Goal: Task Accomplishment & Management: Use online tool/utility

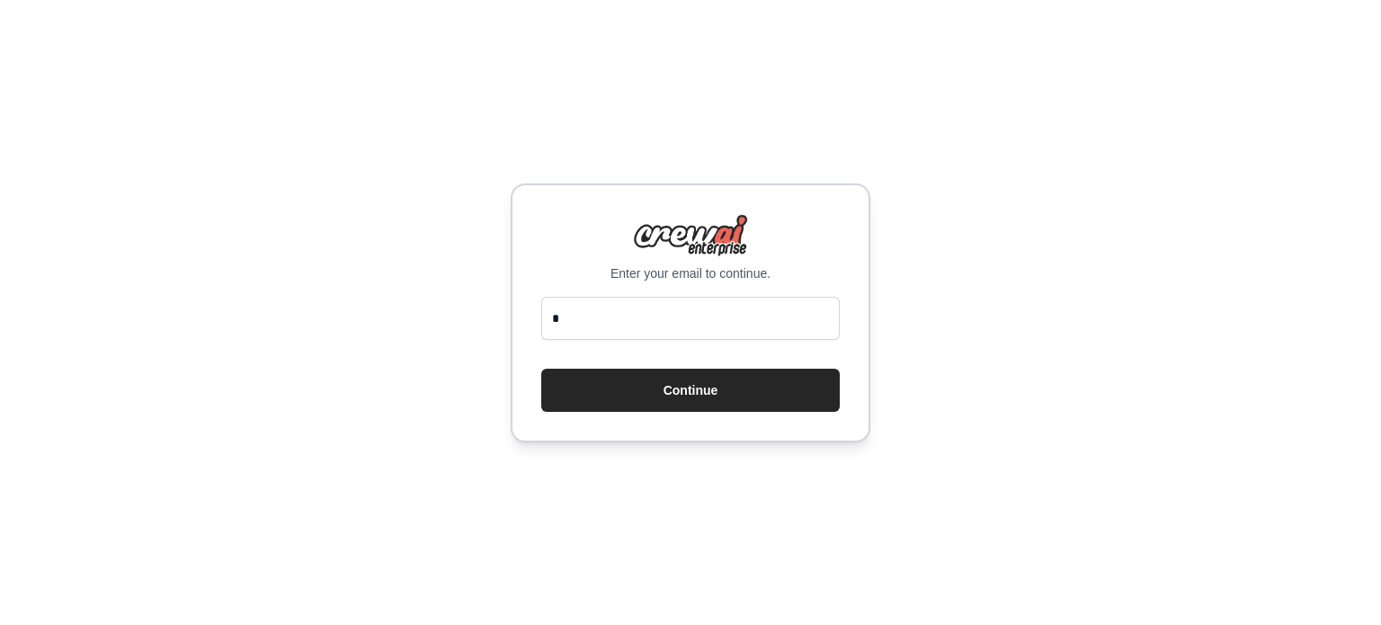
scroll to position [720, 0]
click at [615, 321] on input "**" at bounding box center [690, 318] width 298 height 43
drag, startPoint x: 615, startPoint y: 321, endPoint x: 594, endPoint y: 320, distance: 20.7
click at [594, 320] on input "**" at bounding box center [690, 318] width 298 height 43
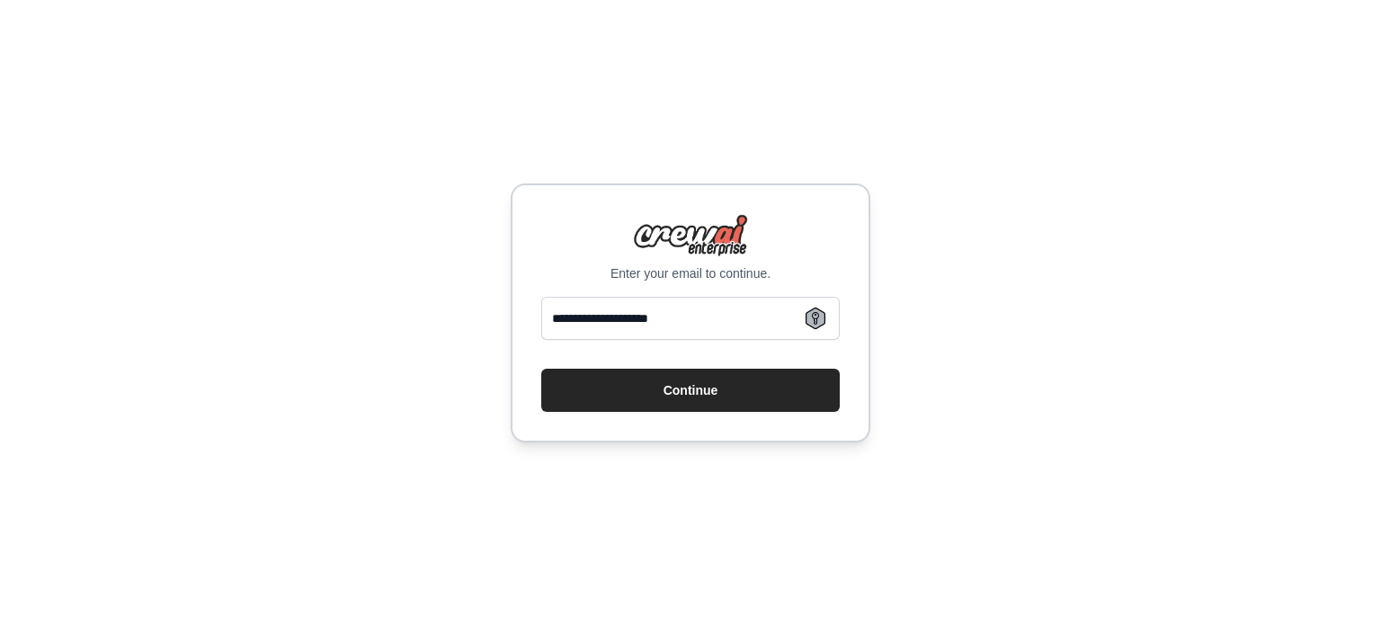
click at [615, 318] on input "**********" at bounding box center [690, 318] width 298 height 43
type input "**********"
click at [749, 390] on button "Continue" at bounding box center [690, 390] width 298 height 43
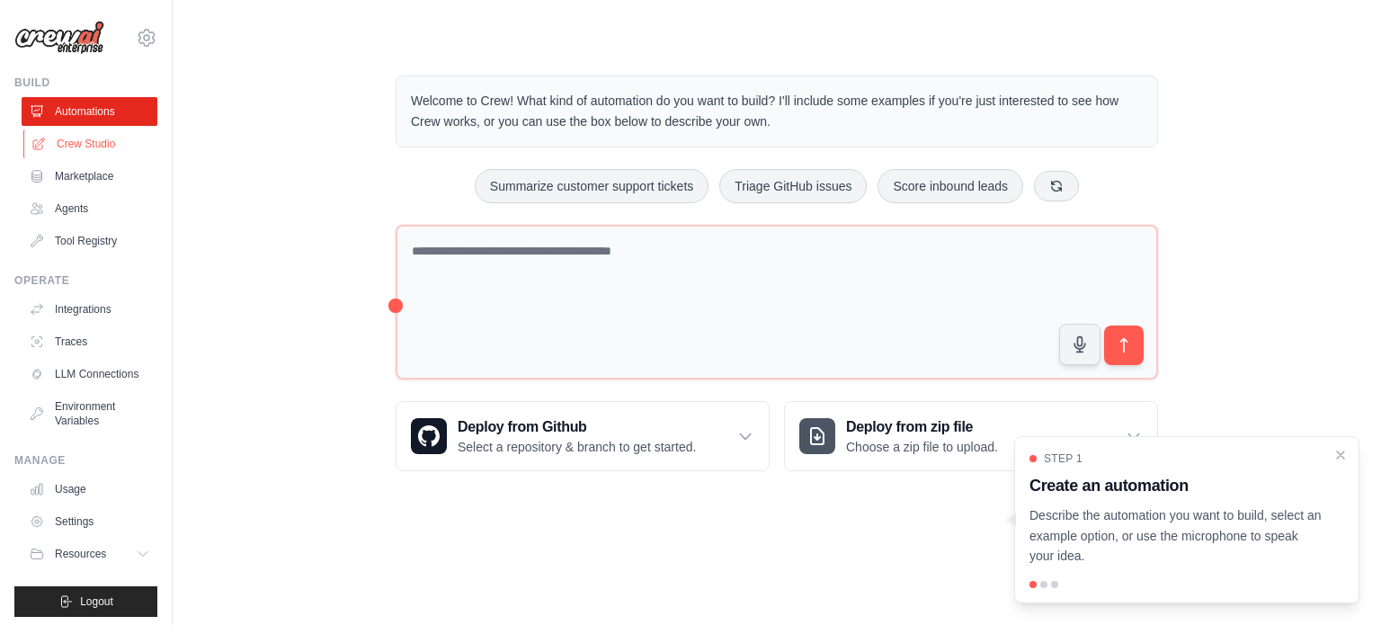
click at [66, 139] on link "Crew Studio" at bounding box center [91, 143] width 136 height 29
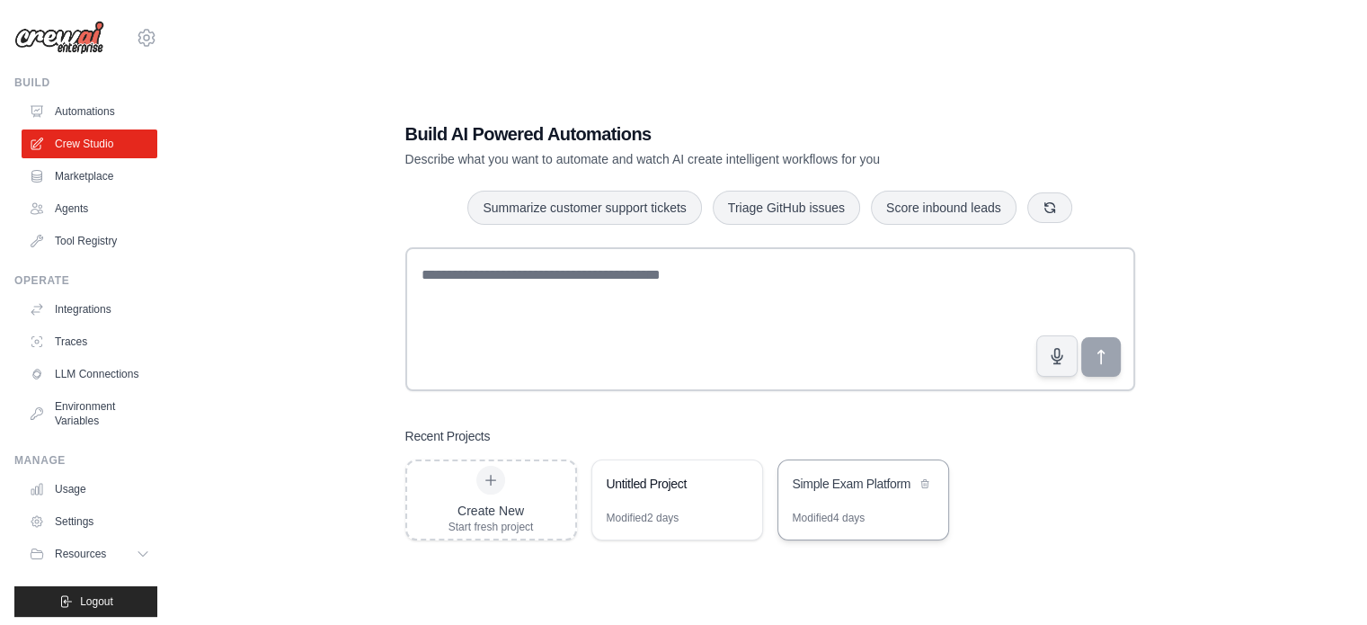
click at [867, 506] on div "Simple Exam Platform" at bounding box center [863, 485] width 170 height 50
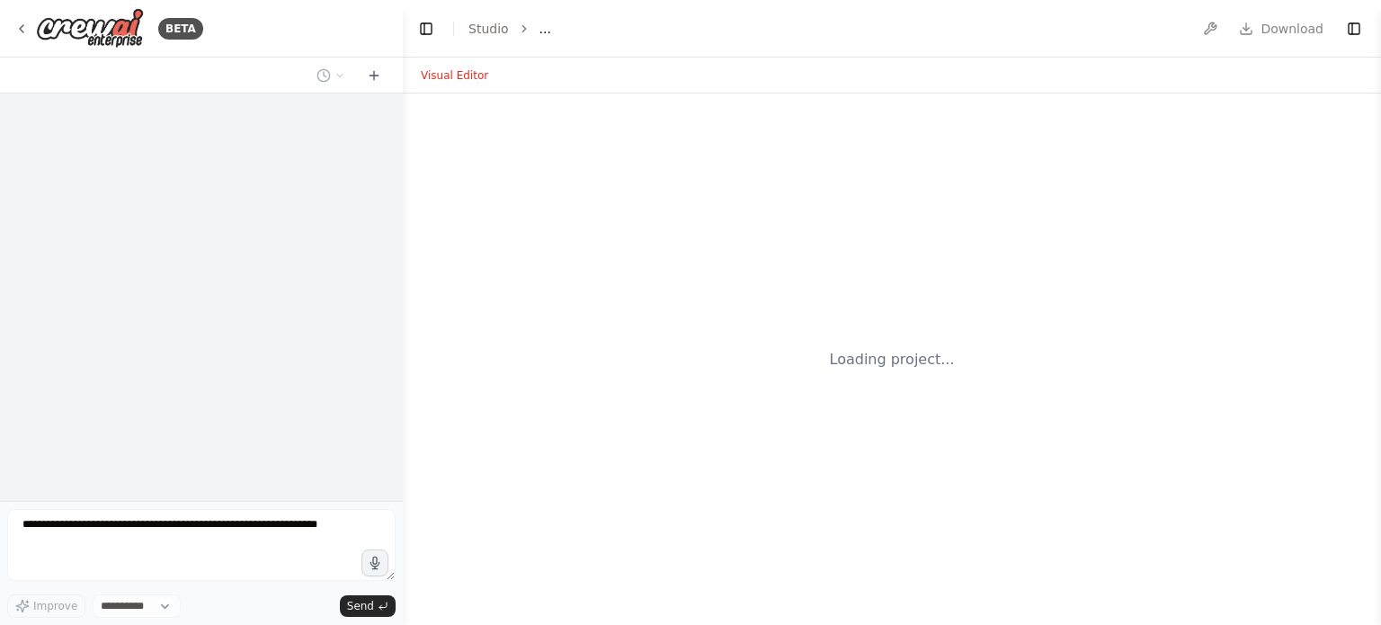
select select "****"
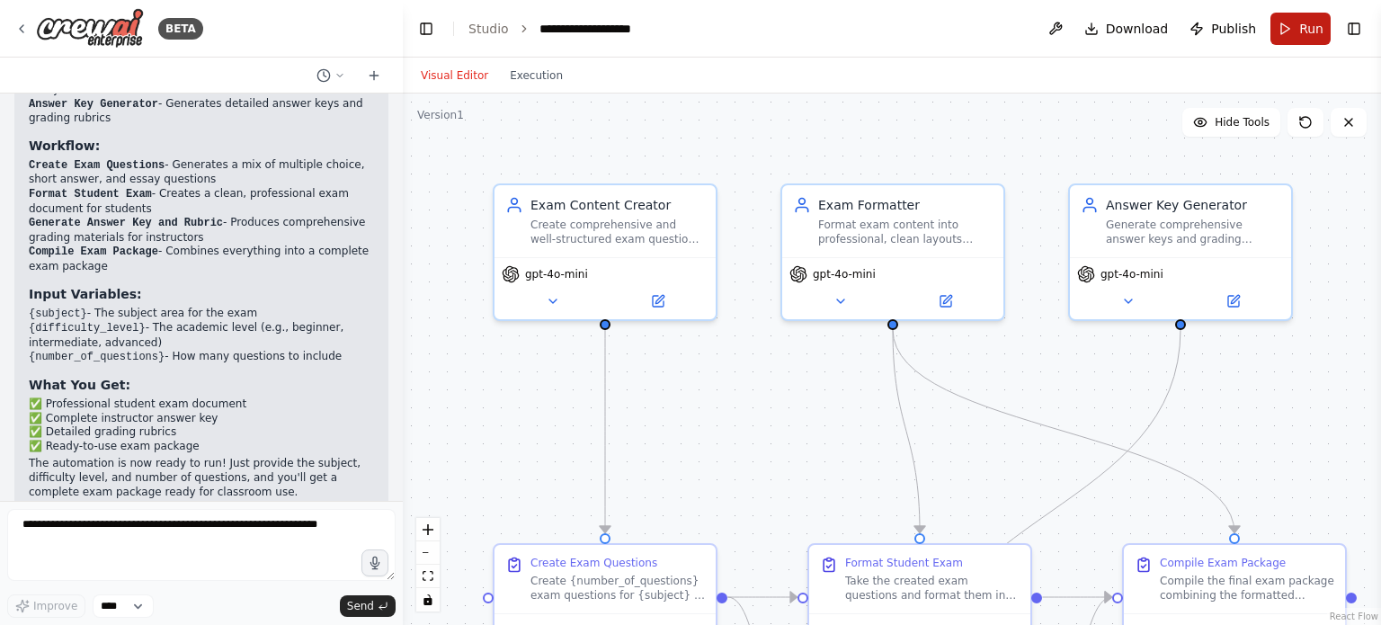
click at [1318, 21] on span "Run" at bounding box center [1311, 29] width 24 height 18
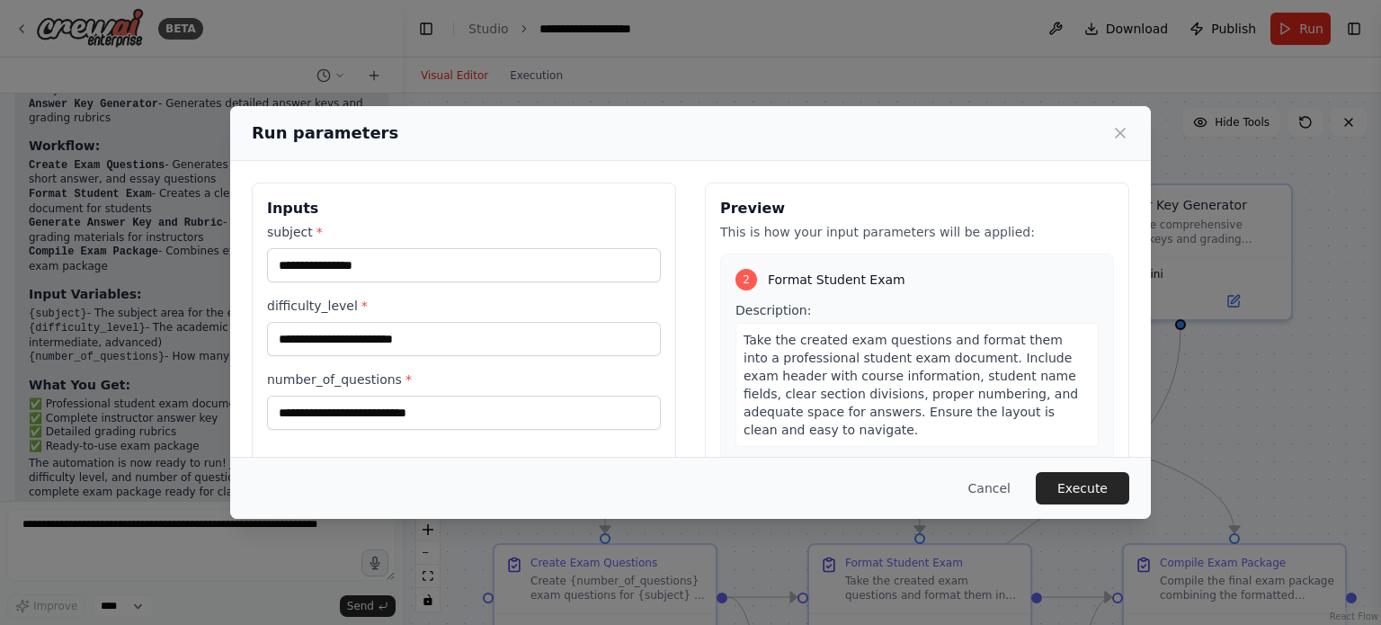
scroll to position [360, 0]
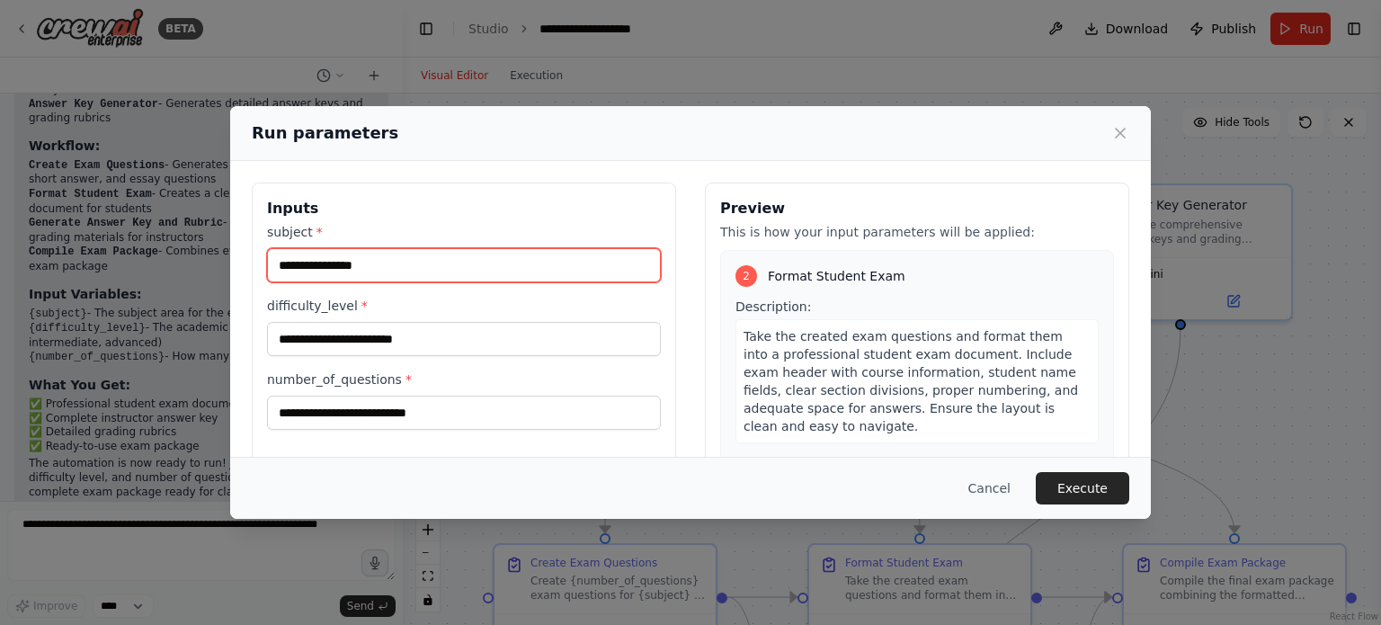
click at [415, 259] on input "subject *" at bounding box center [464, 265] width 394 height 34
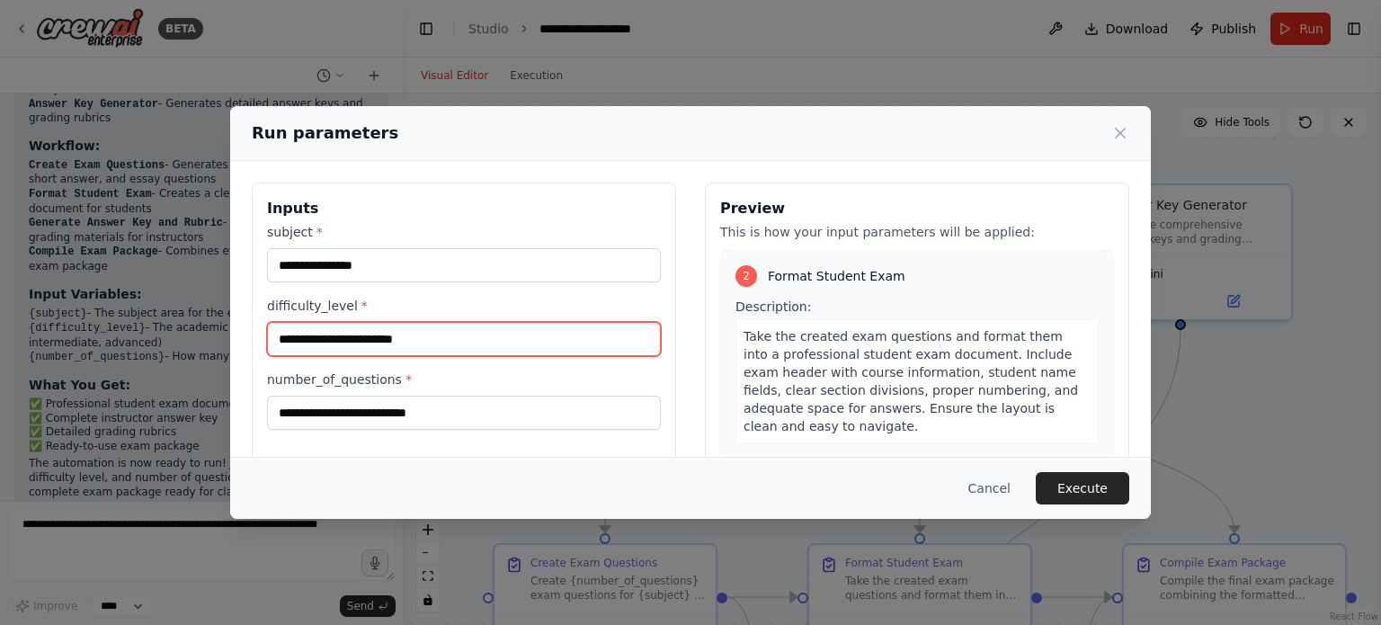
click at [484, 344] on input "difficulty_level *" at bounding box center [464, 339] width 394 height 34
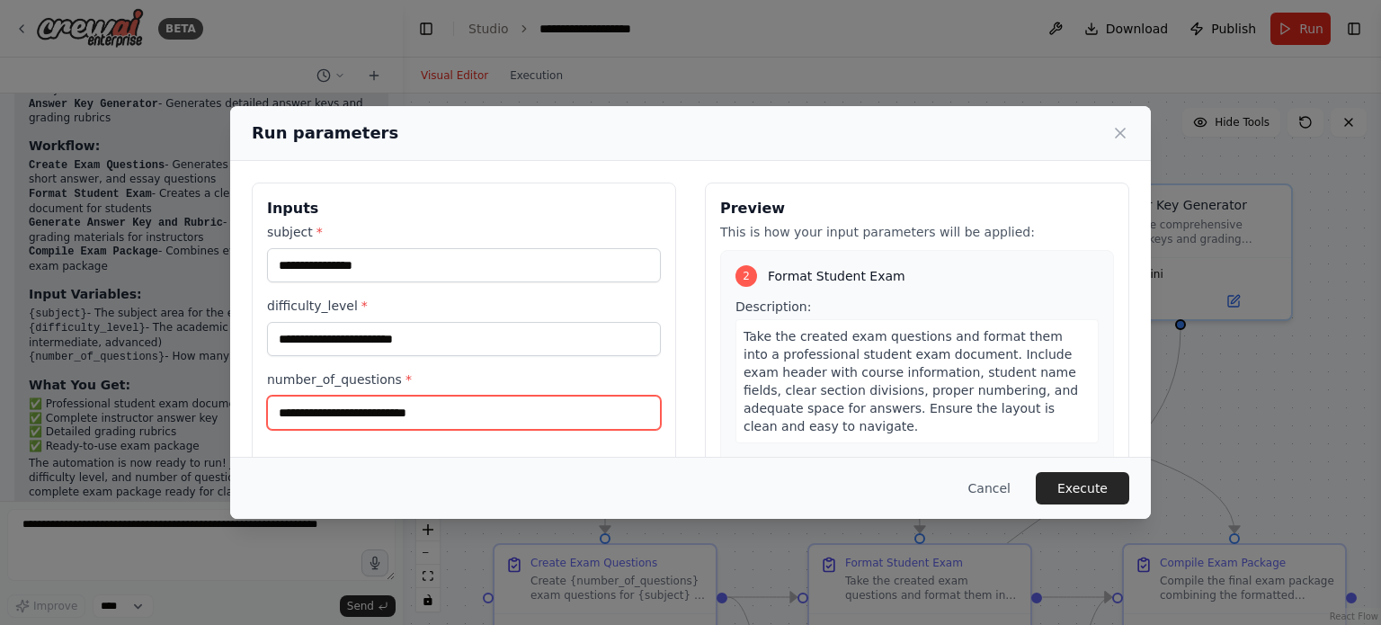
click at [466, 420] on input "number_of_questions *" at bounding box center [464, 412] width 394 height 34
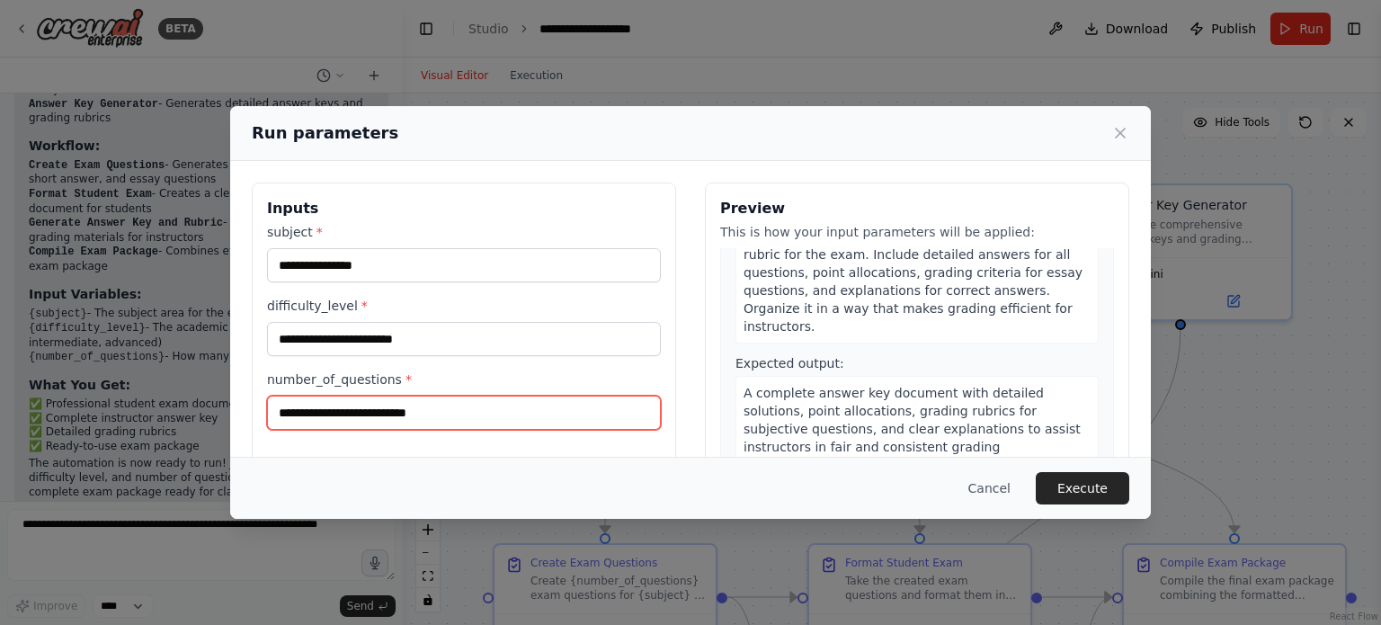
scroll to position [809, 0]
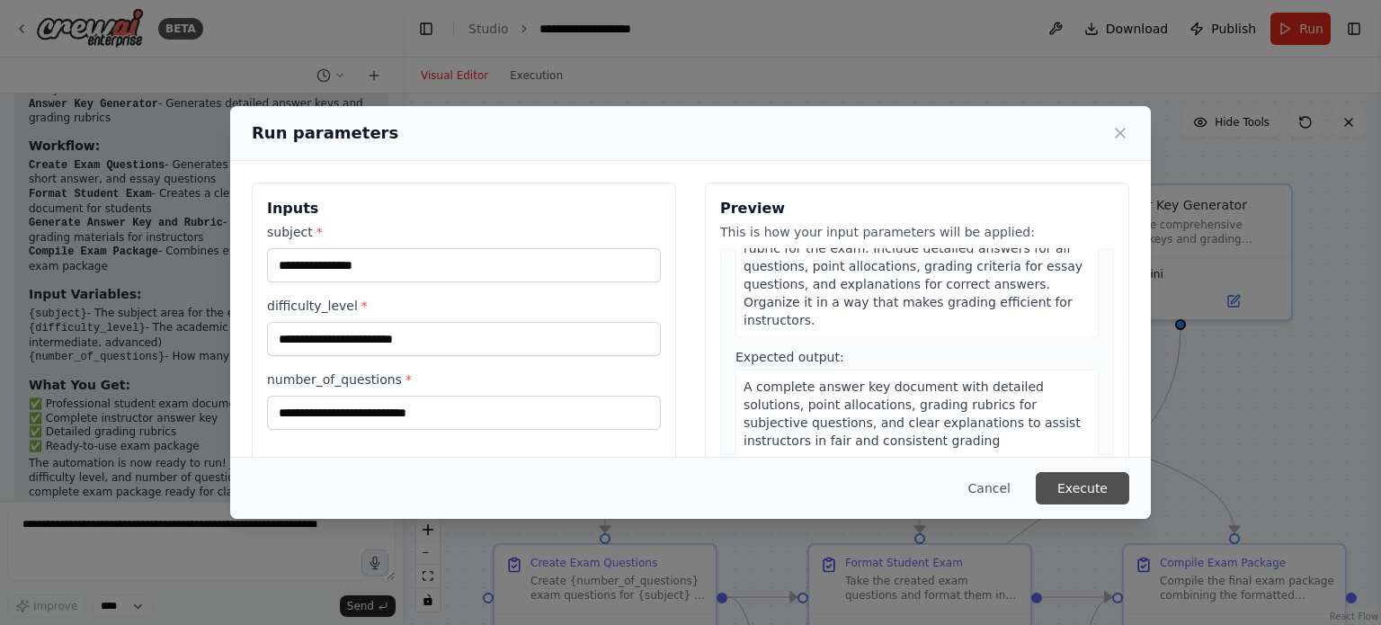
click at [1107, 494] on button "Execute" at bounding box center [1081, 488] width 93 height 32
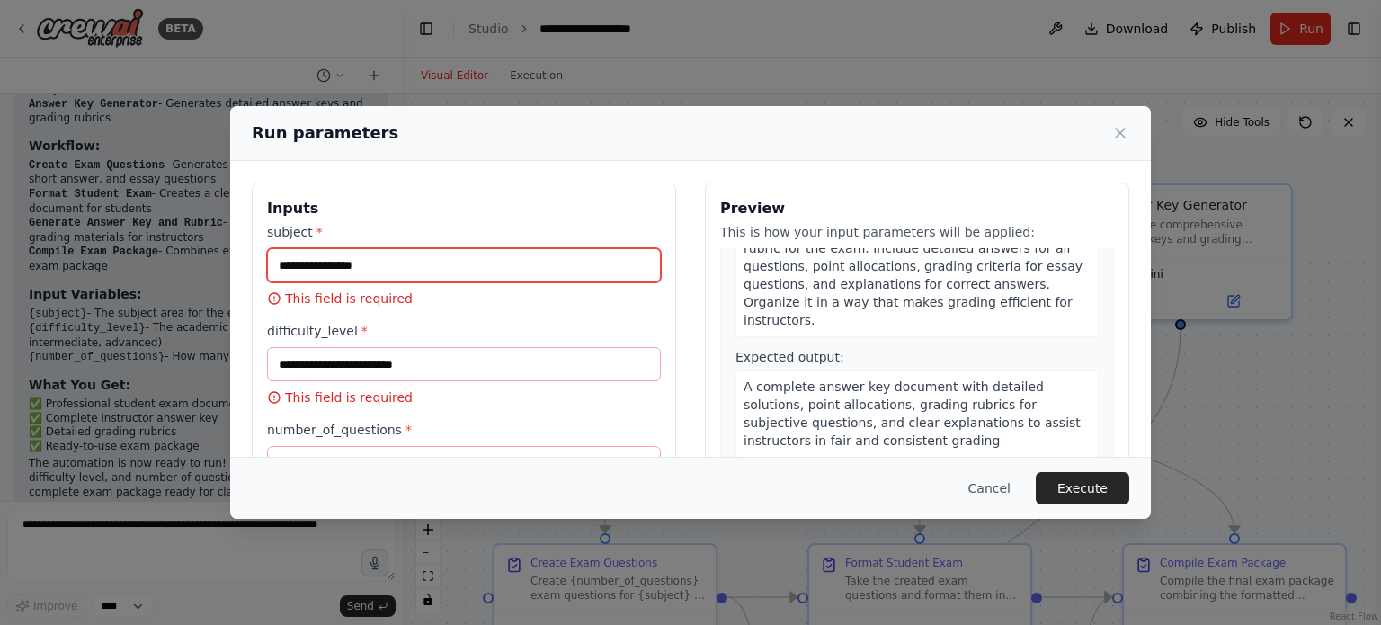
click at [378, 266] on input "subject *" at bounding box center [464, 265] width 394 height 34
type input "*"
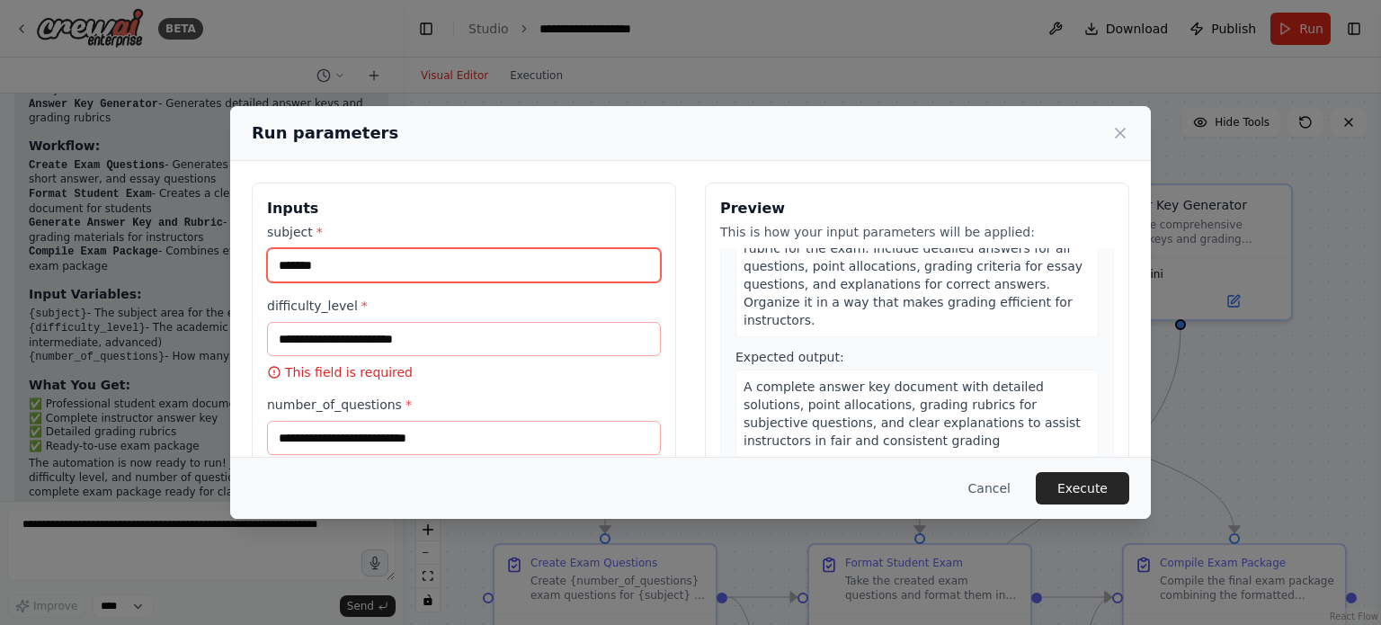
type input "*******"
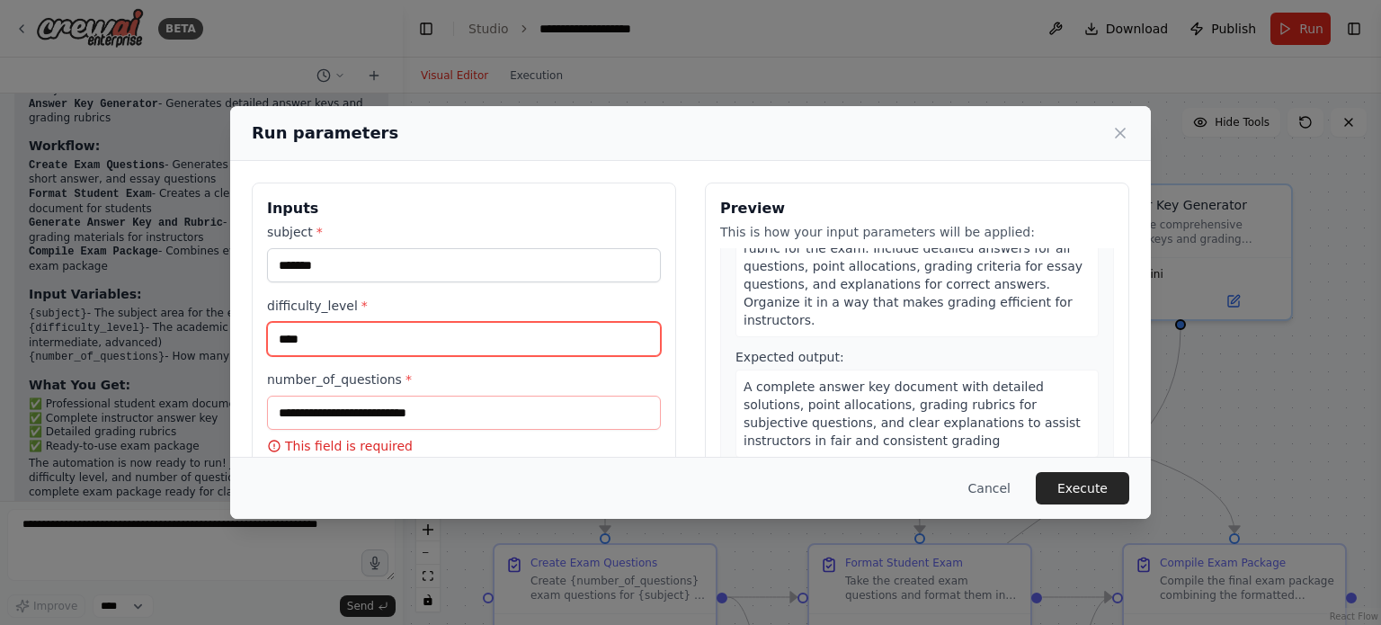
type input "****"
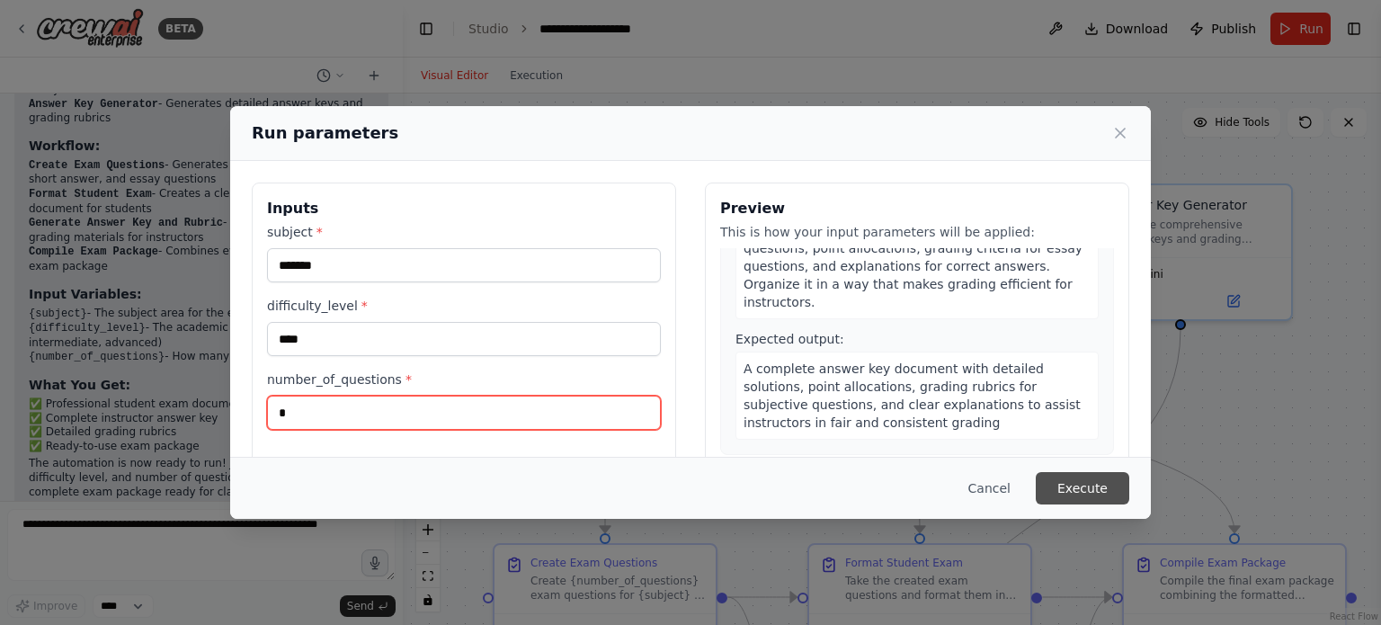
type input "*"
click at [1107, 495] on button "Execute" at bounding box center [1081, 488] width 93 height 32
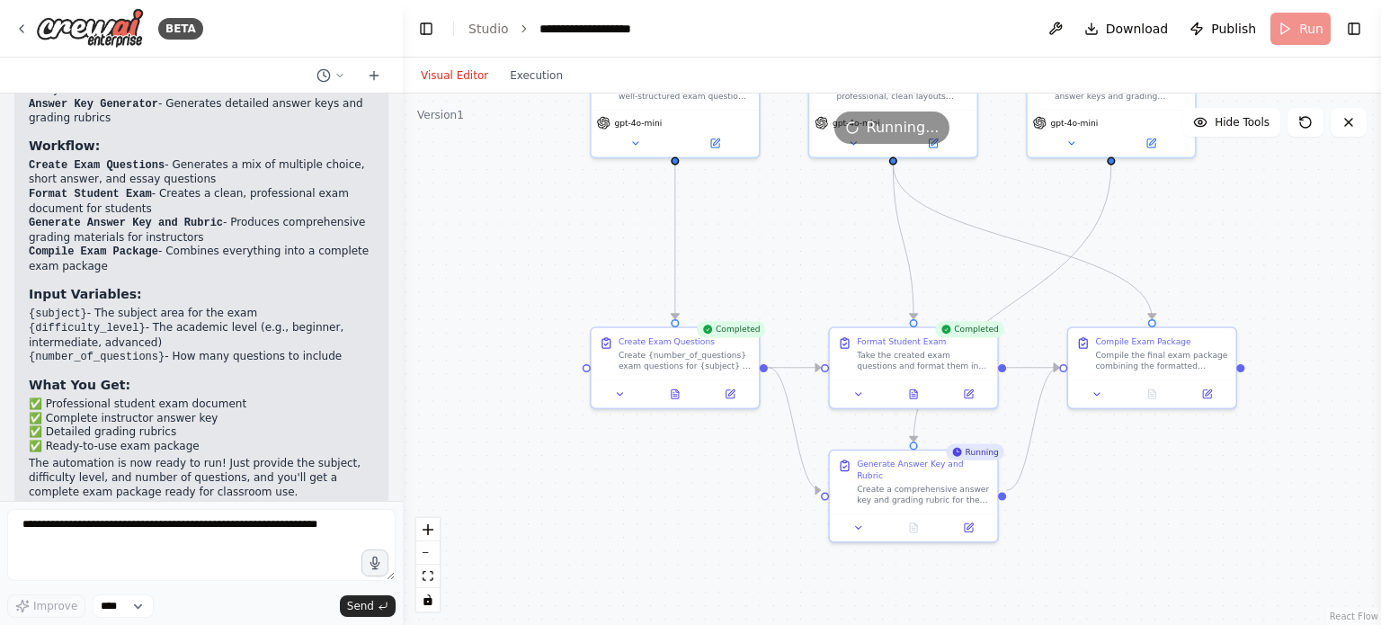
drag, startPoint x: 1038, startPoint y: 387, endPoint x: 997, endPoint y: 222, distance: 170.5
click at [997, 222] on div ".deletable-edge-delete-btn { width: 20px; height: 20px; border: 0px solid #ffff…" at bounding box center [892, 358] width 978 height 531
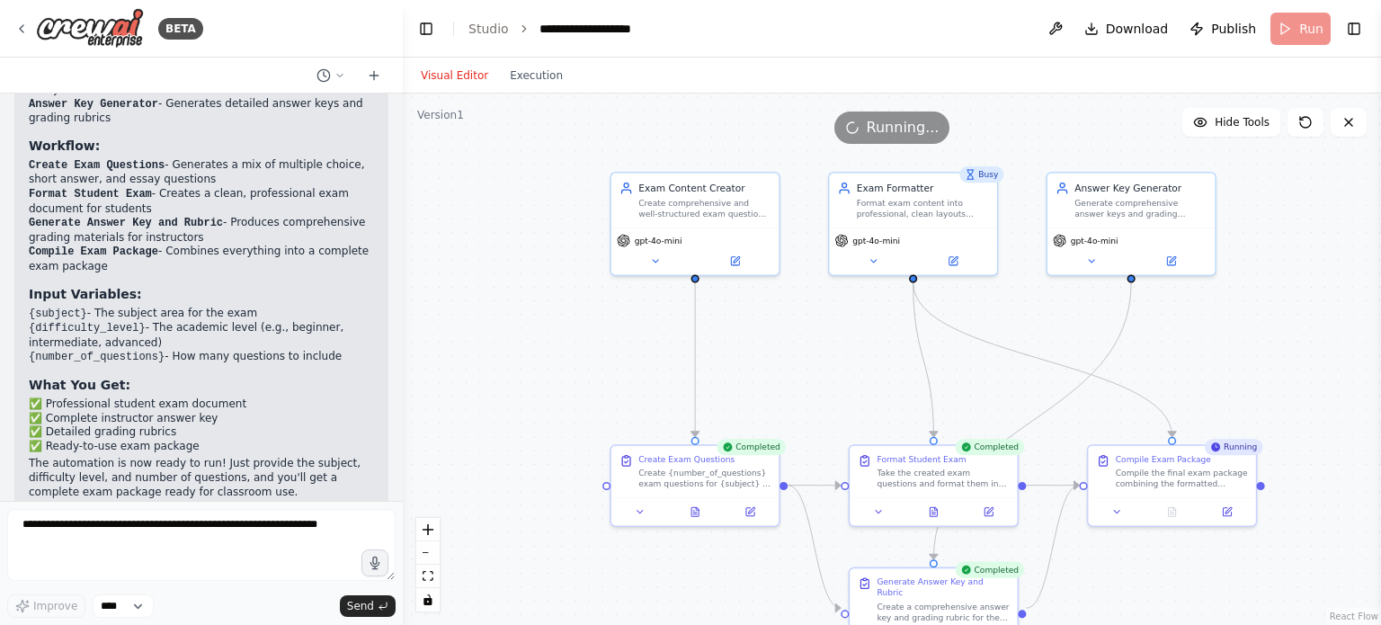
drag, startPoint x: 1053, startPoint y: 235, endPoint x: 1046, endPoint y: 341, distance: 106.3
click at [1046, 341] on div ".deletable-edge-delete-btn { width: 20px; height: 20px; border: 0px solid #ffff…" at bounding box center [892, 358] width 978 height 531
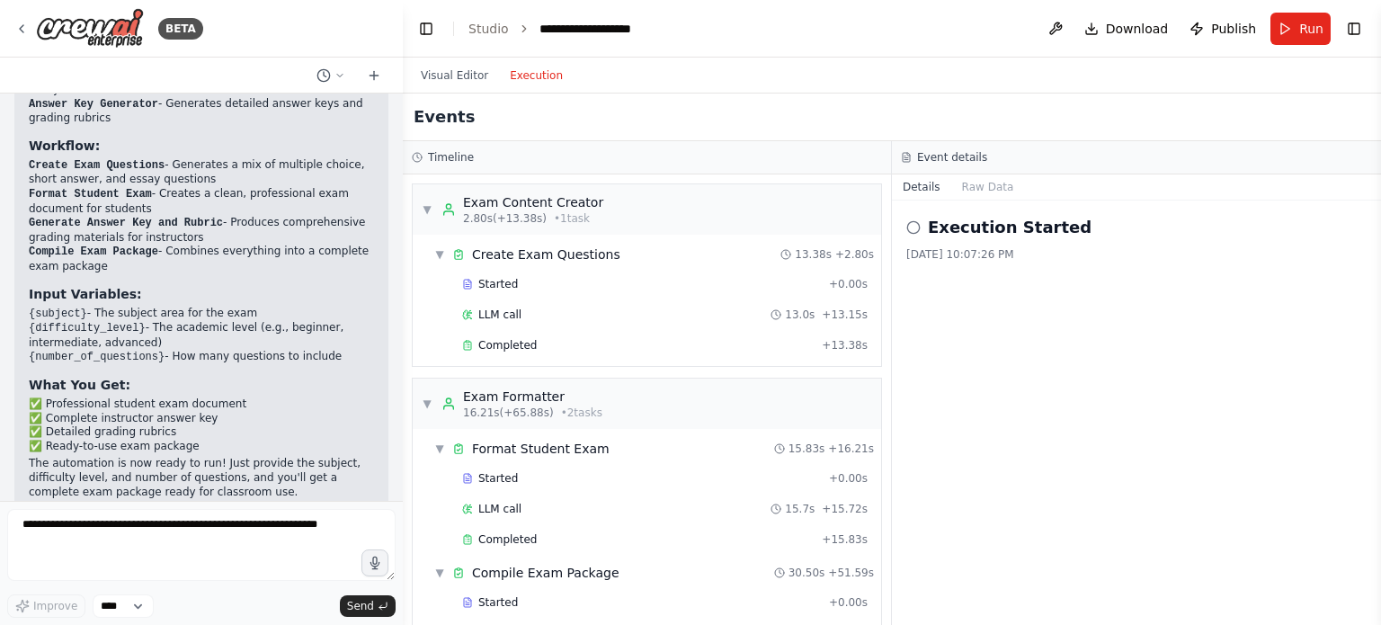
click at [532, 73] on button "Execution" at bounding box center [536, 76] width 75 height 22
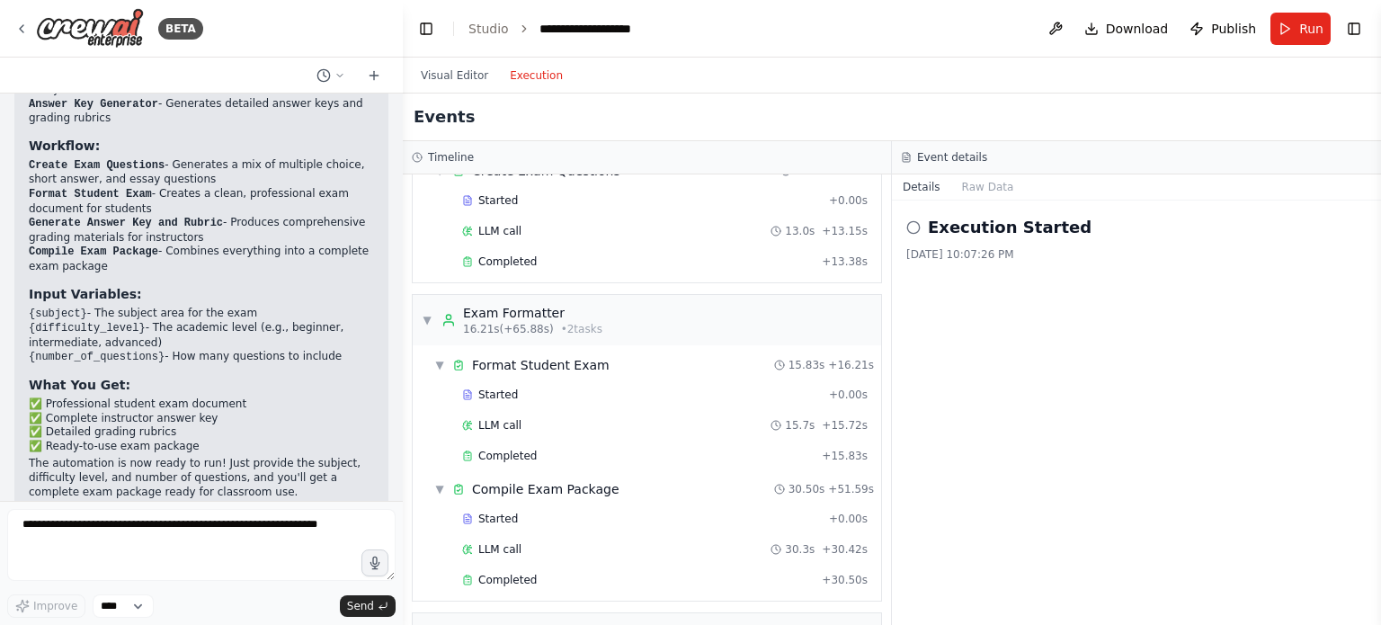
scroll to position [0, 0]
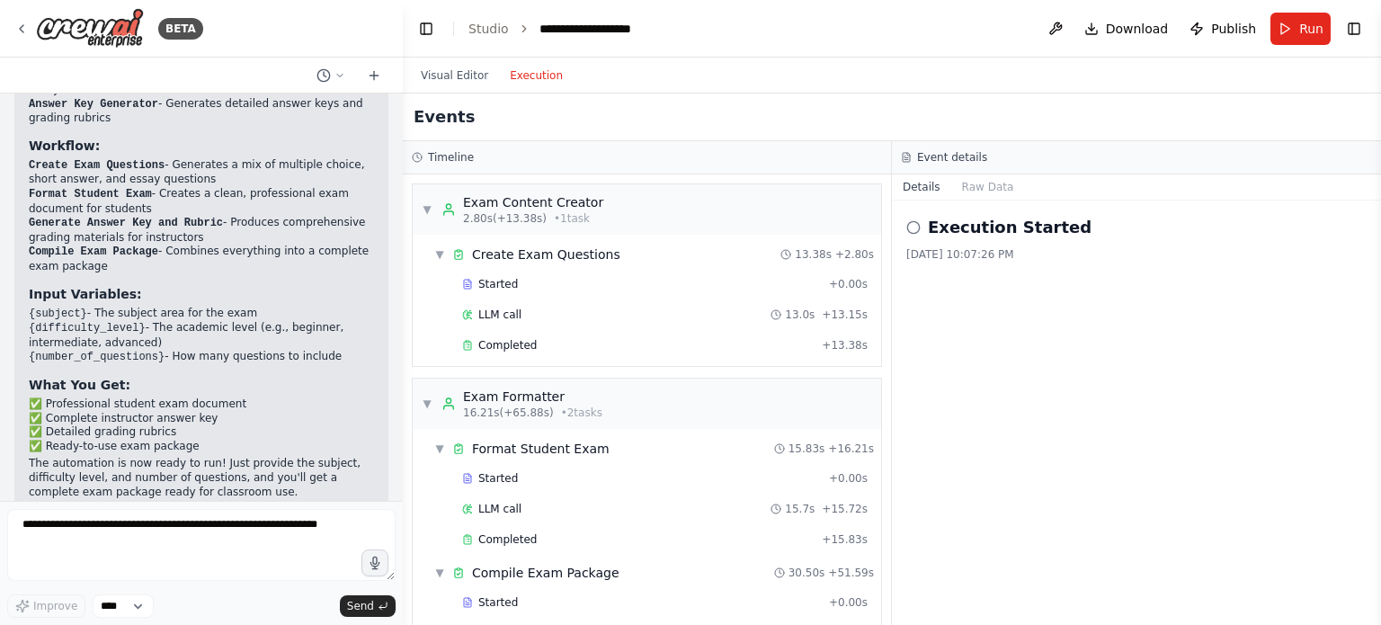
click at [1055, 233] on h2 "Execution Started" at bounding box center [1010, 227] width 164 height 25
click at [913, 223] on icon at bounding box center [913, 227] width 14 height 14
click at [914, 230] on icon at bounding box center [913, 227] width 14 height 14
click at [423, 203] on span "▼" at bounding box center [427, 209] width 11 height 14
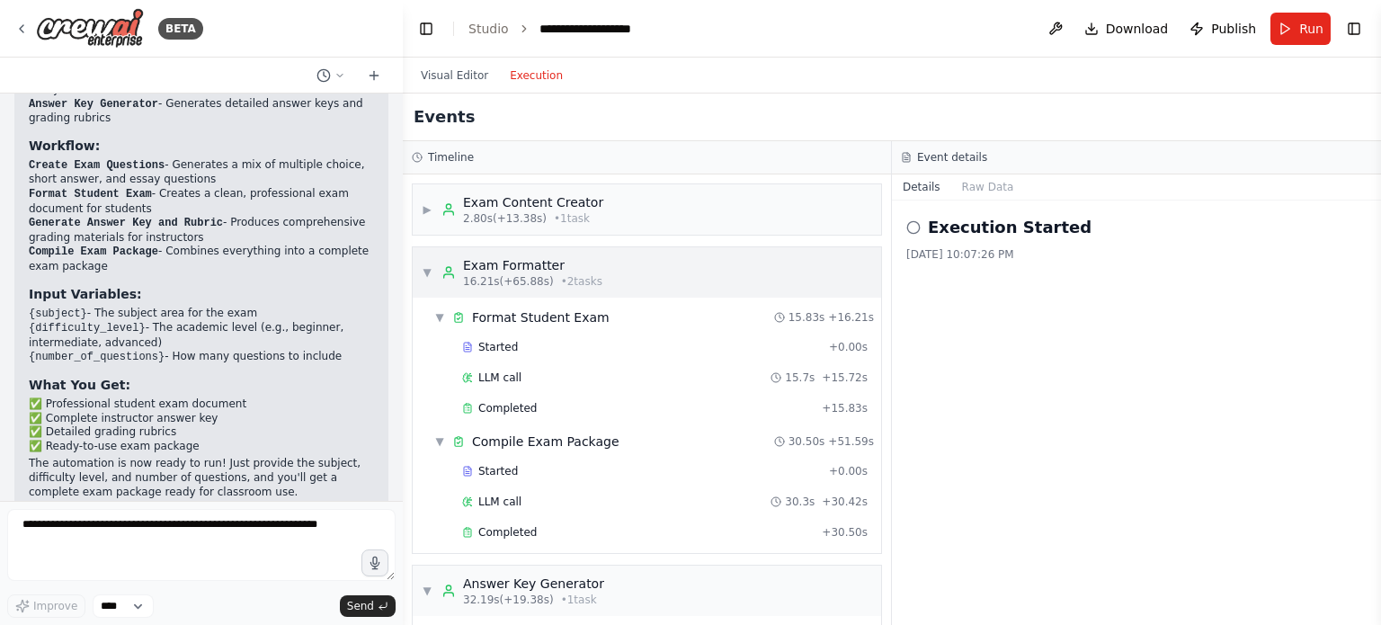
click at [437, 270] on div "▼ Exam Formatter 16.21s (+65.88s) • 2 task s" at bounding box center [512, 272] width 181 height 32
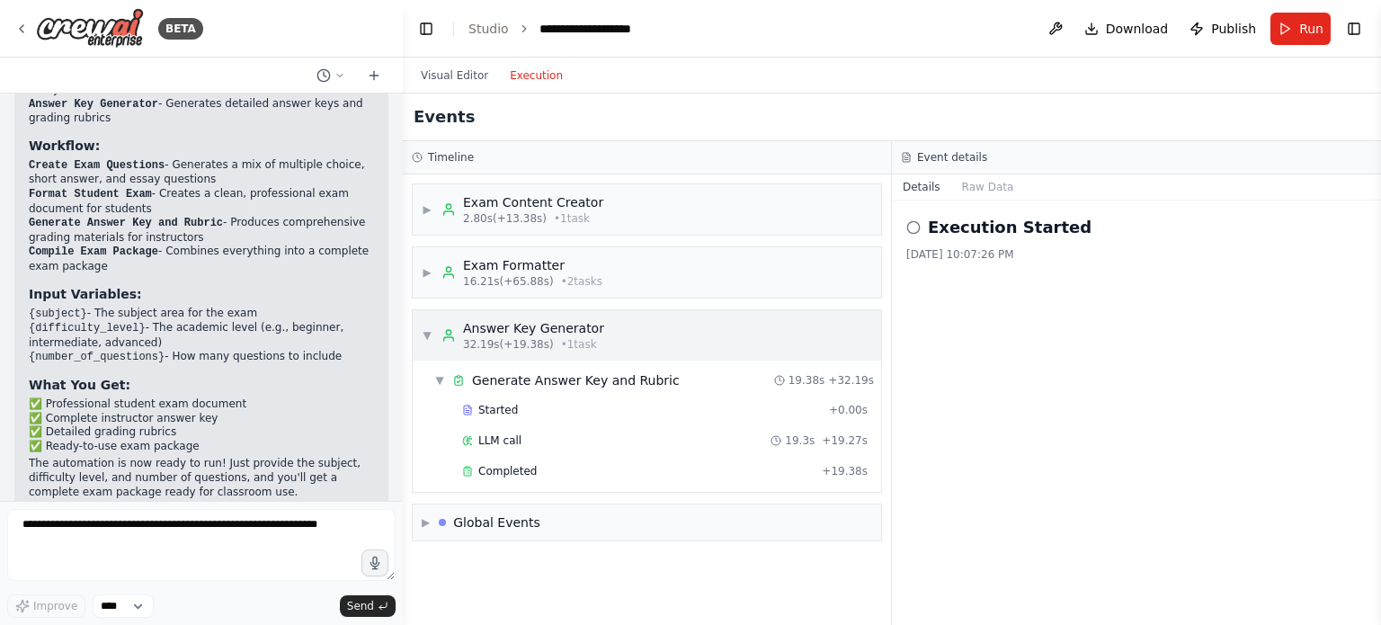
click at [428, 342] on div "▼ Answer Key Generator 32.19s (+19.38s) • 1 task" at bounding box center [513, 335] width 182 height 32
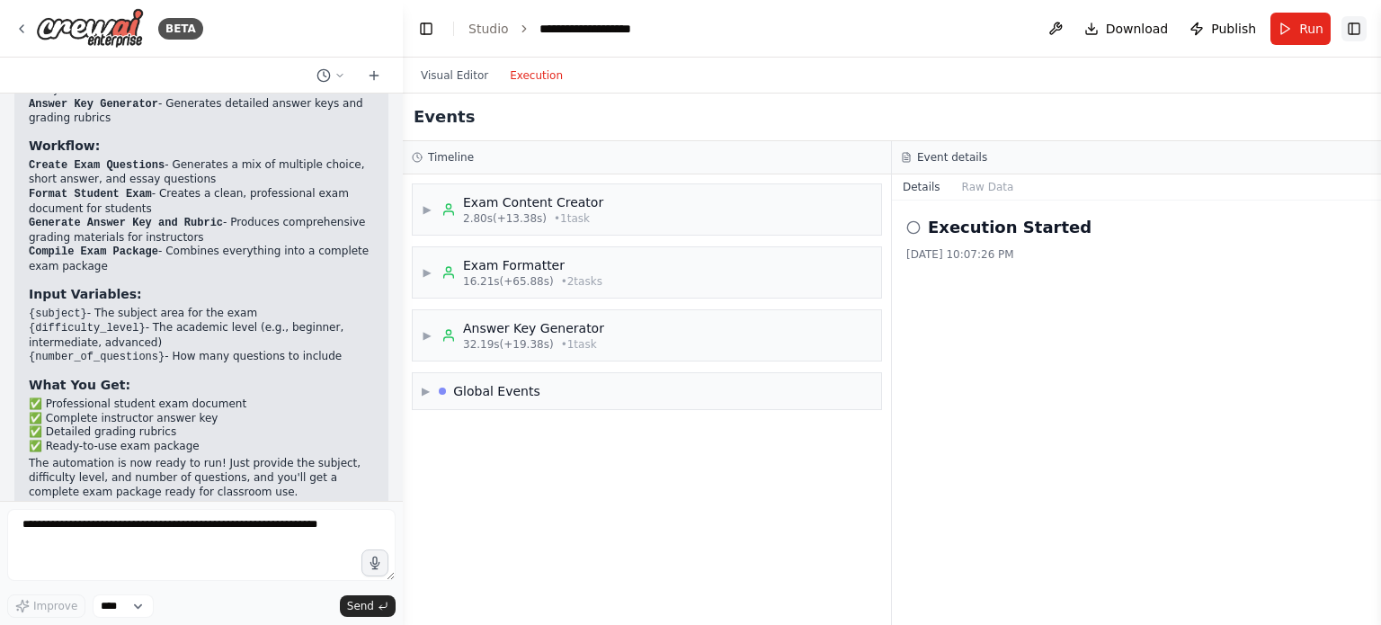
click at [1352, 24] on button "Toggle Right Sidebar" at bounding box center [1353, 28] width 25 height 25
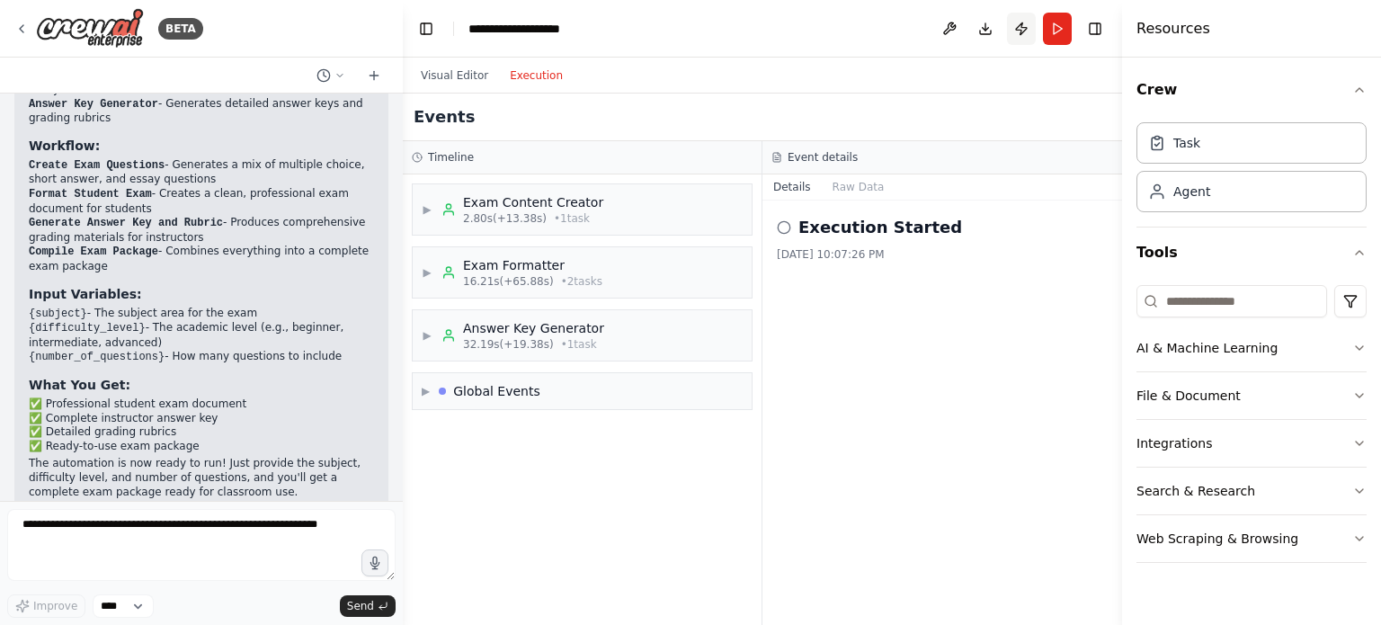
click at [1020, 23] on button "Publish" at bounding box center [1021, 29] width 29 height 32
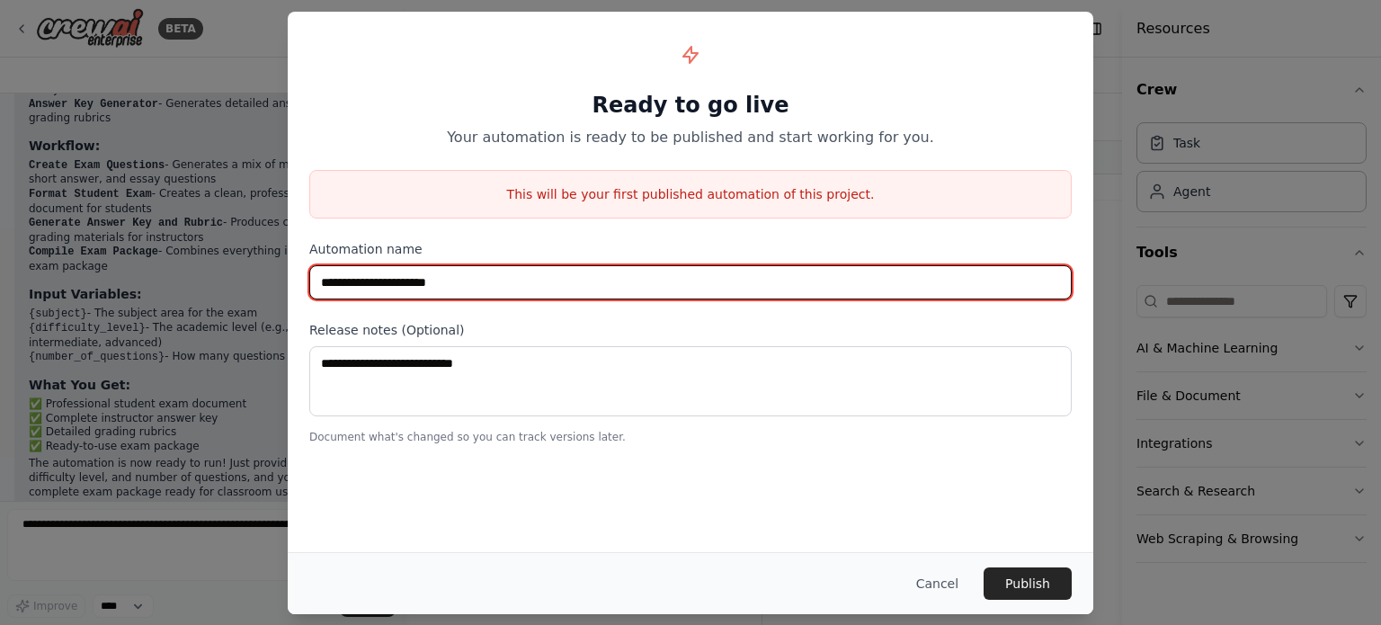
click at [500, 286] on input "**********" at bounding box center [690, 282] width 762 height 34
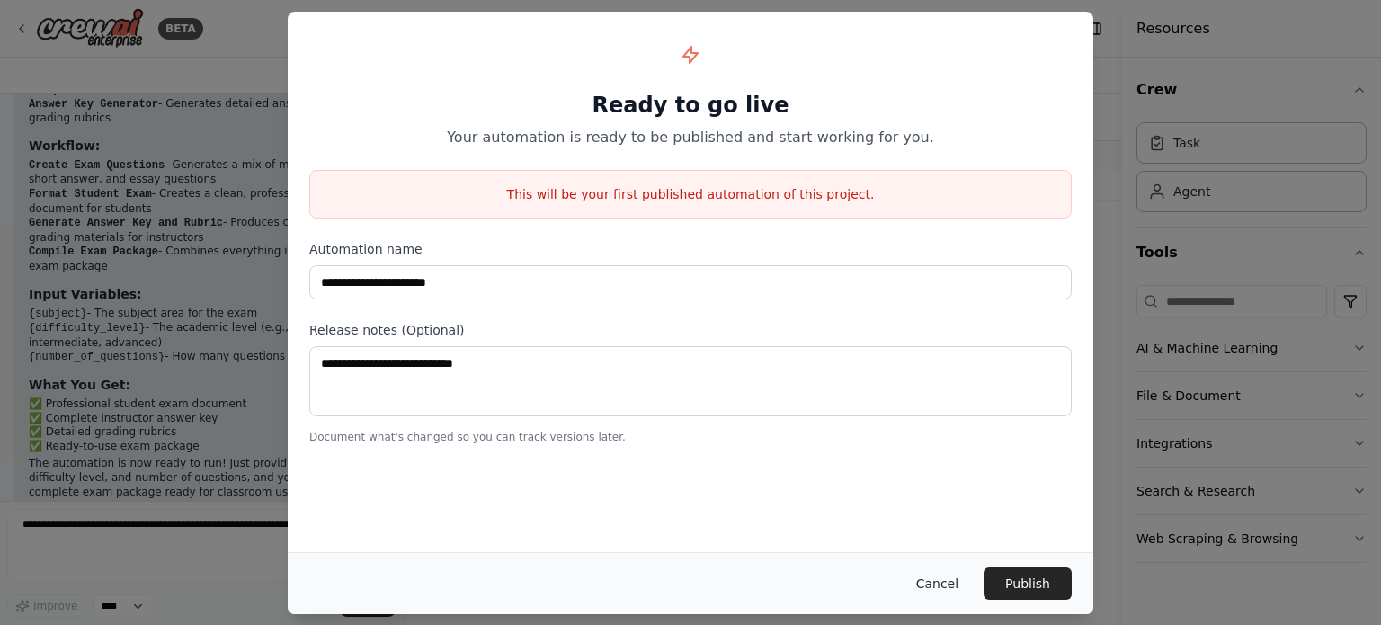
click at [940, 574] on button "Cancel" at bounding box center [937, 583] width 71 height 32
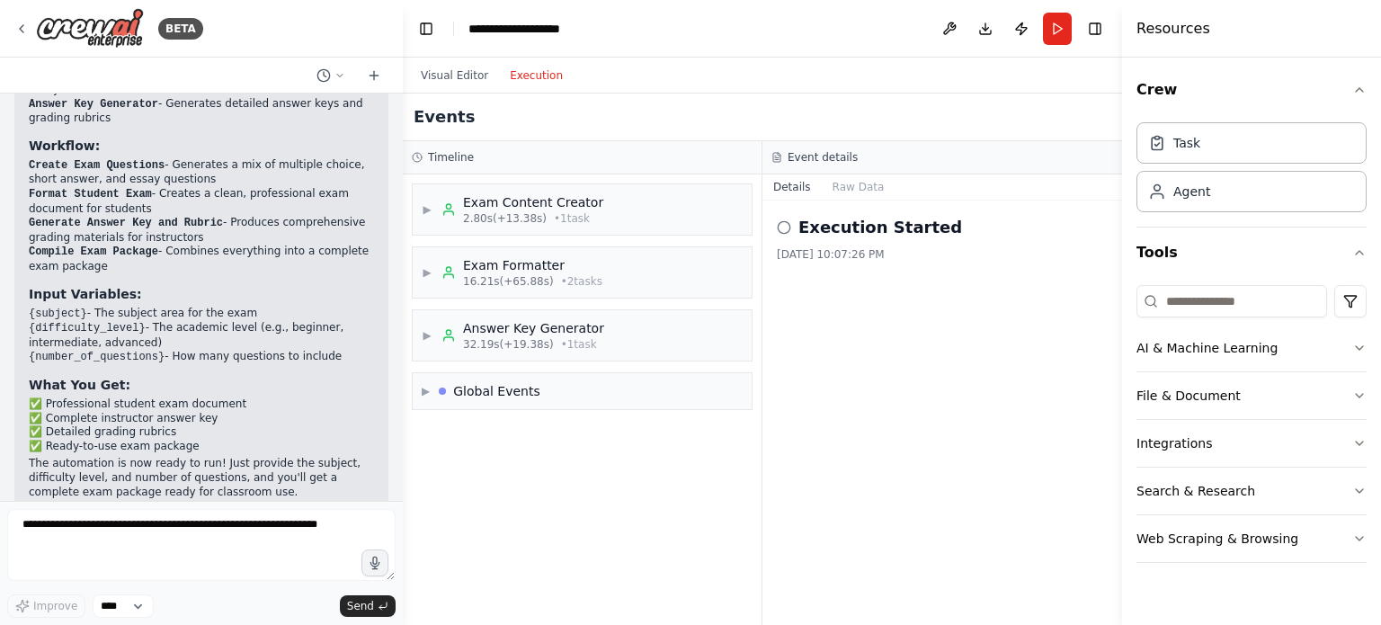
click at [521, 77] on button "Execution" at bounding box center [536, 76] width 75 height 22
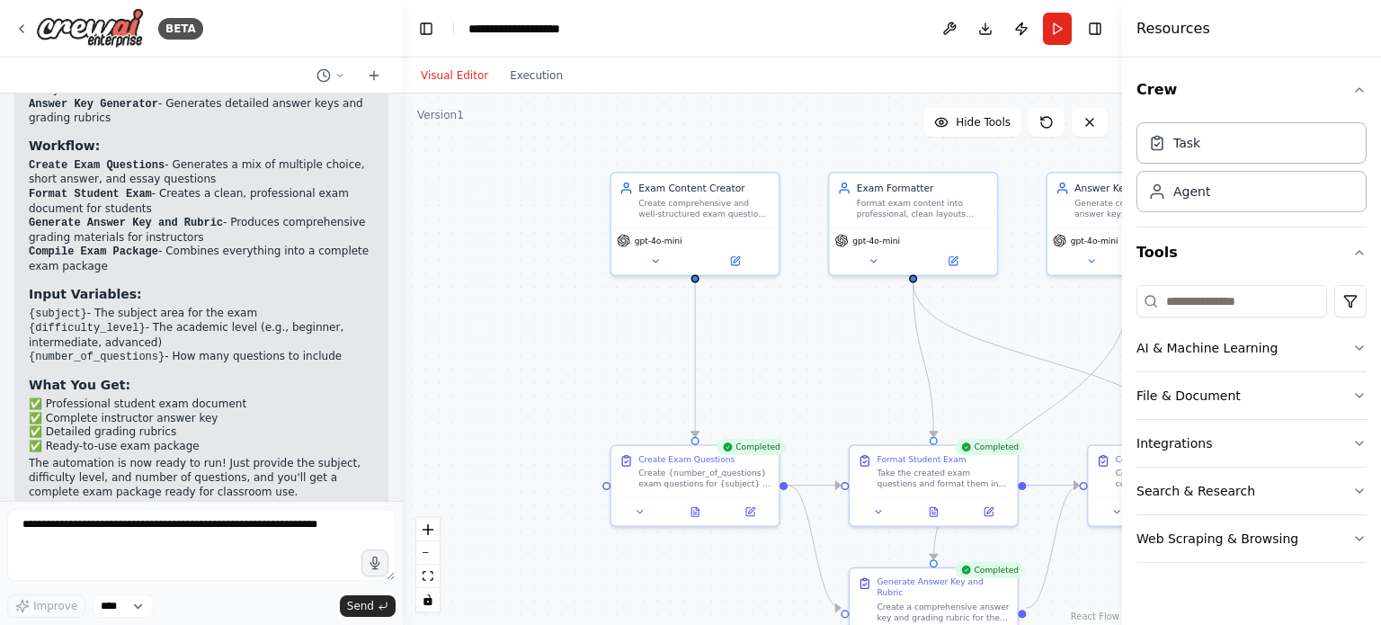
click at [460, 74] on button "Visual Editor" at bounding box center [454, 76] width 89 height 22
click at [535, 71] on button "Execution" at bounding box center [536, 76] width 75 height 22
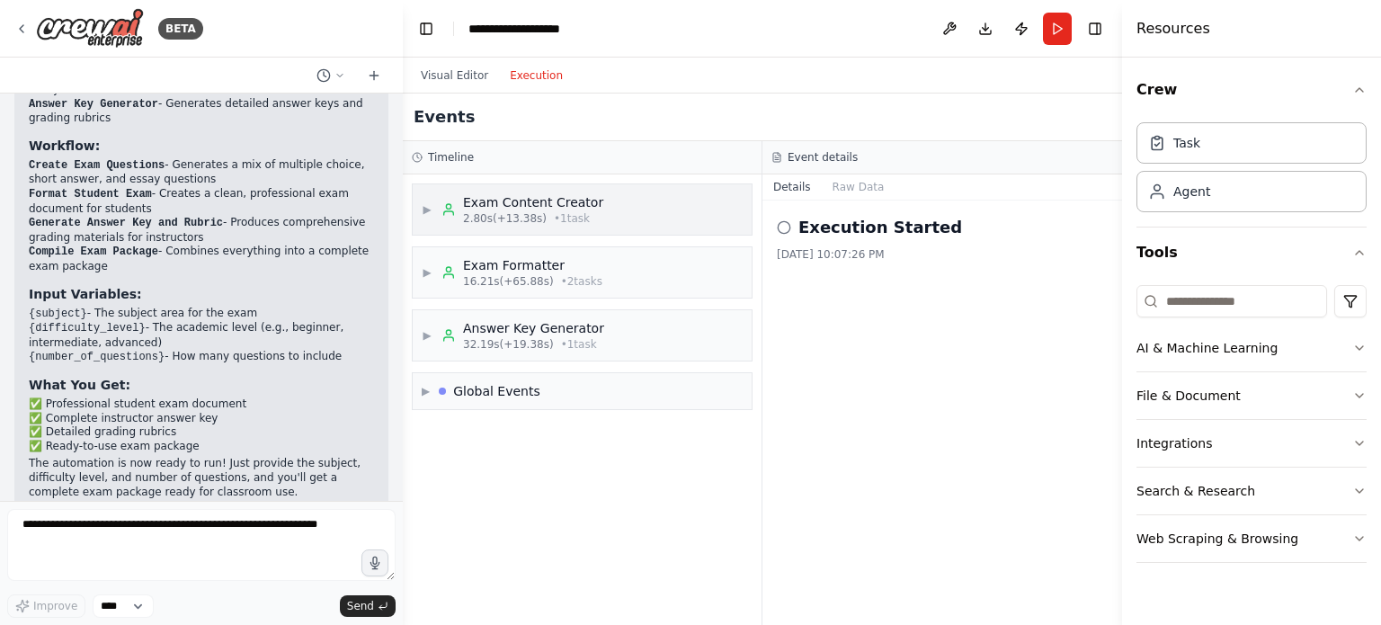
click at [573, 204] on div "Exam Content Creator" at bounding box center [533, 202] width 140 height 18
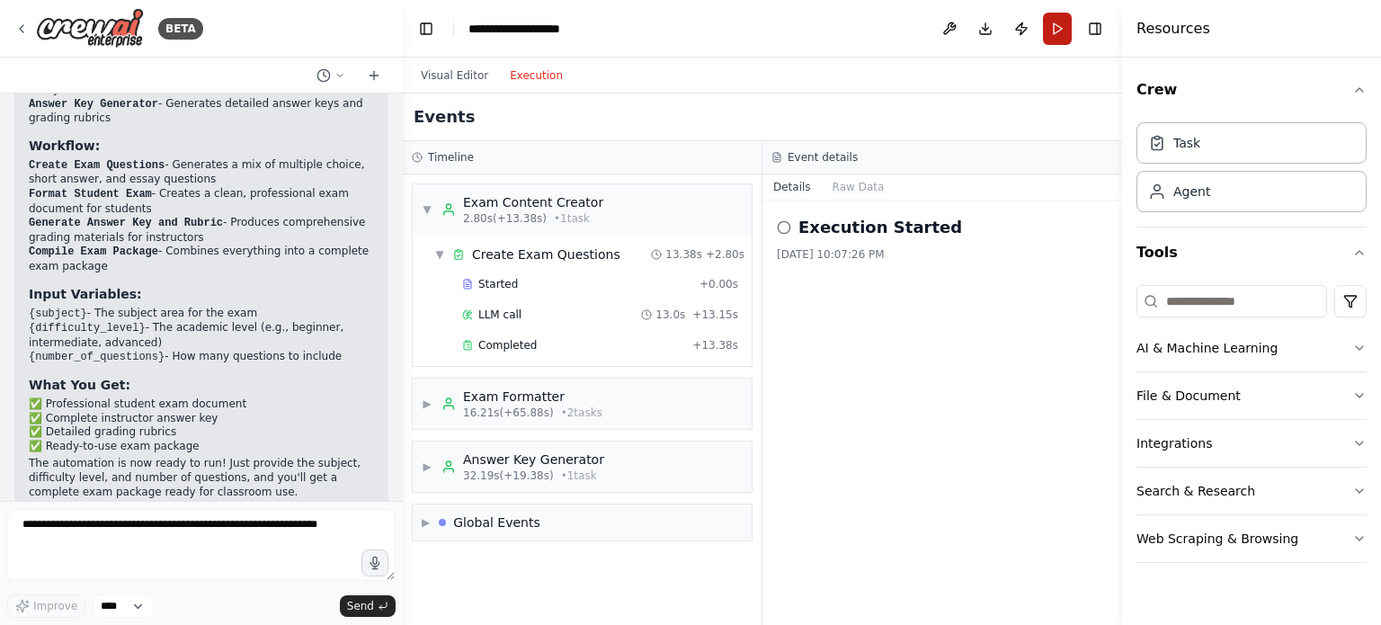
click at [1057, 23] on button "Run" at bounding box center [1057, 29] width 29 height 32
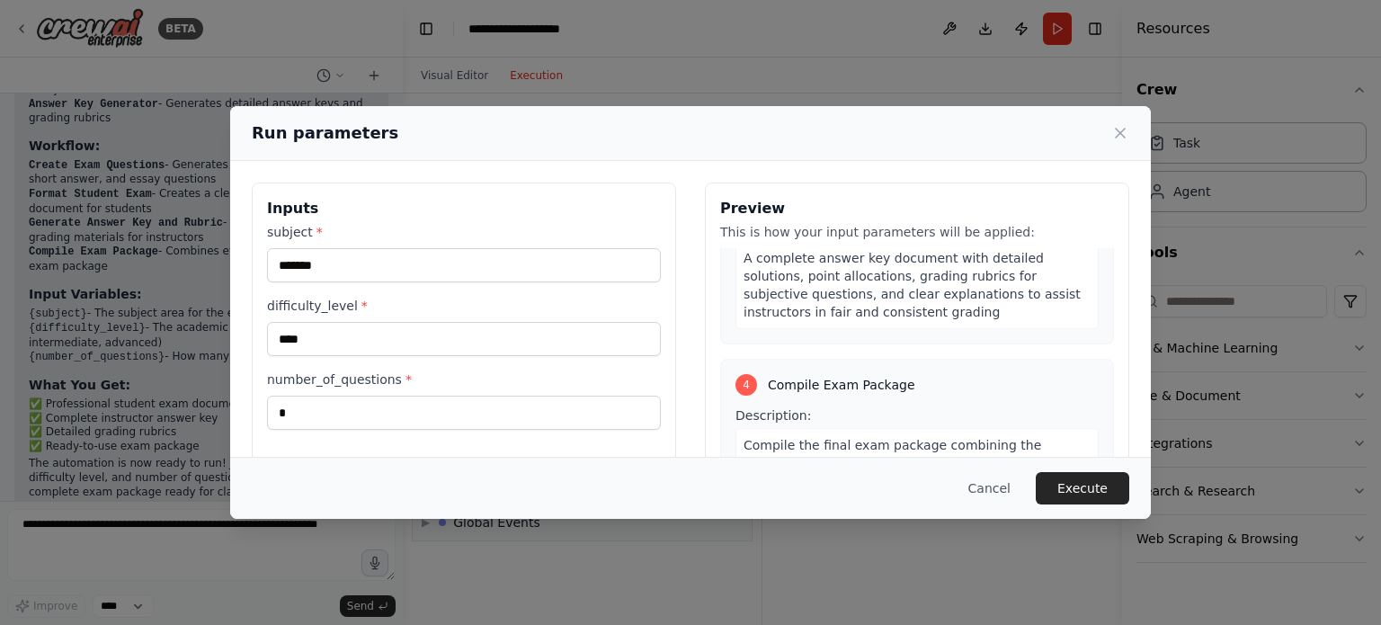
scroll to position [173, 0]
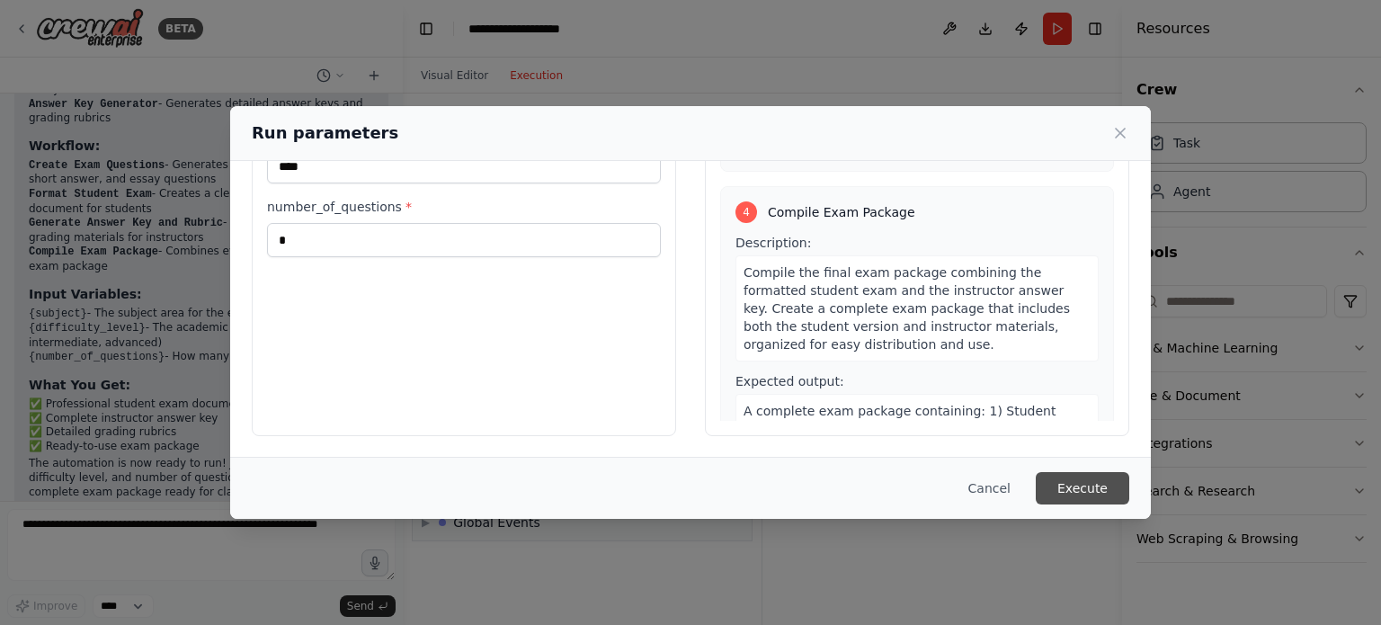
click at [1087, 485] on button "Execute" at bounding box center [1081, 488] width 93 height 32
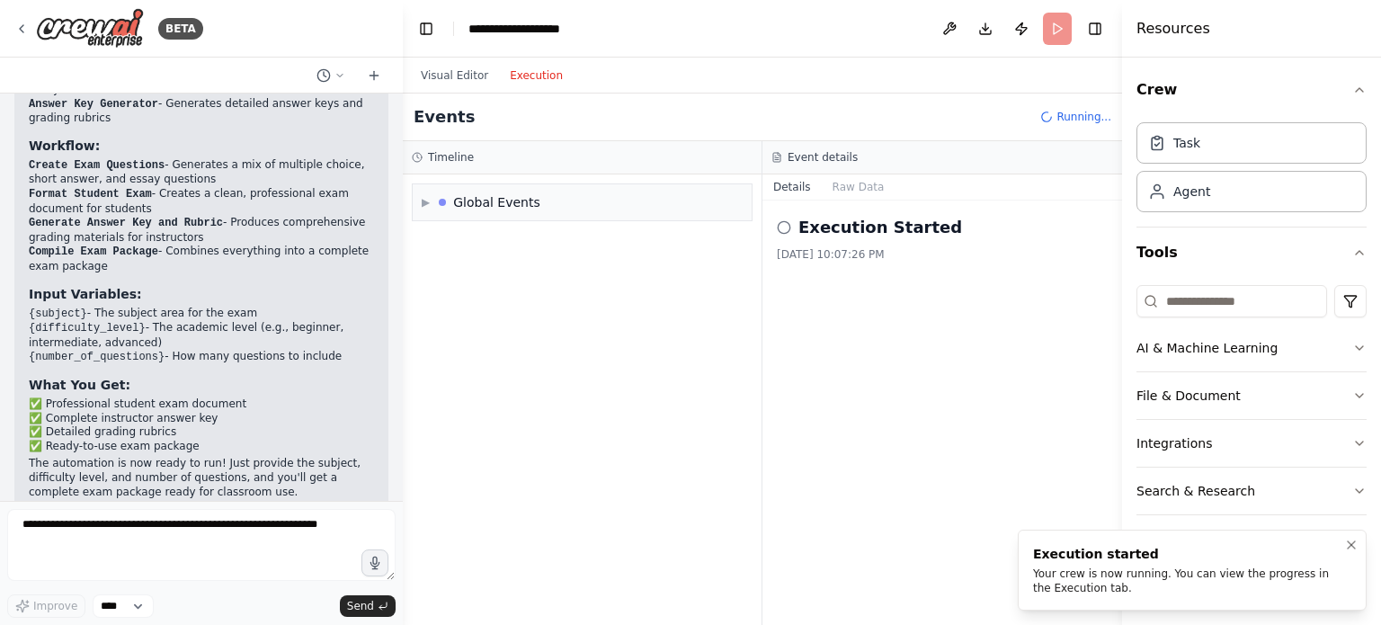
click at [1164, 582] on div "Your crew is now running. You can view the progress in the Execution tab." at bounding box center [1188, 580] width 311 height 29
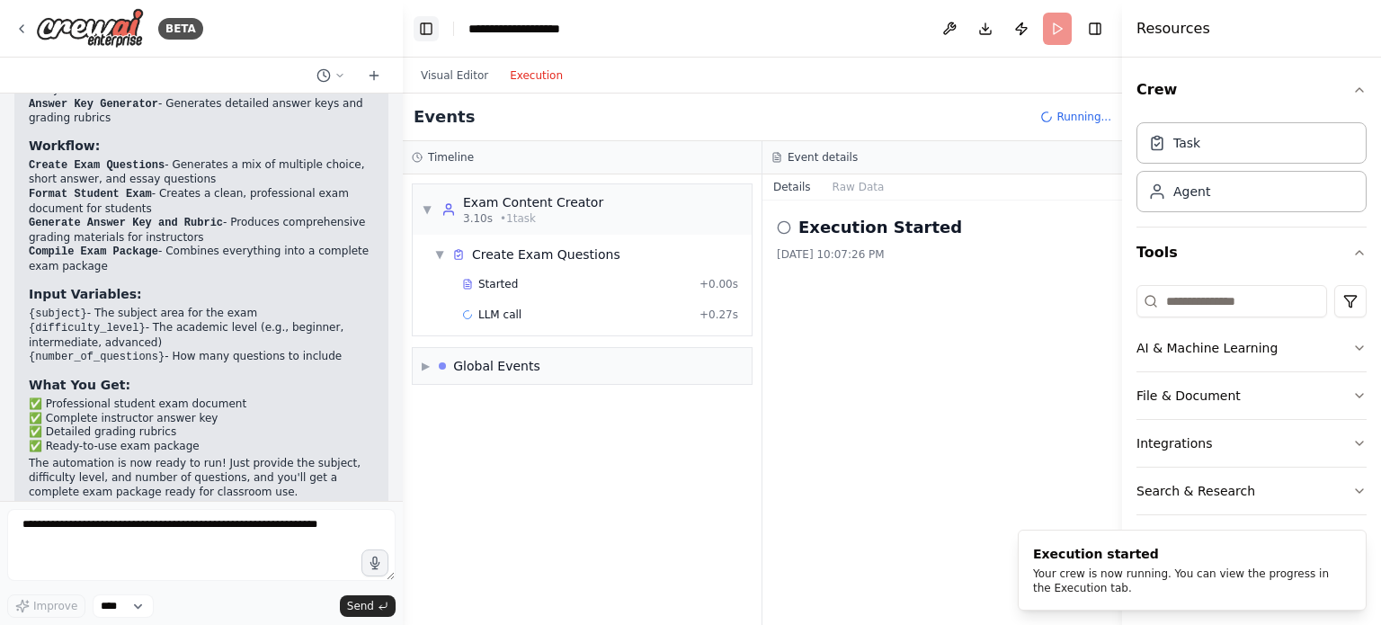
click at [424, 25] on button "Toggle Left Sidebar" at bounding box center [425, 28] width 25 height 25
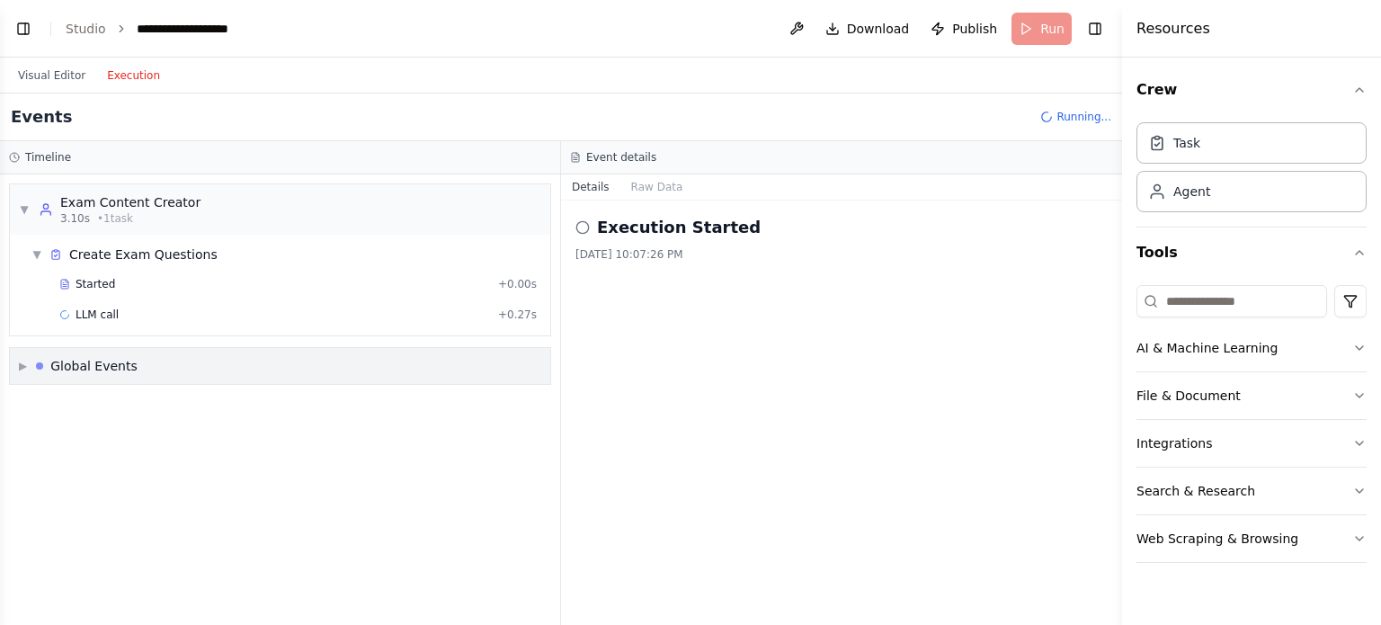
click at [115, 359] on div "Global Events" at bounding box center [93, 366] width 87 height 18
click at [76, 398] on span "Execution Started" at bounding box center [88, 404] width 96 height 14
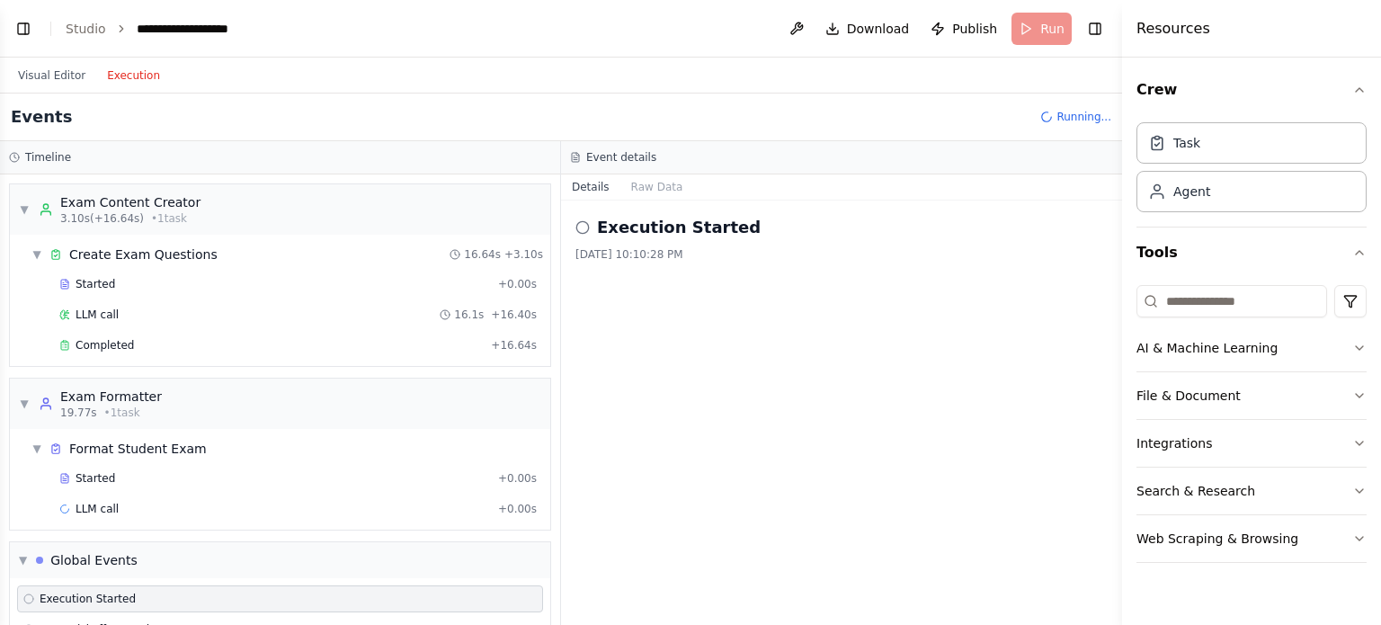
click at [76, 398] on div "Exam Formatter" at bounding box center [111, 396] width 102 height 18
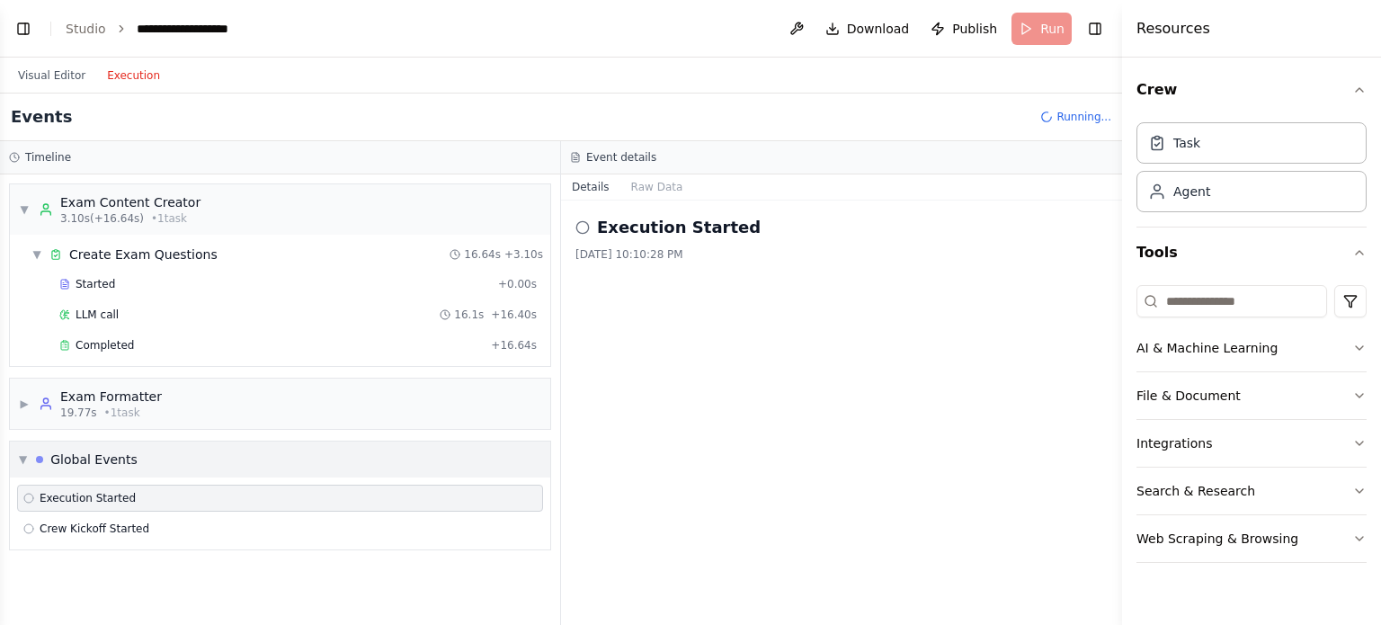
click at [83, 450] on div "Global Events" at bounding box center [93, 459] width 87 height 18
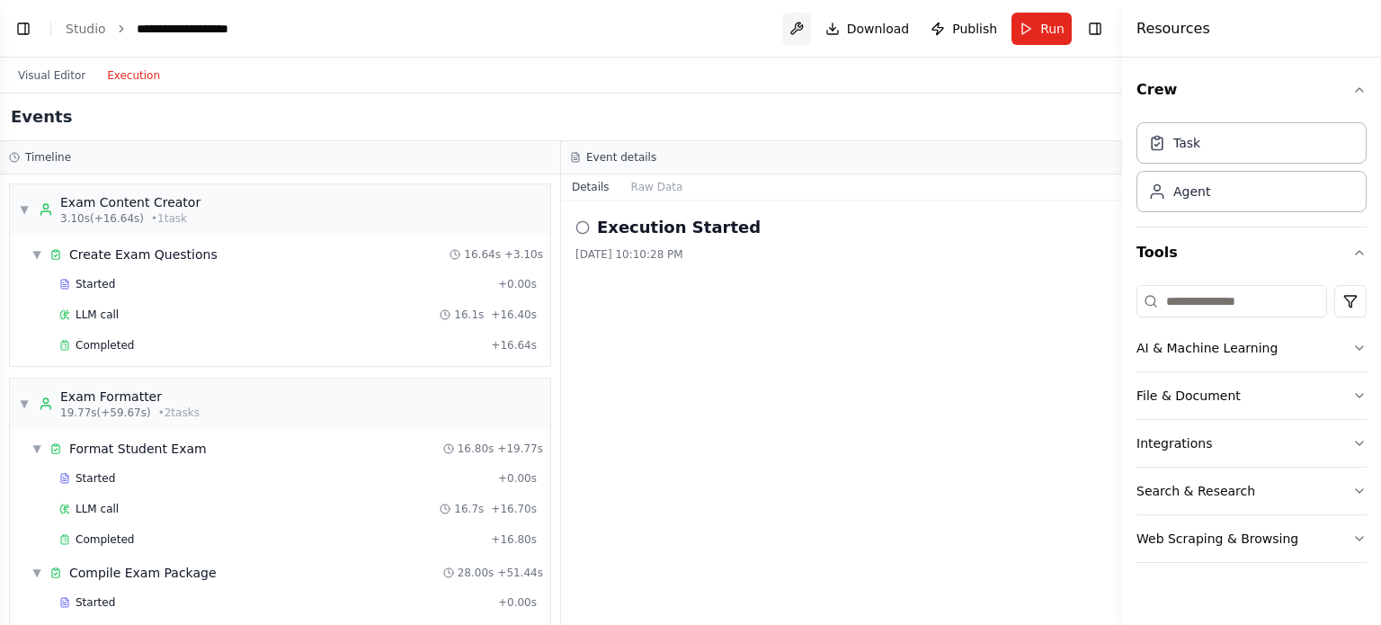
click at [801, 28] on button at bounding box center [796, 29] width 29 height 32
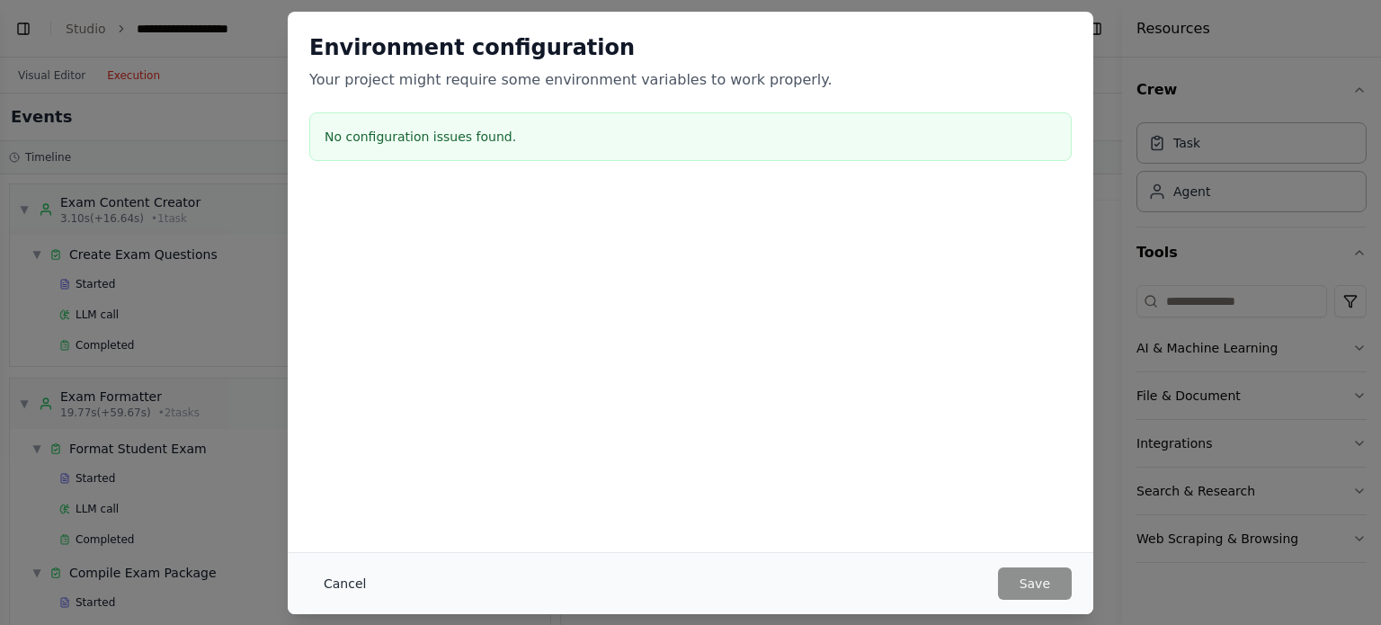
click at [356, 585] on button "Cancel" at bounding box center [344, 583] width 71 height 32
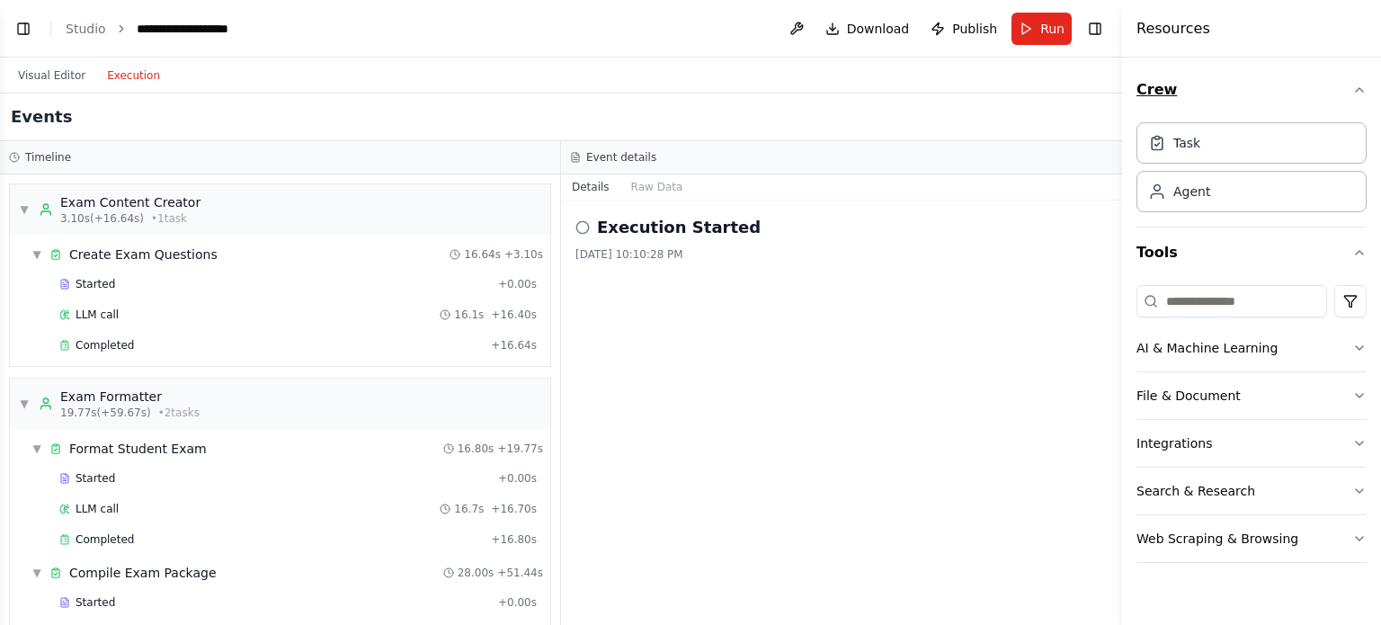
click at [1228, 91] on button "Crew" at bounding box center [1251, 90] width 230 height 50
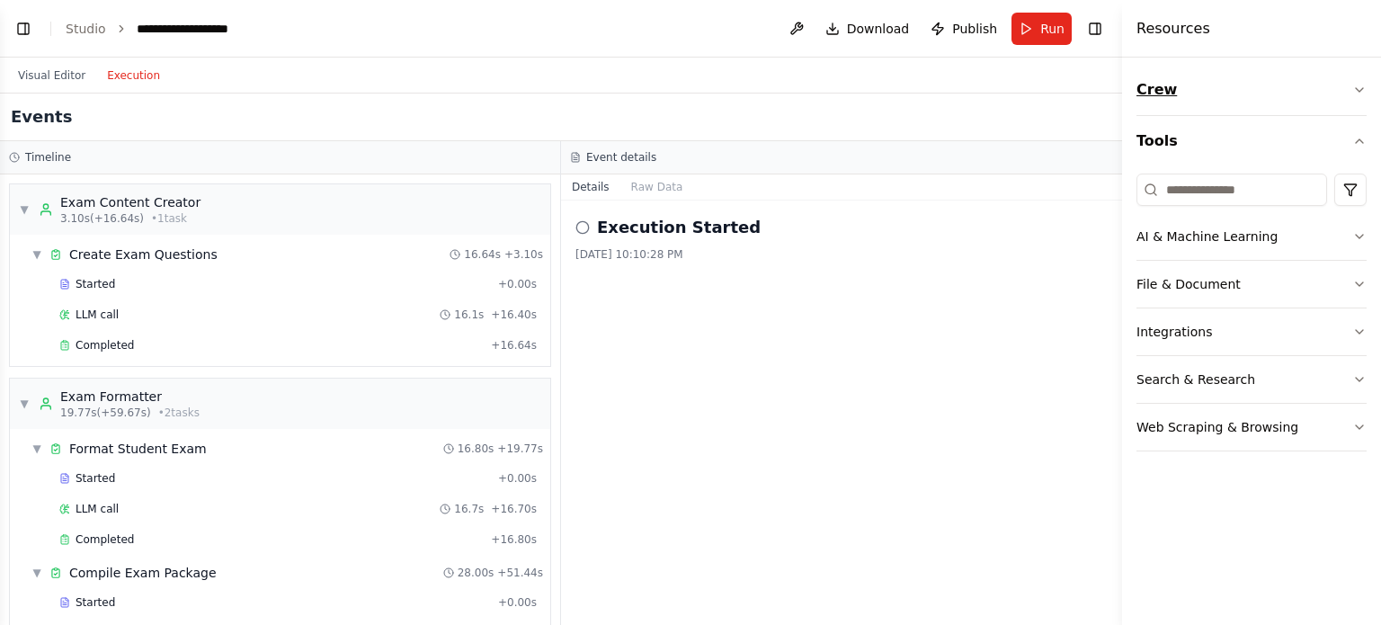
click at [1149, 93] on button "Crew" at bounding box center [1251, 90] width 230 height 50
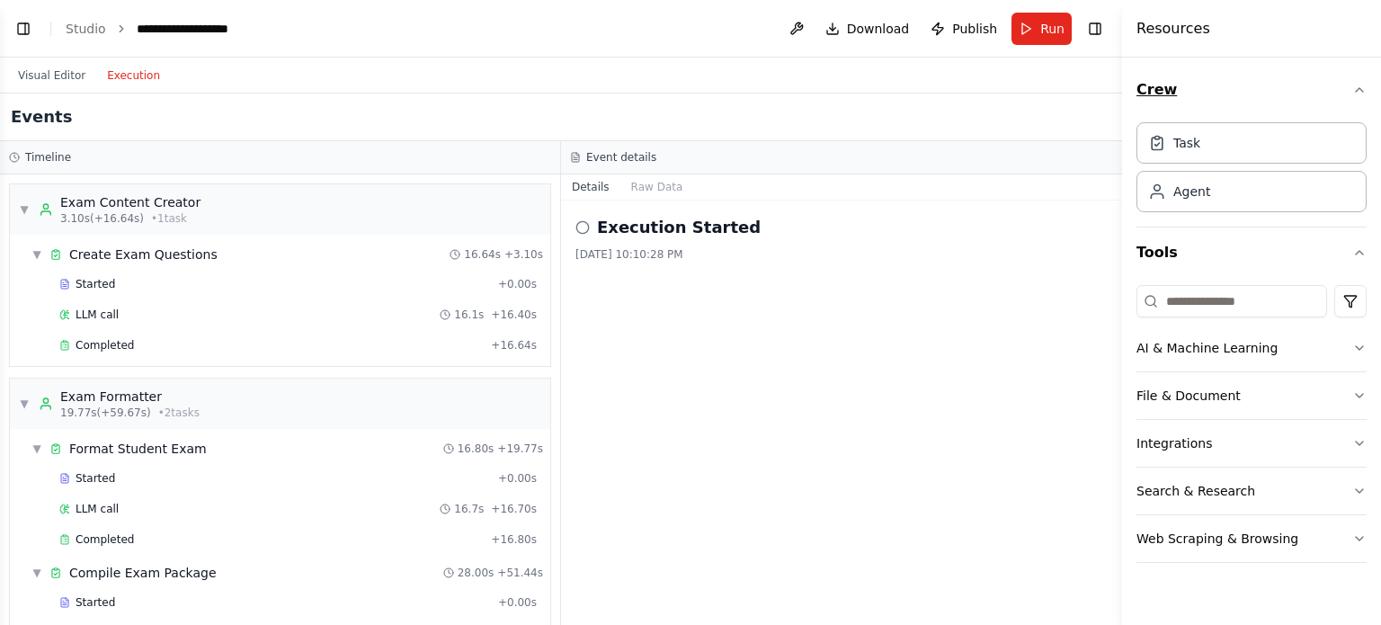
click at [1149, 93] on button "Crew" at bounding box center [1251, 90] width 230 height 50
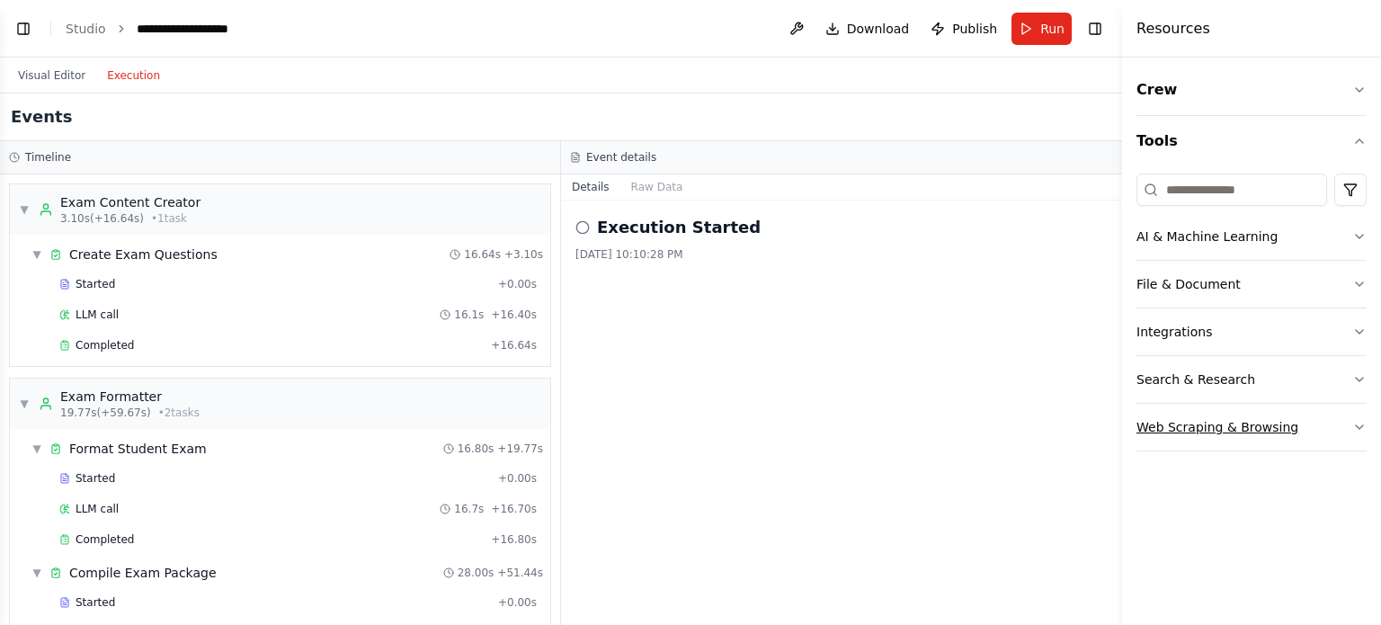
click at [1296, 434] on button "Web Scraping & Browsing" at bounding box center [1251, 427] width 230 height 47
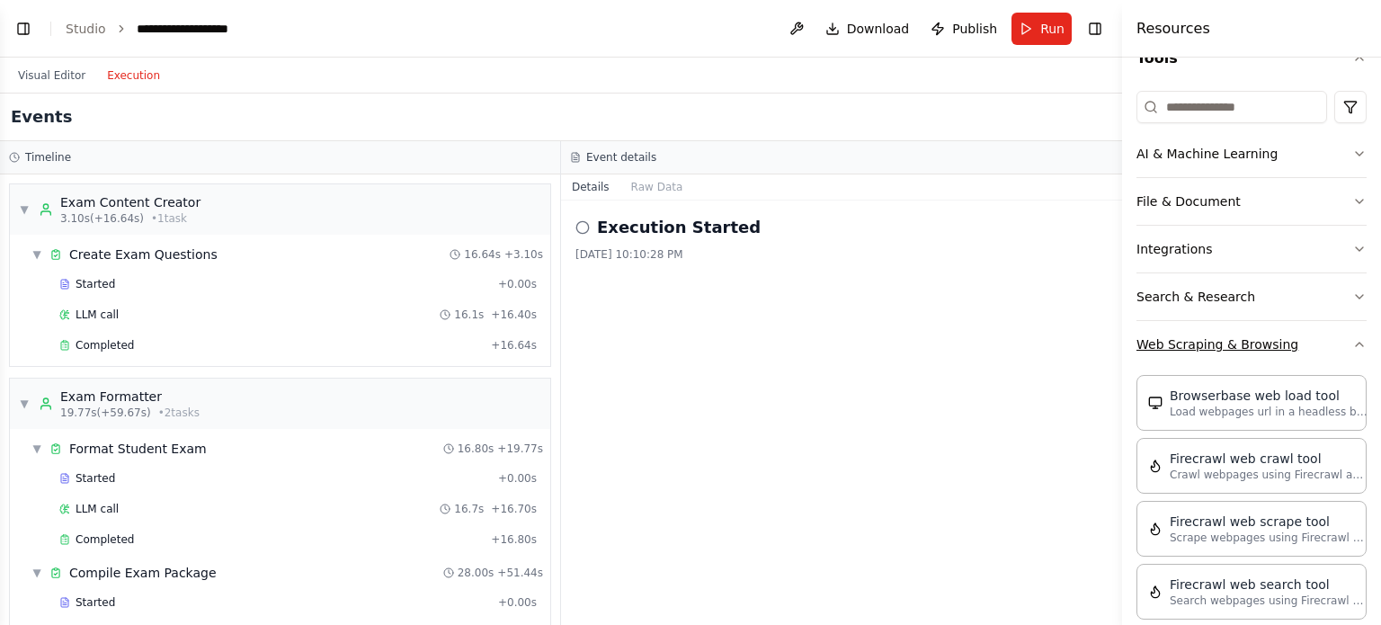
scroll to position [0, 0]
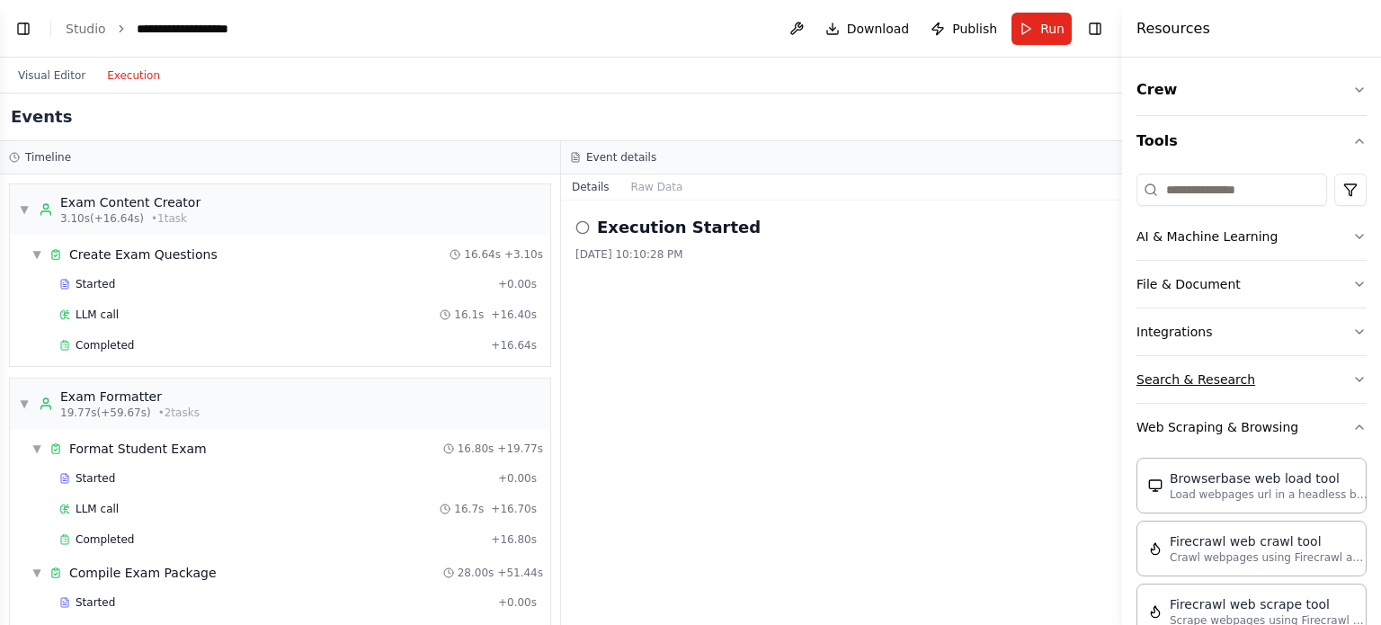
click at [1208, 373] on button "Search & Research" at bounding box center [1251, 379] width 230 height 47
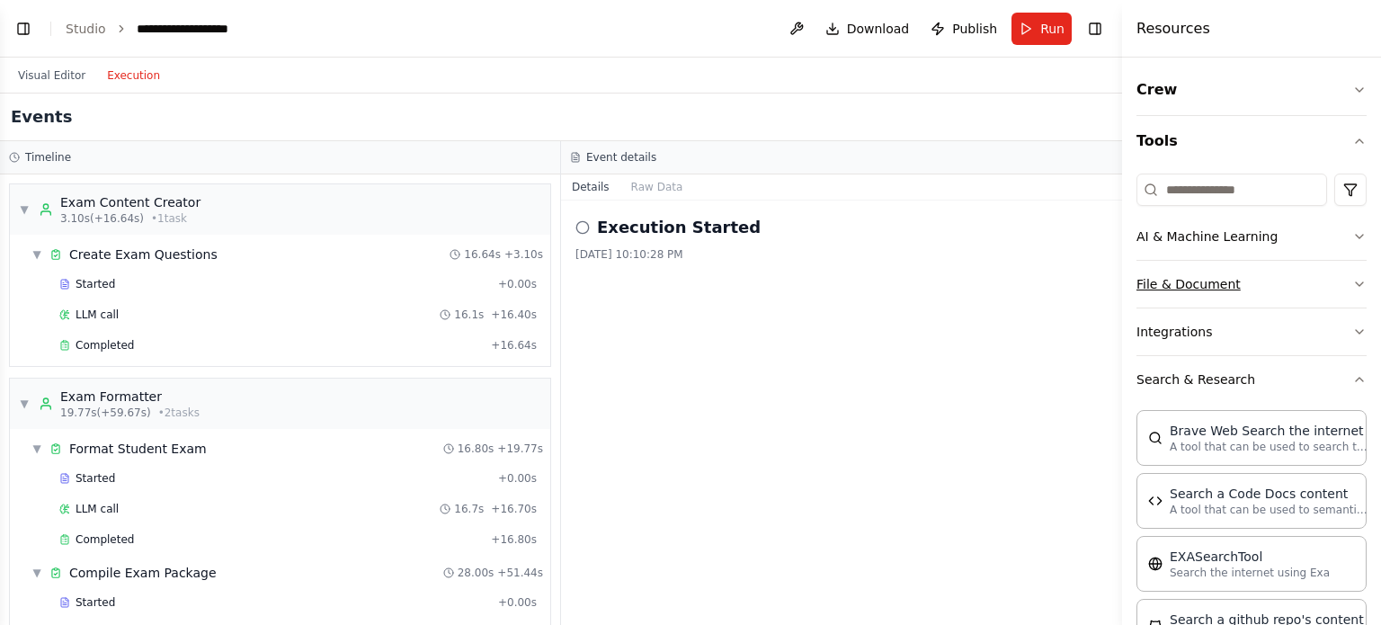
click at [1217, 290] on button "File & Document" at bounding box center [1251, 284] width 230 height 47
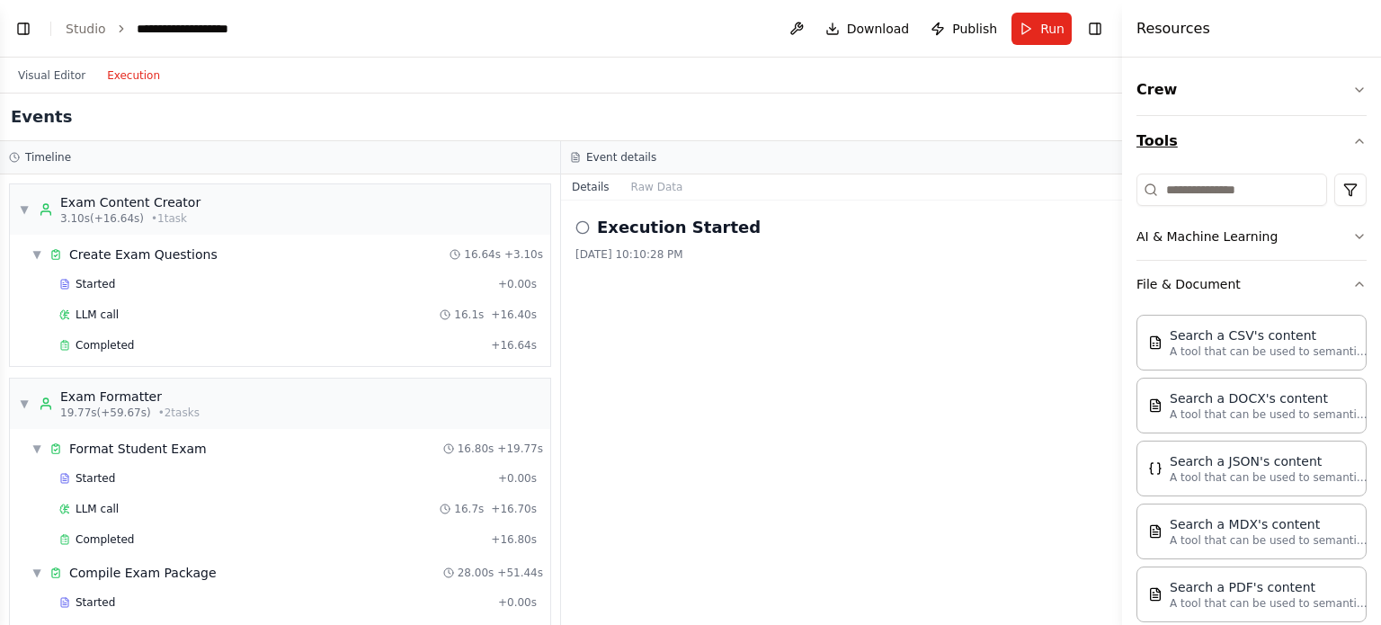
click at [1194, 125] on button "Tools" at bounding box center [1251, 141] width 230 height 50
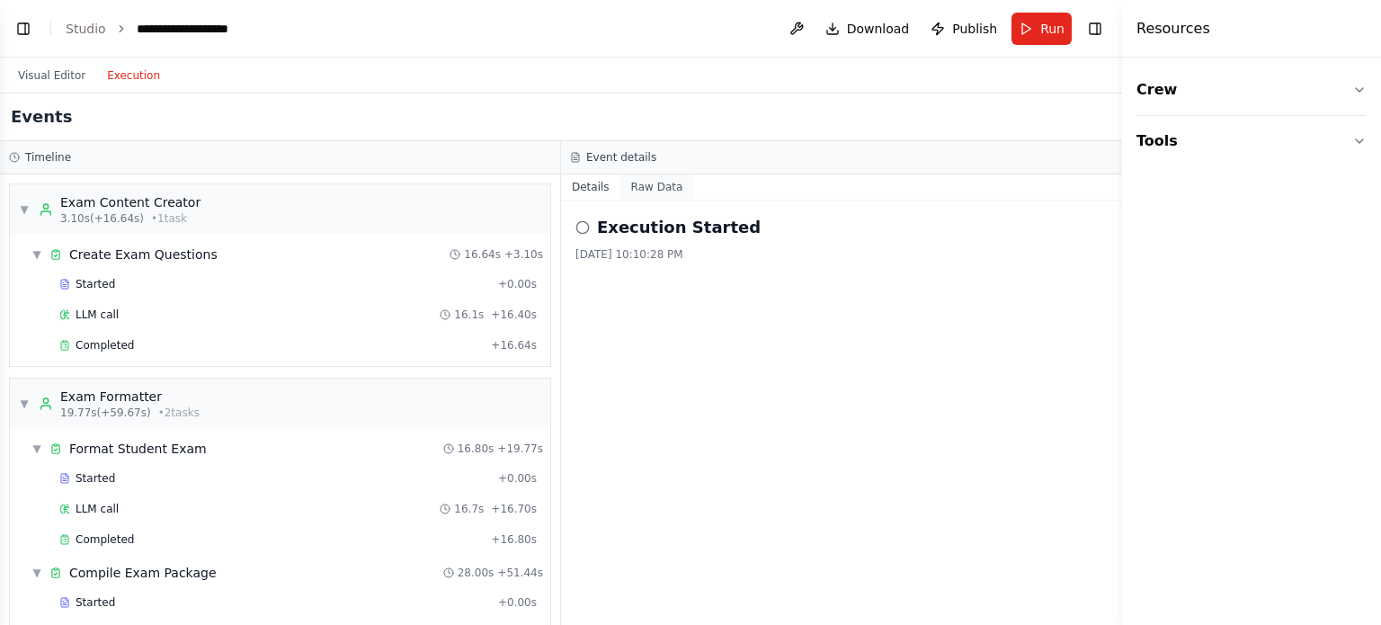
click at [654, 185] on button "Raw Data" at bounding box center [657, 186] width 74 height 25
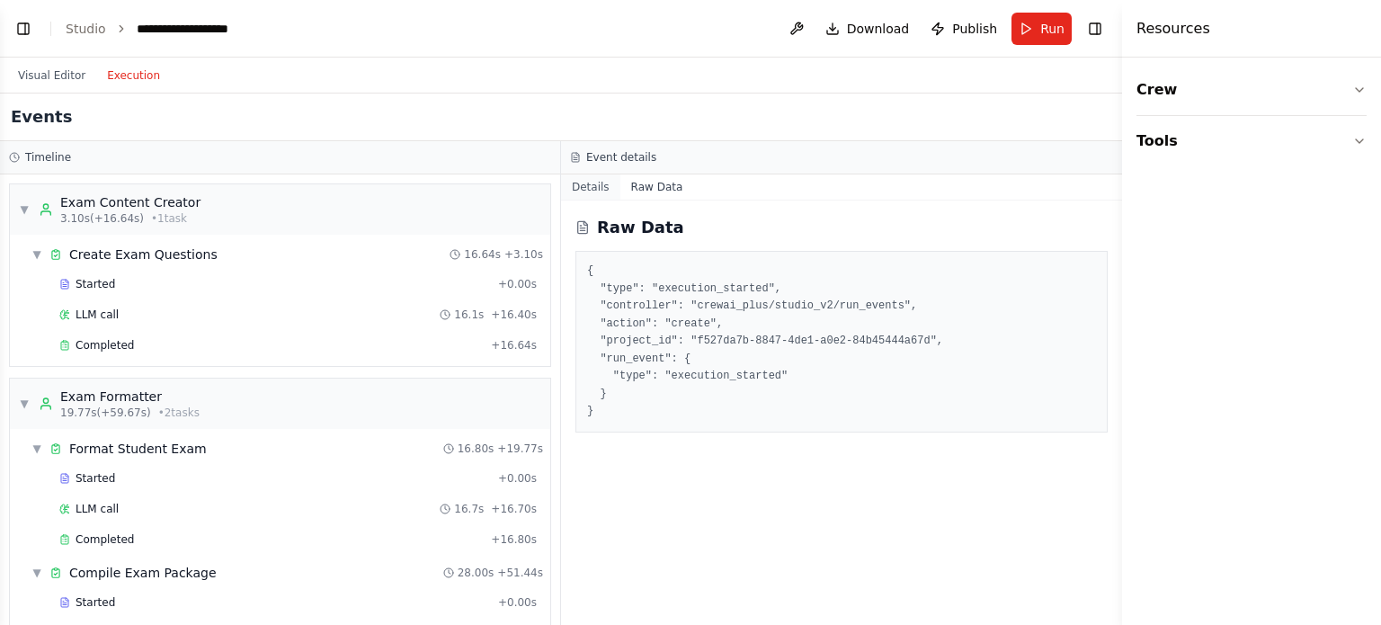
click at [602, 188] on button "Details" at bounding box center [590, 186] width 59 height 25
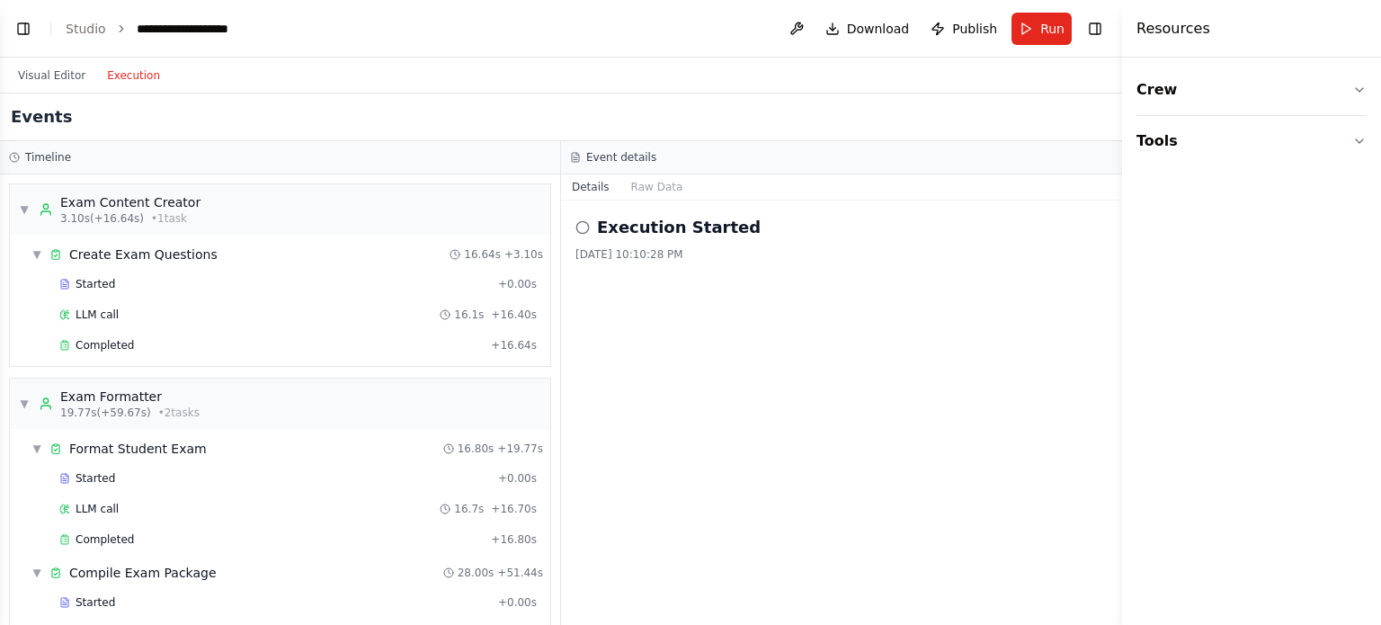
click at [612, 160] on h3 "Event details" at bounding box center [621, 157] width 70 height 14
click at [642, 248] on div "8/15/2025, 10:10:28 PM" at bounding box center [841, 254] width 532 height 14
click at [582, 227] on icon at bounding box center [582, 227] width 14 height 14
type textarea "*********"
click at [582, 227] on icon at bounding box center [582, 227] width 14 height 14
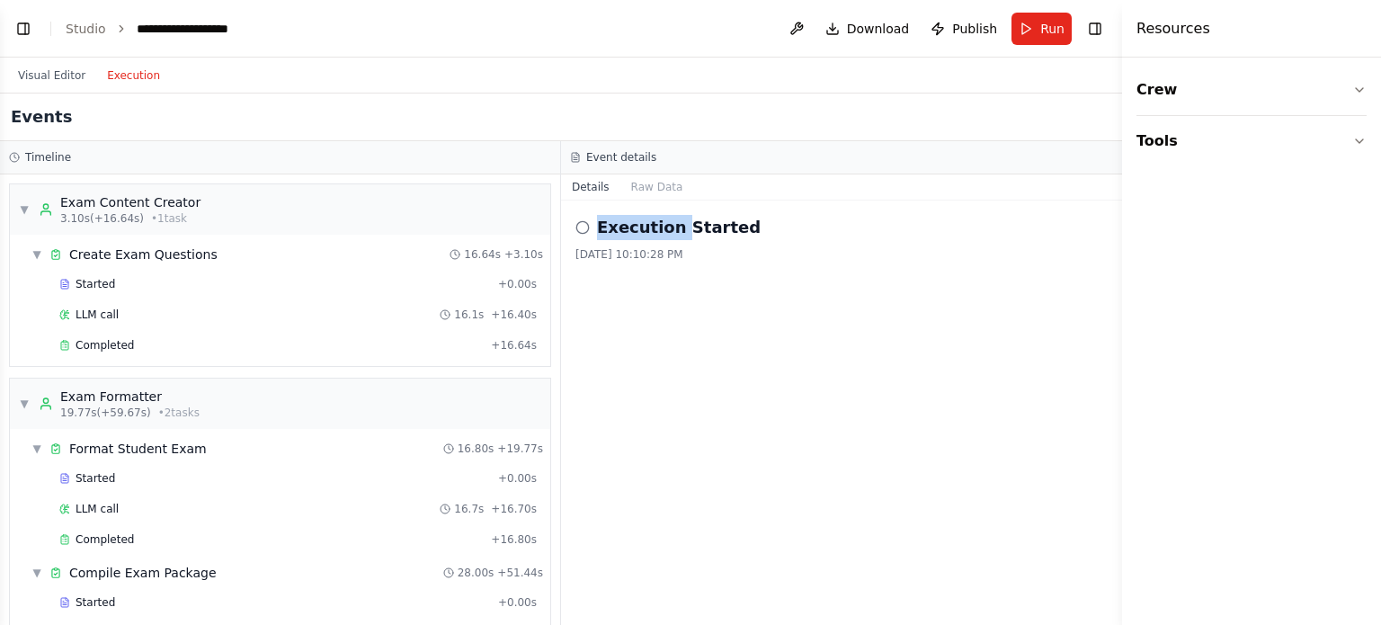
click at [582, 227] on icon at bounding box center [582, 227] width 14 height 14
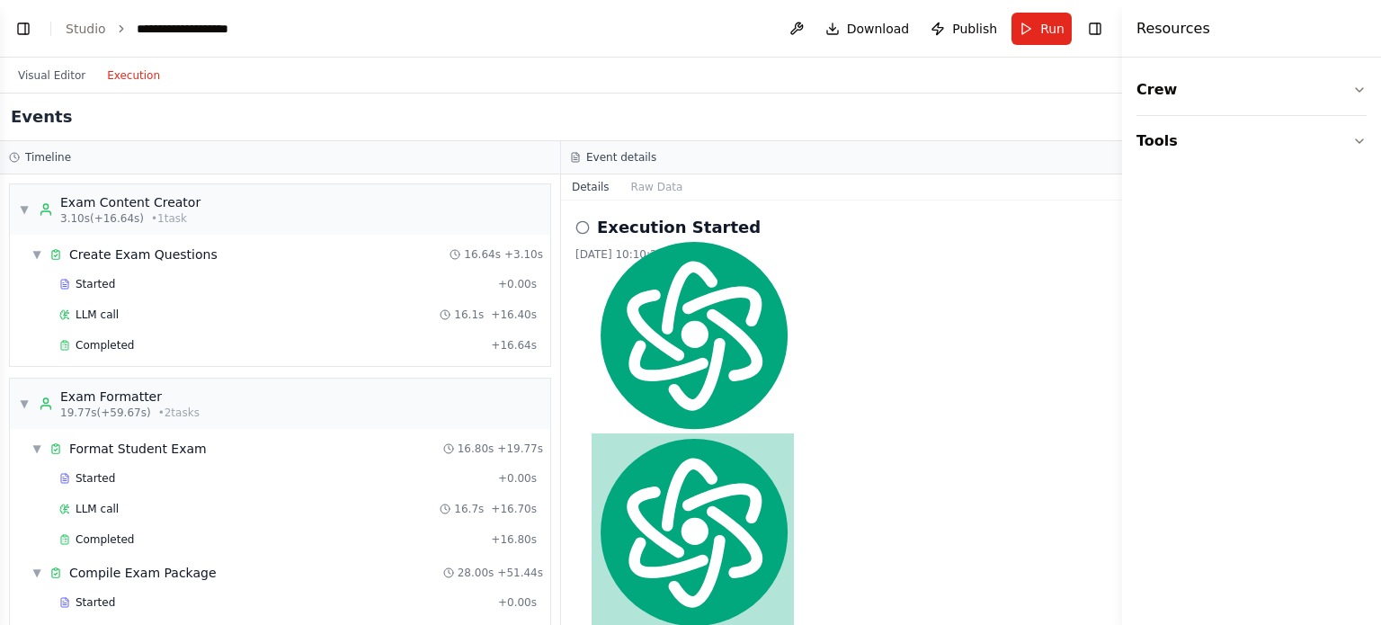
click at [582, 227] on icon at bounding box center [582, 227] width 14 height 14
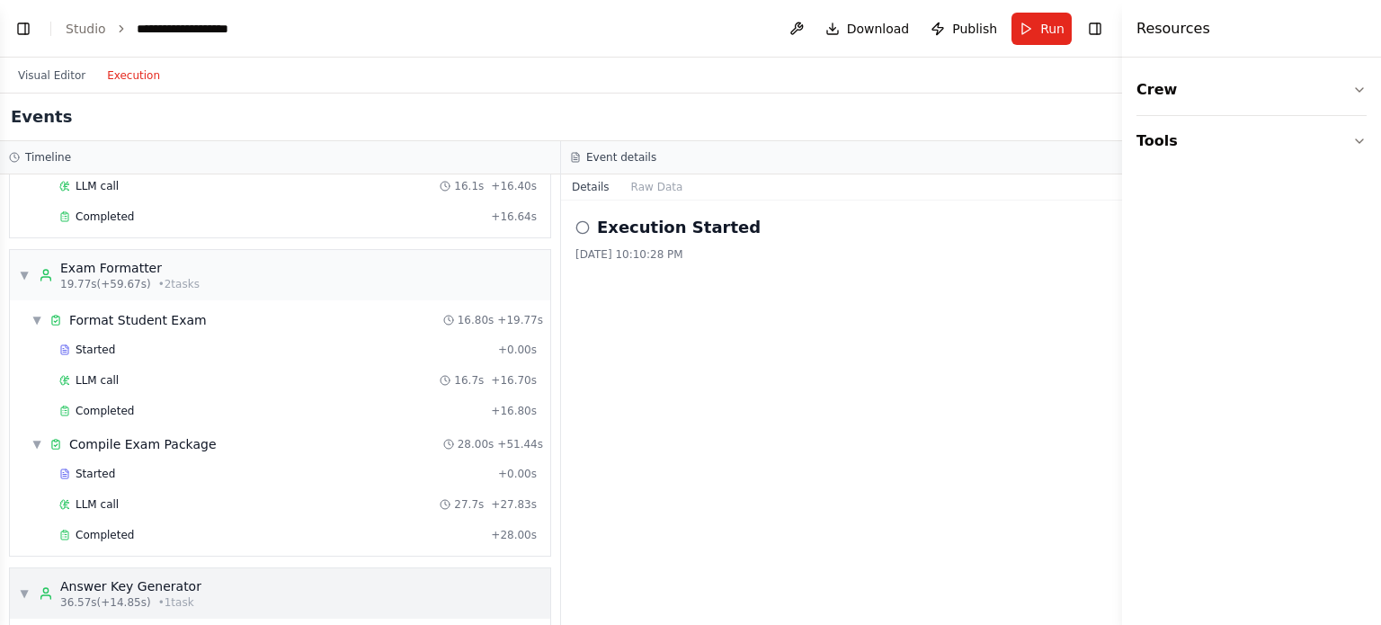
scroll to position [316, 0]
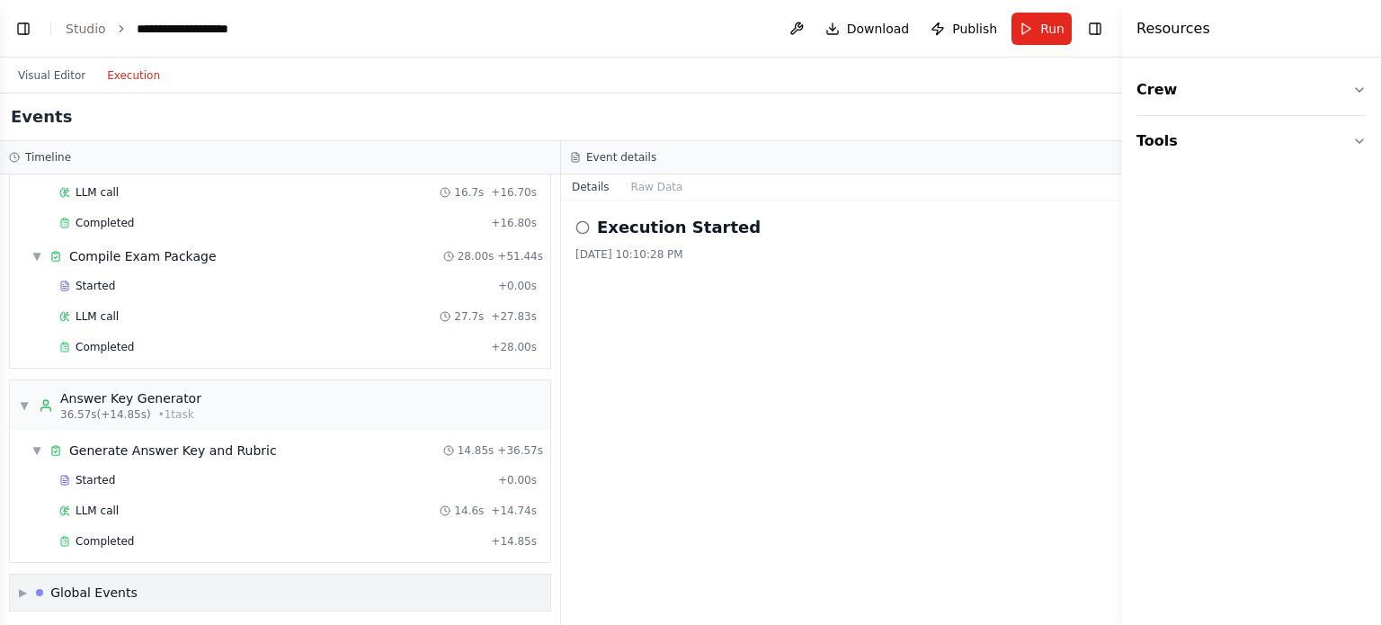
click at [141, 579] on div "▶ Global Events" at bounding box center [280, 592] width 540 height 36
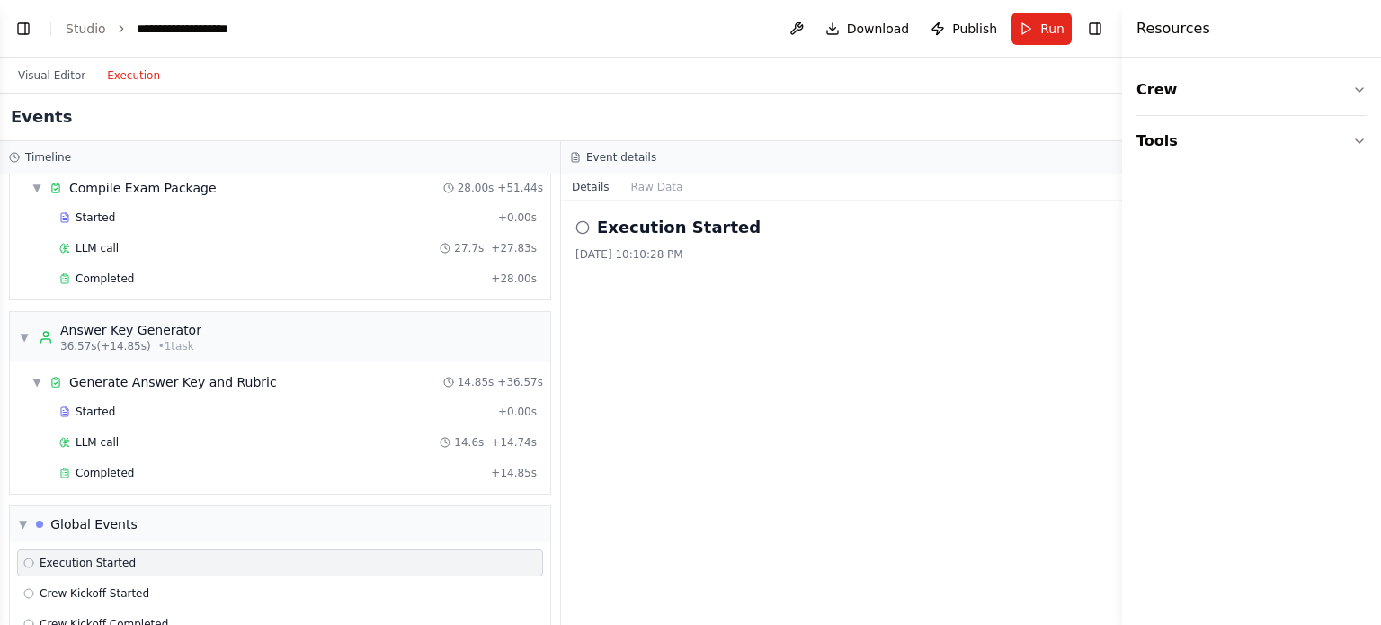
scroll to position [448, 0]
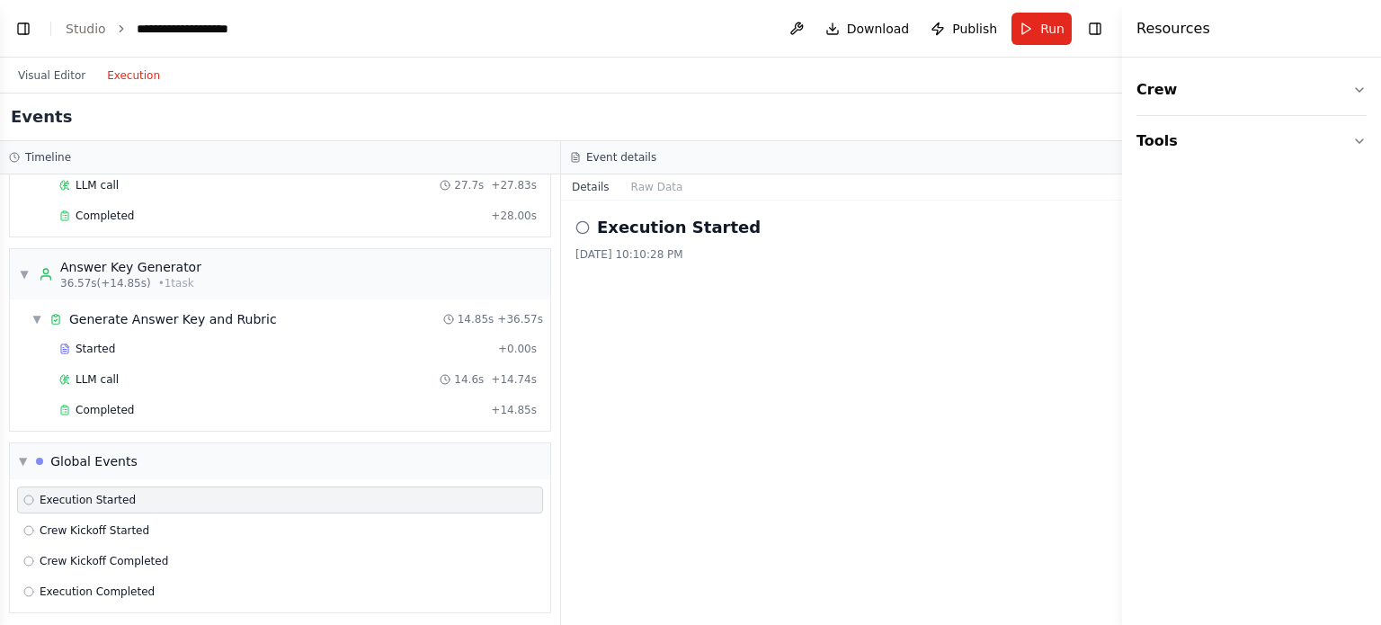
click at [109, 486] on div "Execution Started" at bounding box center [280, 499] width 526 height 27
click at [104, 493] on span "Execution Started" at bounding box center [88, 500] width 96 height 14
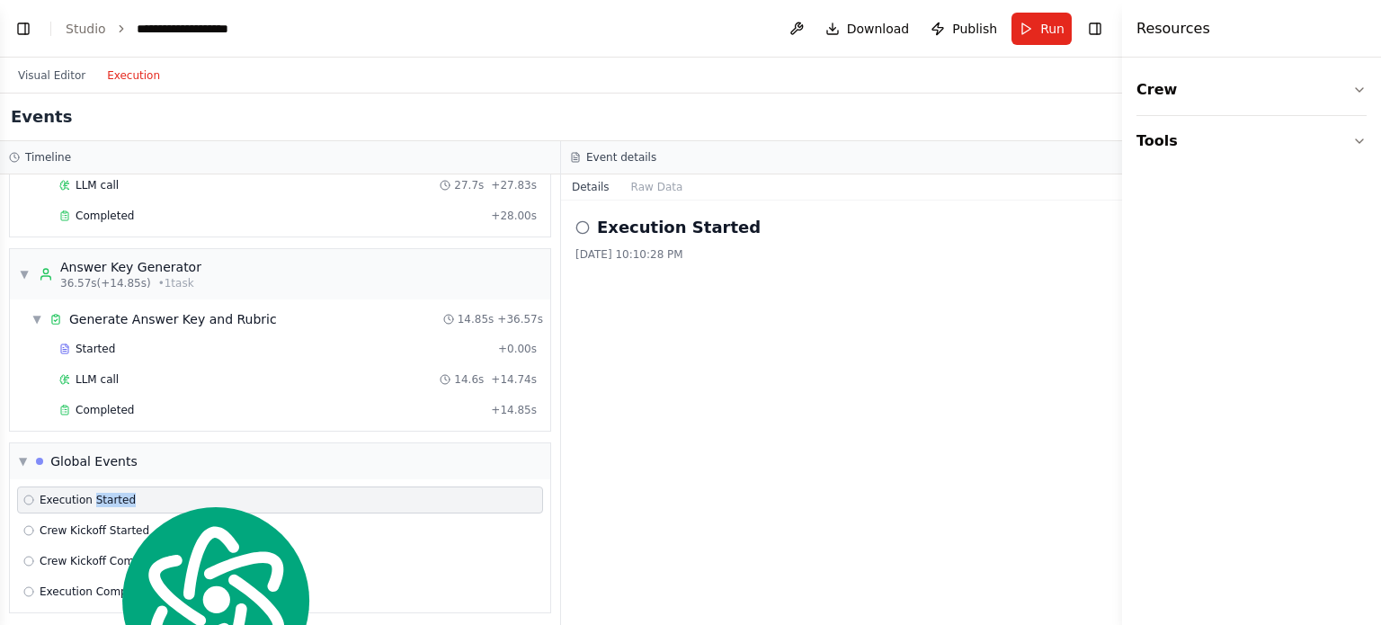
click at [104, 493] on span "Execution Started" at bounding box center [88, 500] width 96 height 14
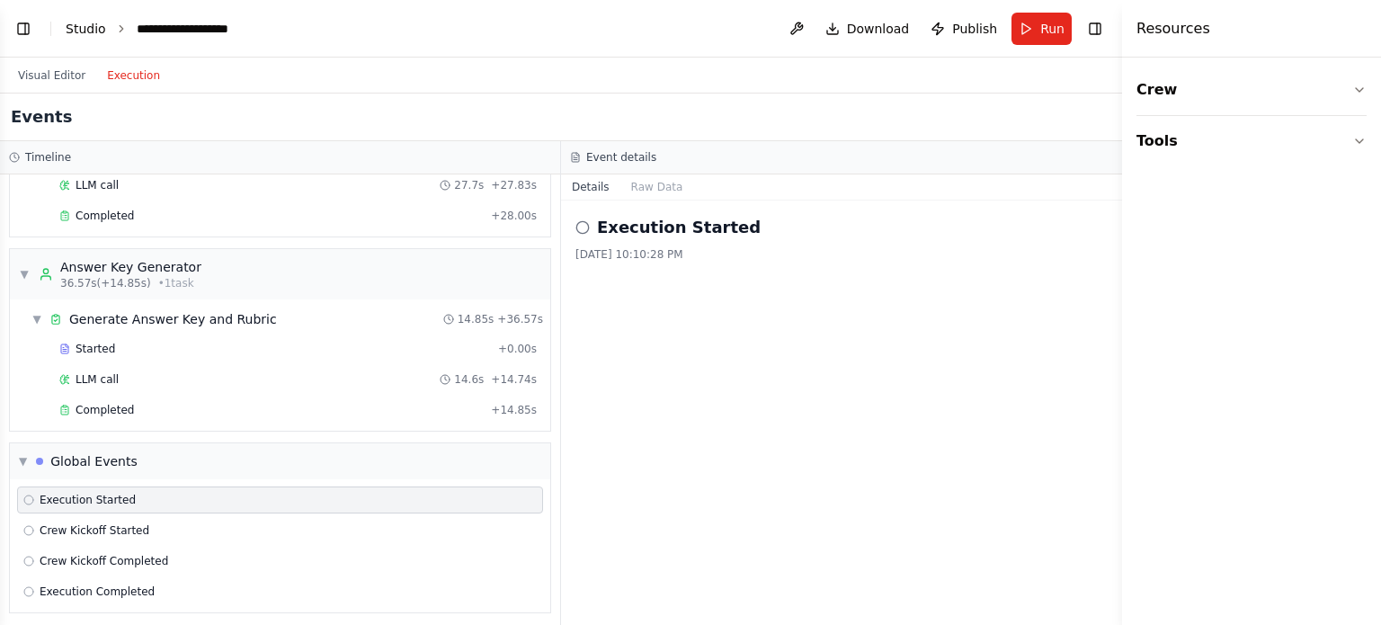
click at [78, 36] on link "Studio" at bounding box center [86, 29] width 40 height 14
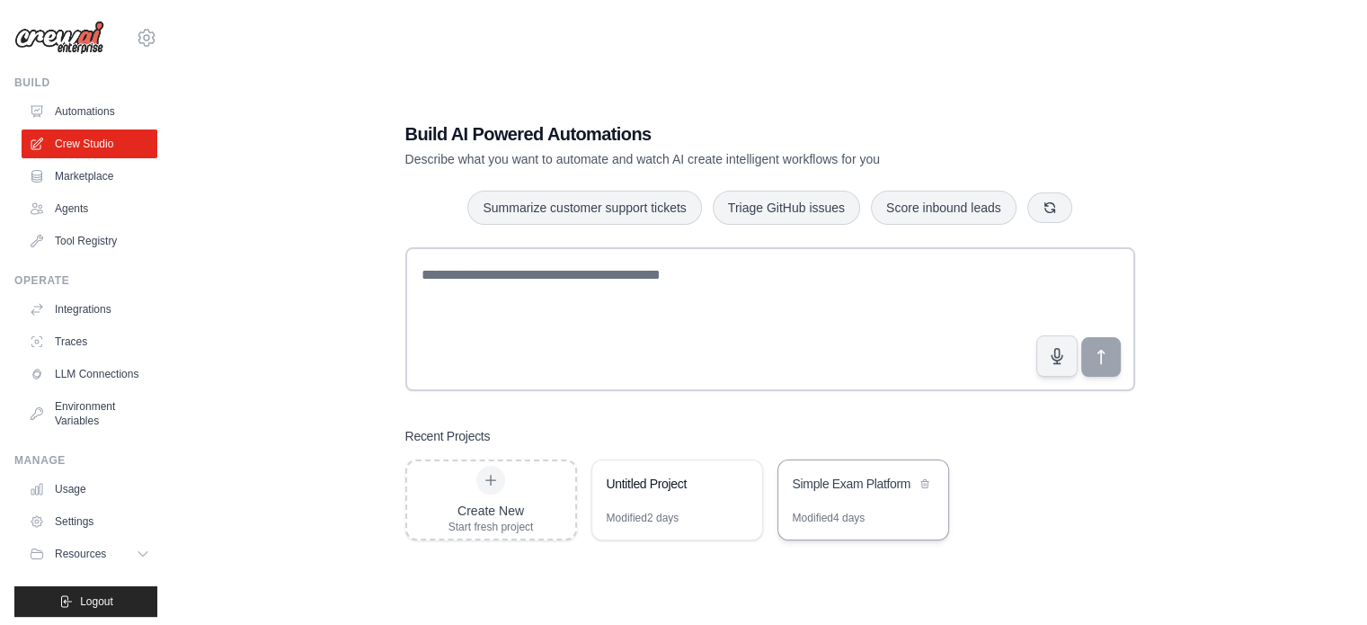
drag, startPoint x: 0, startPoint y: 0, endPoint x: 829, endPoint y: 502, distance: 969.1
click at [829, 502] on div "Simple Exam Platform" at bounding box center [863, 485] width 170 height 50
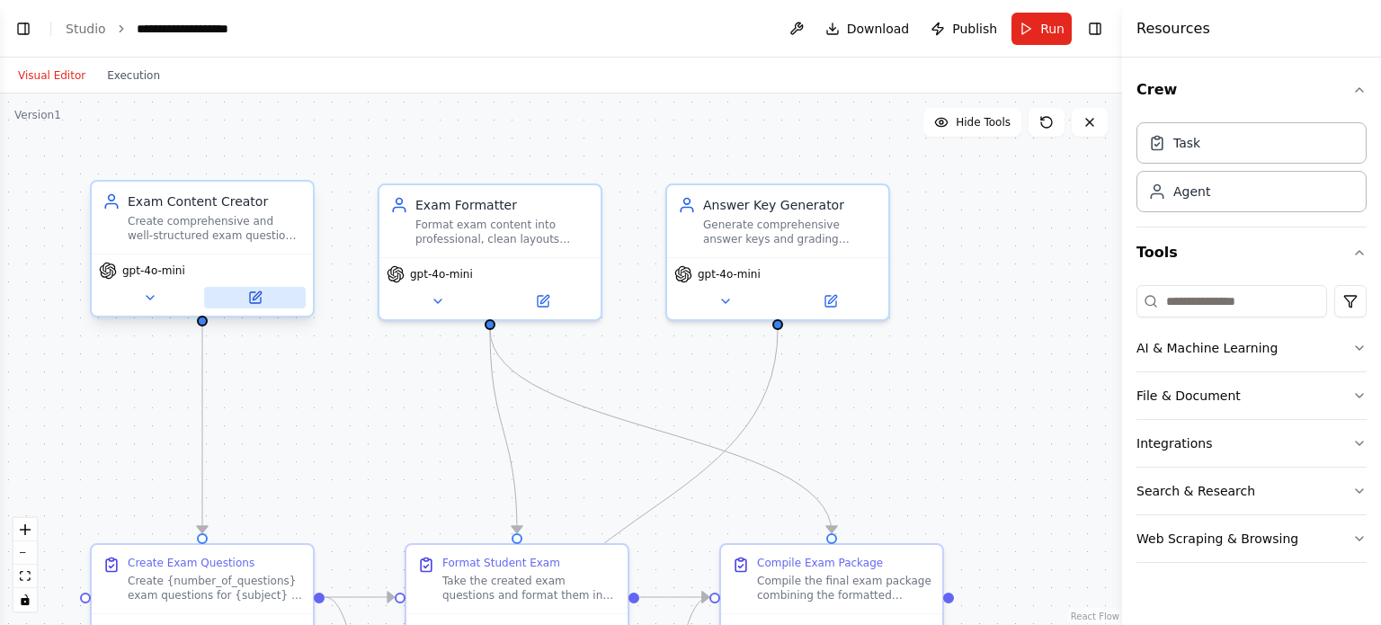
click at [256, 295] on icon at bounding box center [257, 295] width 8 height 8
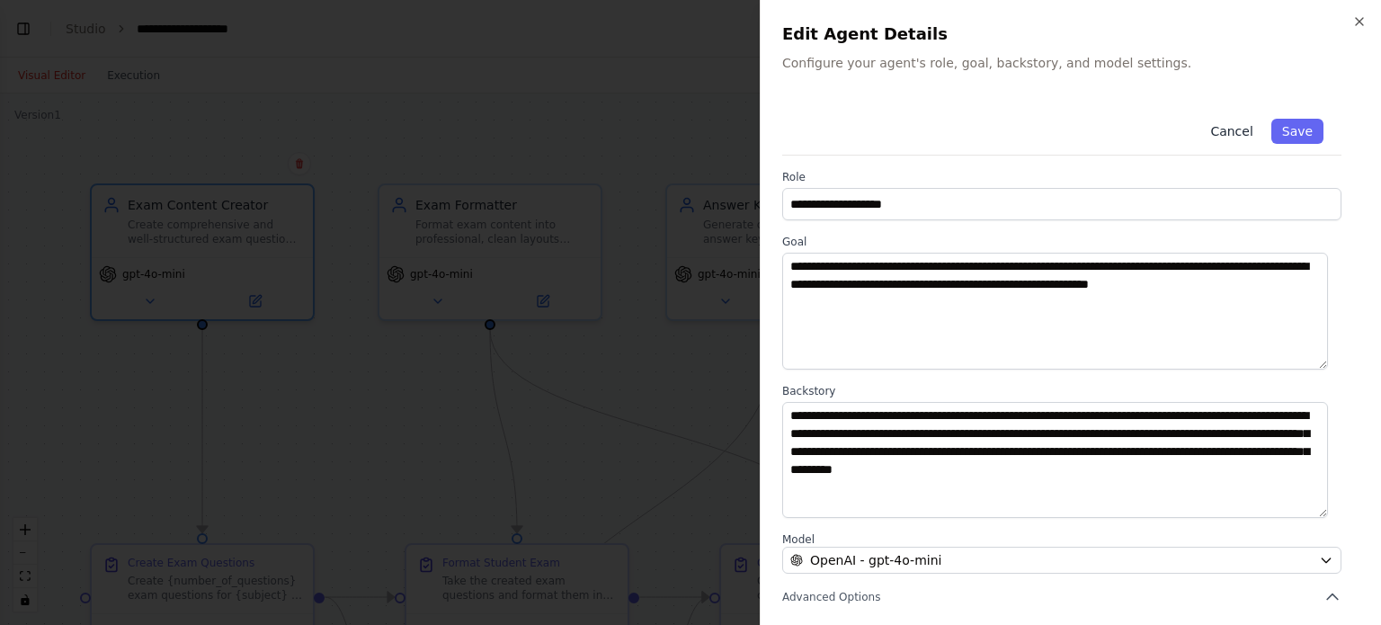
click at [1237, 127] on button "Cancel" at bounding box center [1231, 131] width 64 height 25
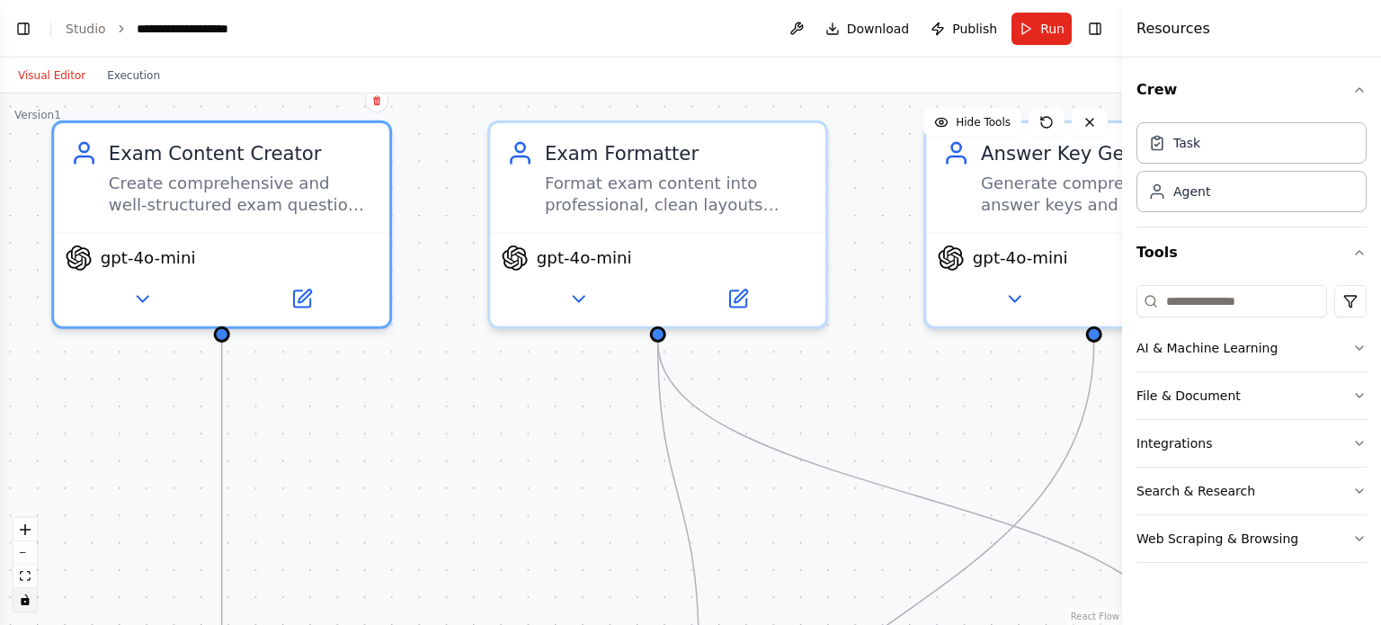
click at [26, 607] on button "toggle interactivity" at bounding box center [24, 599] width 23 height 23
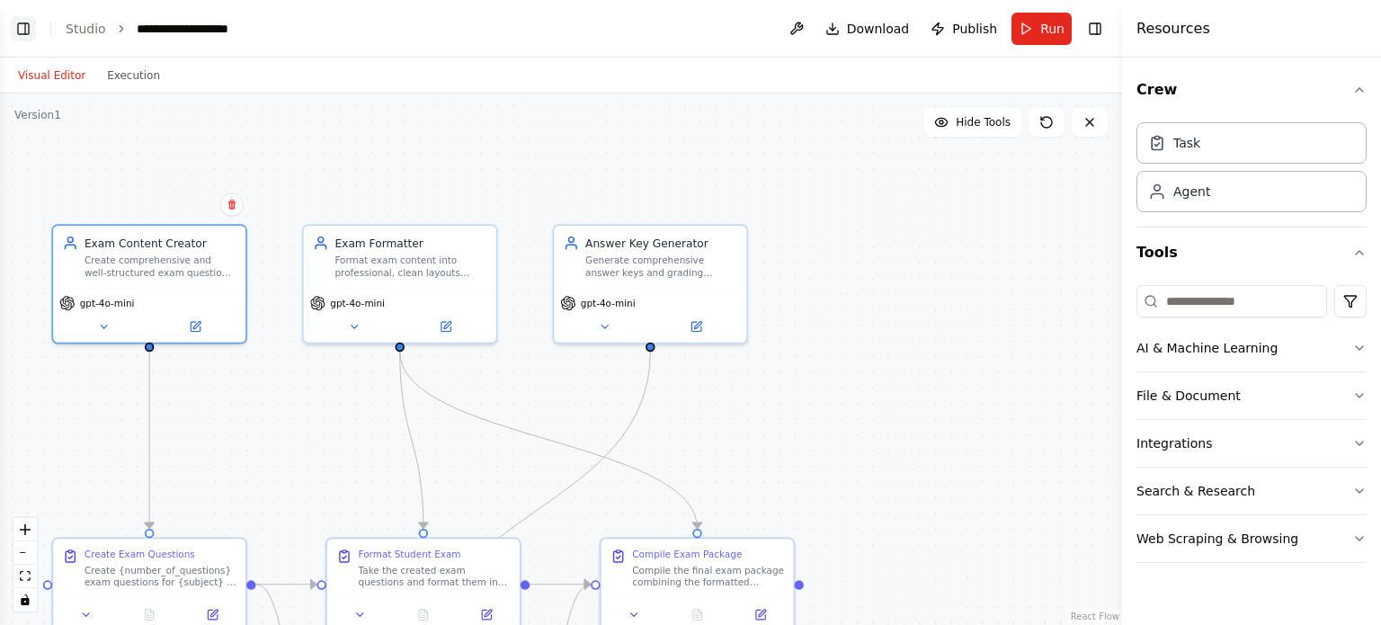
click at [31, 21] on button "Toggle Left Sidebar" at bounding box center [23, 28] width 25 height 25
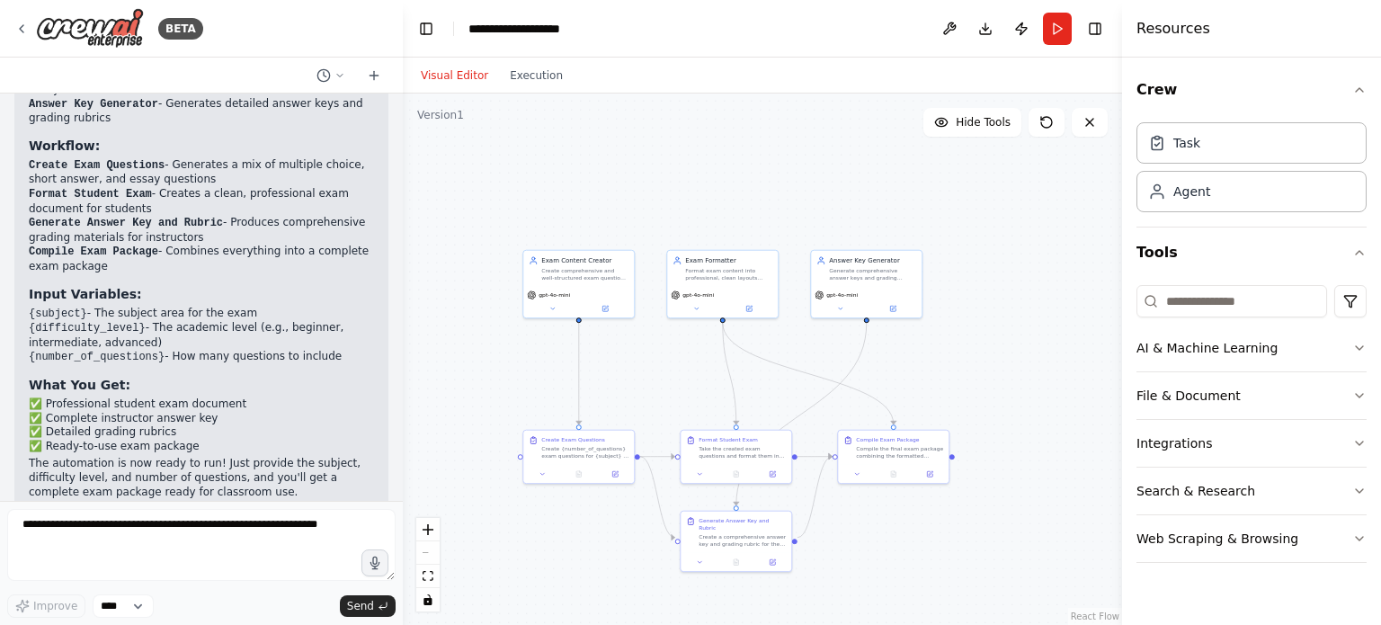
drag, startPoint x: 999, startPoint y: 448, endPoint x: 1007, endPoint y: 376, distance: 72.3
click at [1007, 376] on div ".deletable-edge-delete-btn { width: 20px; height: 20px; border: 0px solid #ffff…" at bounding box center [762, 358] width 719 height 531
click at [742, 540] on div "Generate Answer Key and Rubric Create a comprehensive answer key and grading ru…" at bounding box center [735, 530] width 111 height 41
click at [740, 538] on div "Generate Answer Key and Rubric Create a comprehensive answer key and grading ru…" at bounding box center [740, 530] width 111 height 41
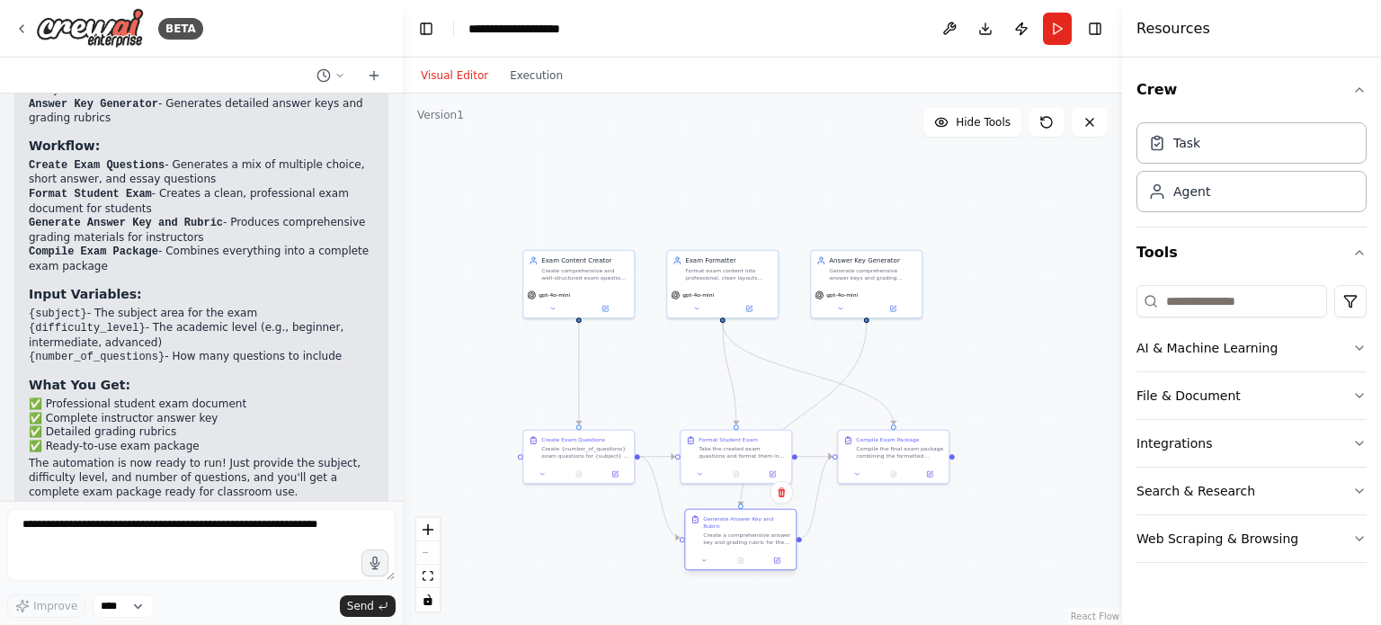
click at [740, 538] on div "Generate Answer Key and Rubric Create a comprehensive answer key and grading ru…" at bounding box center [740, 530] width 111 height 41
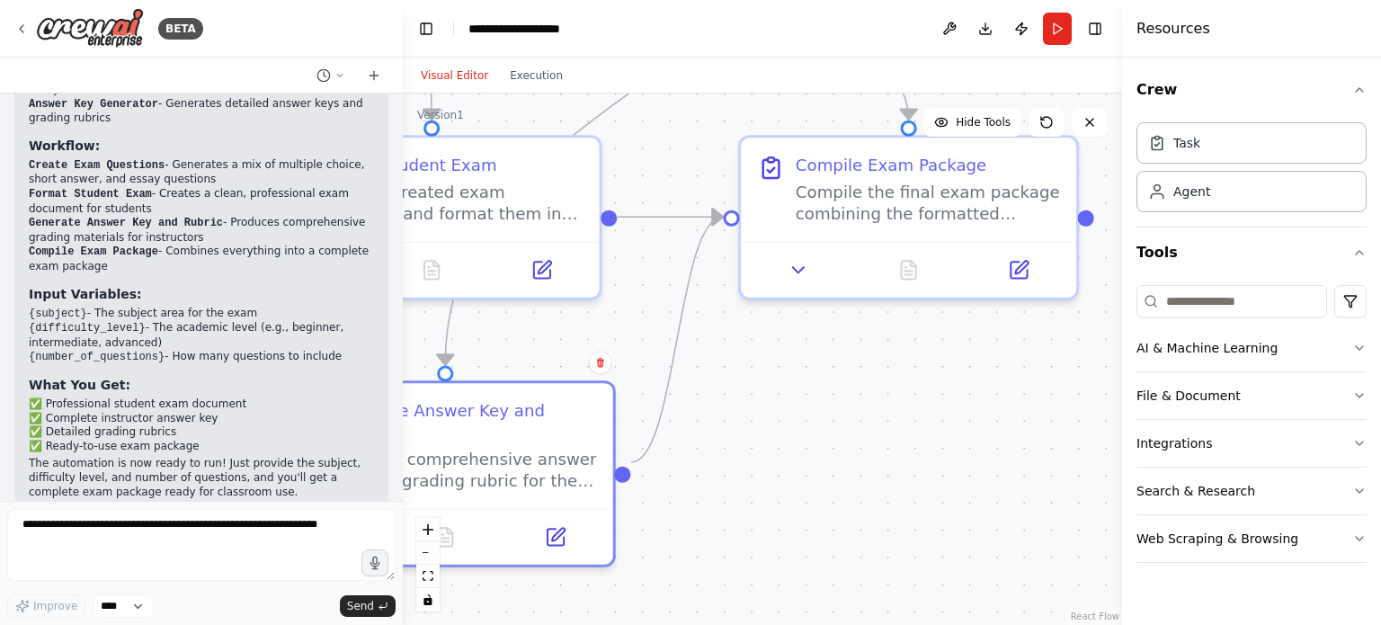
drag, startPoint x: 1057, startPoint y: 555, endPoint x: 767, endPoint y: 478, distance: 300.2
click at [767, 478] on div ".deletable-edge-delete-btn { width: 20px; height: 20px; border: 0px solid #ffff…" at bounding box center [762, 358] width 719 height 531
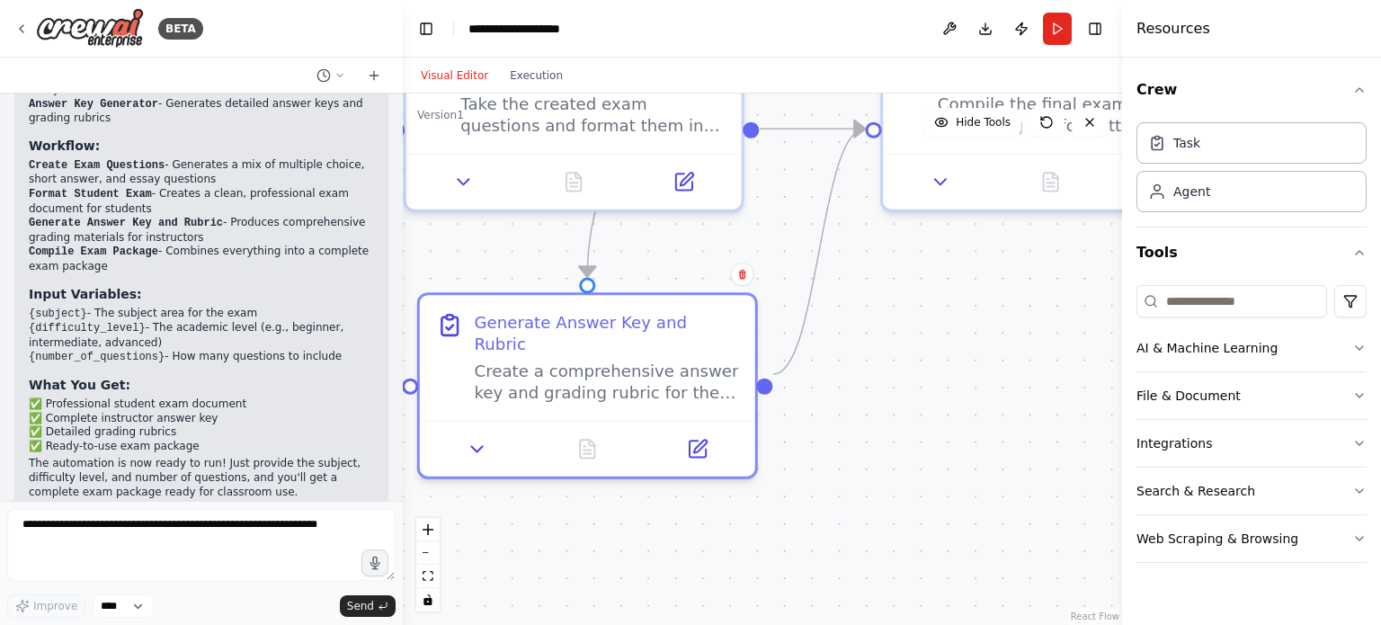
drag, startPoint x: 874, startPoint y: 356, endPoint x: 1017, endPoint y: 271, distance: 167.3
click at [1017, 271] on div ".deletable-edge-delete-btn { width: 20px; height: 20px; border: 0px solid #ffff…" at bounding box center [762, 358] width 719 height 531
click at [942, 186] on button at bounding box center [939, 176] width 93 height 32
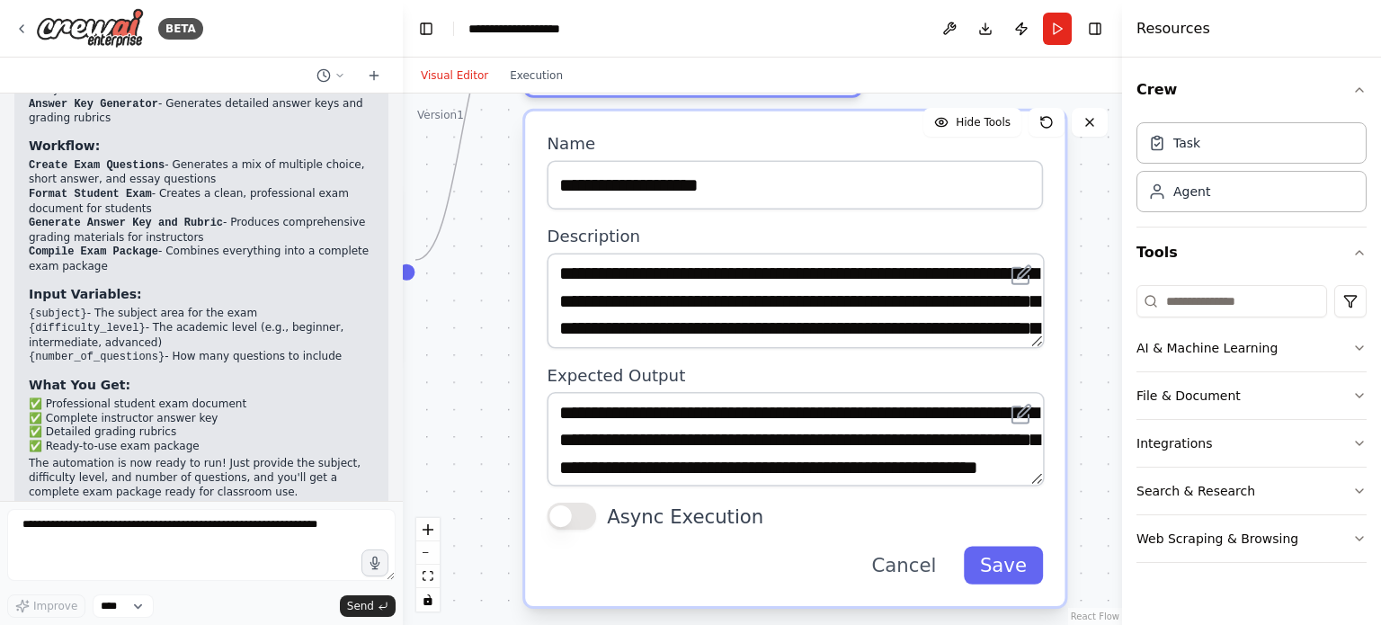
drag, startPoint x: 861, startPoint y: 510, endPoint x: 503, endPoint y: 395, distance: 375.5
click at [503, 395] on div ".deletable-edge-delete-btn { width: 20px; height: 20px; border: 0px solid #ffff…" at bounding box center [762, 358] width 719 height 531
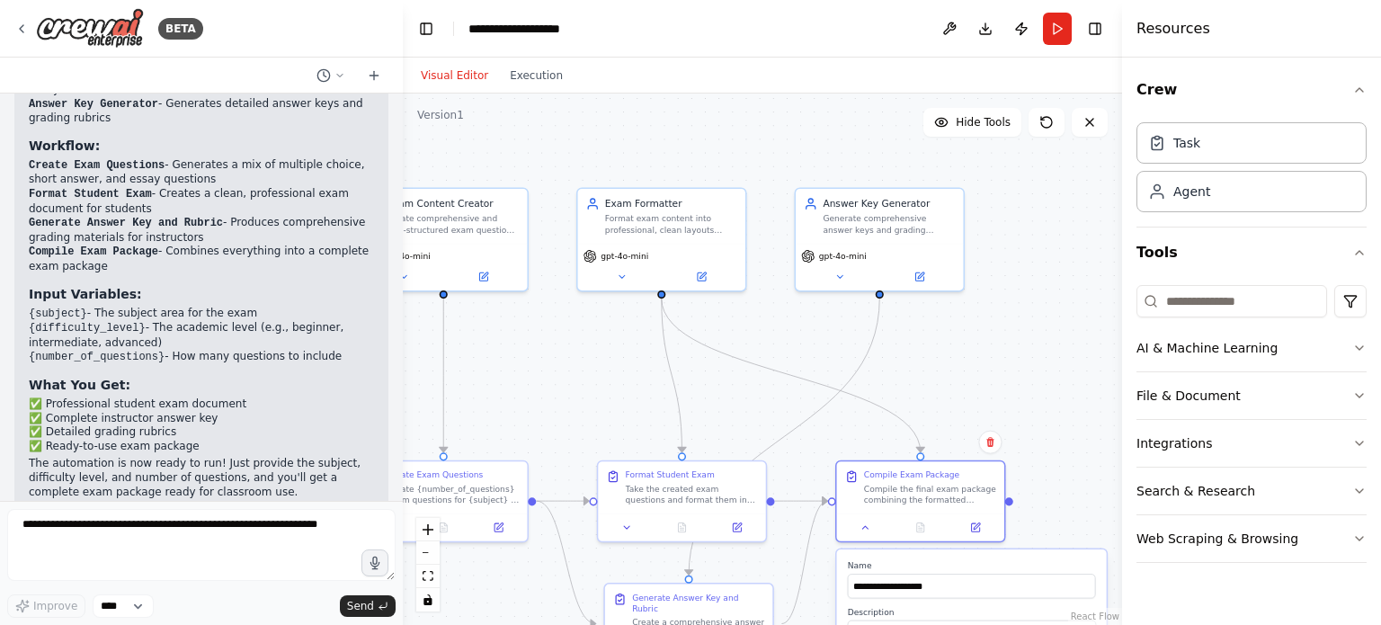
drag, startPoint x: 773, startPoint y: 193, endPoint x: 1116, endPoint y: 481, distance: 447.9
click at [1116, 481] on div "BETA simple build small exam platform 12:45 AM ▶ Thought process I'll help you …" at bounding box center [690, 312] width 1381 height 625
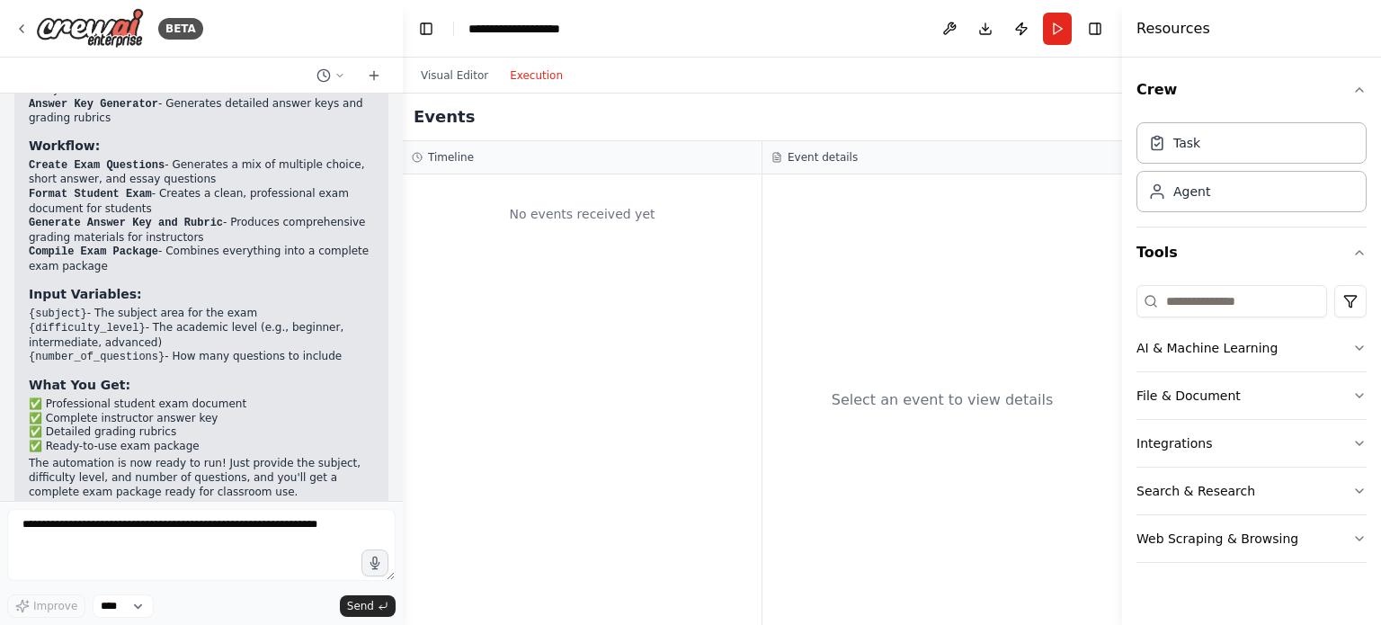
click at [522, 82] on button "Execution" at bounding box center [536, 76] width 75 height 22
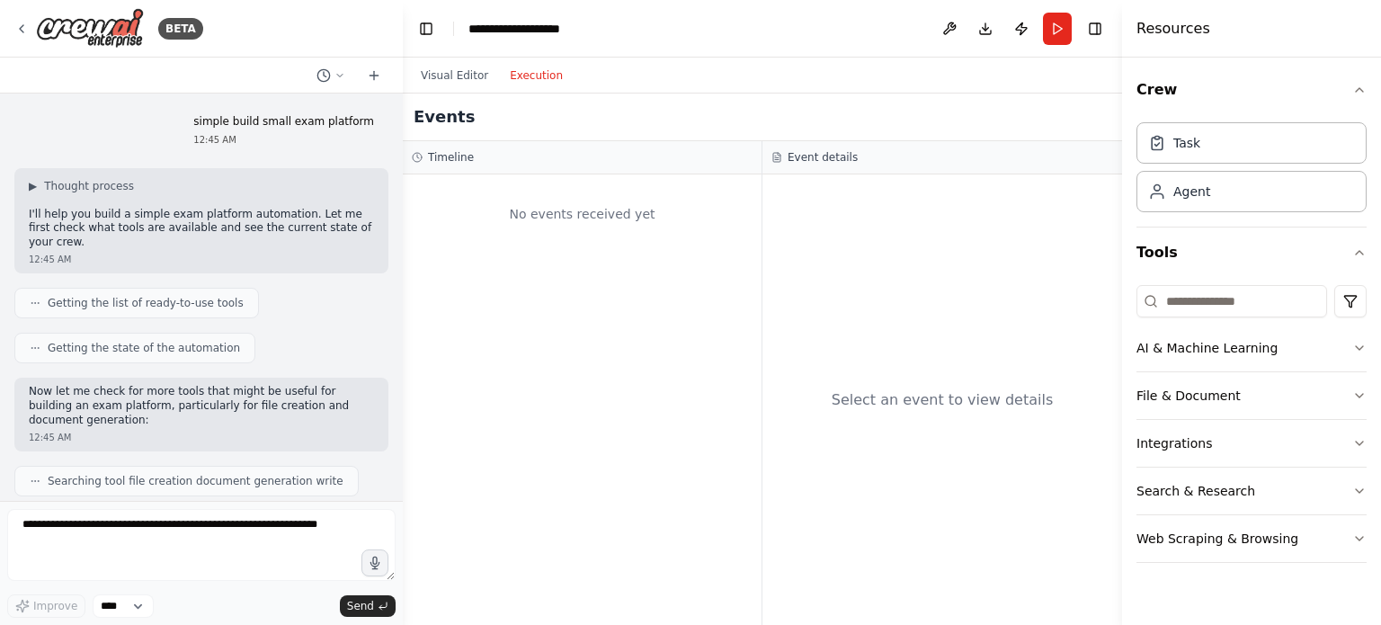
click at [85, 193] on div "▶ Thought process I'll help you build a simple exam platform automation. Let me…" at bounding box center [201, 214] width 345 height 71
click at [85, 191] on span "Thought process" at bounding box center [89, 186] width 90 height 14
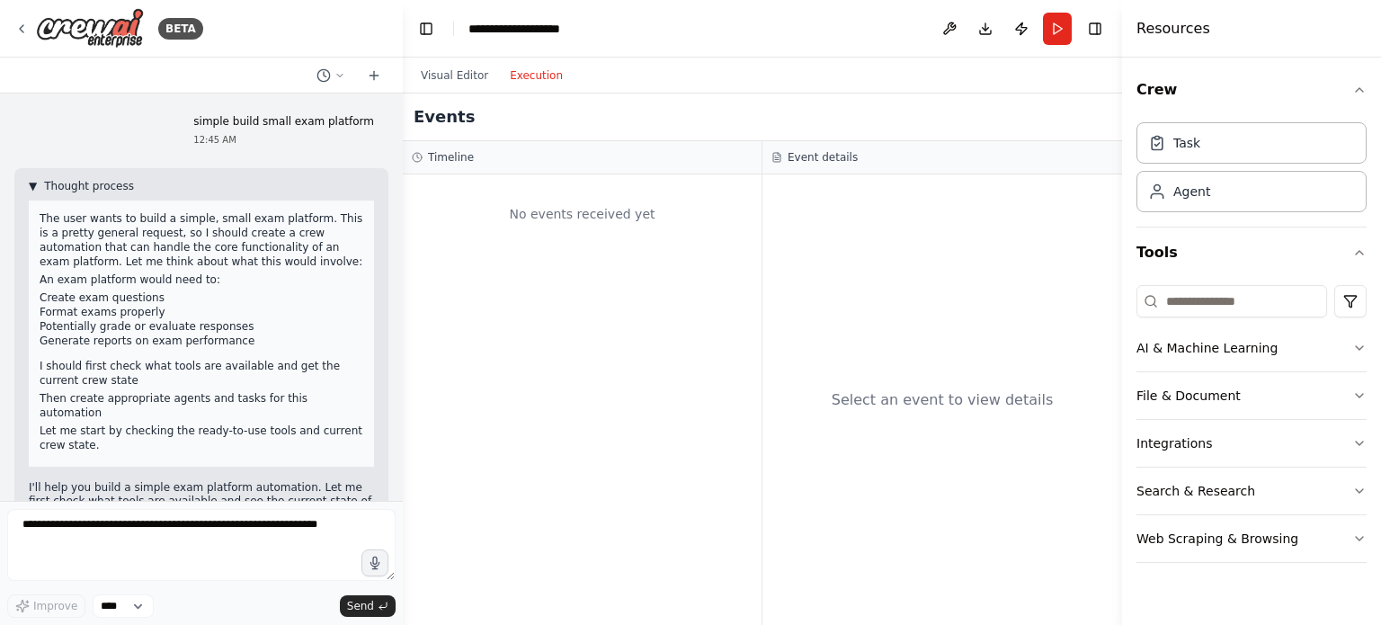
click at [85, 191] on span "Thought process" at bounding box center [89, 186] width 90 height 14
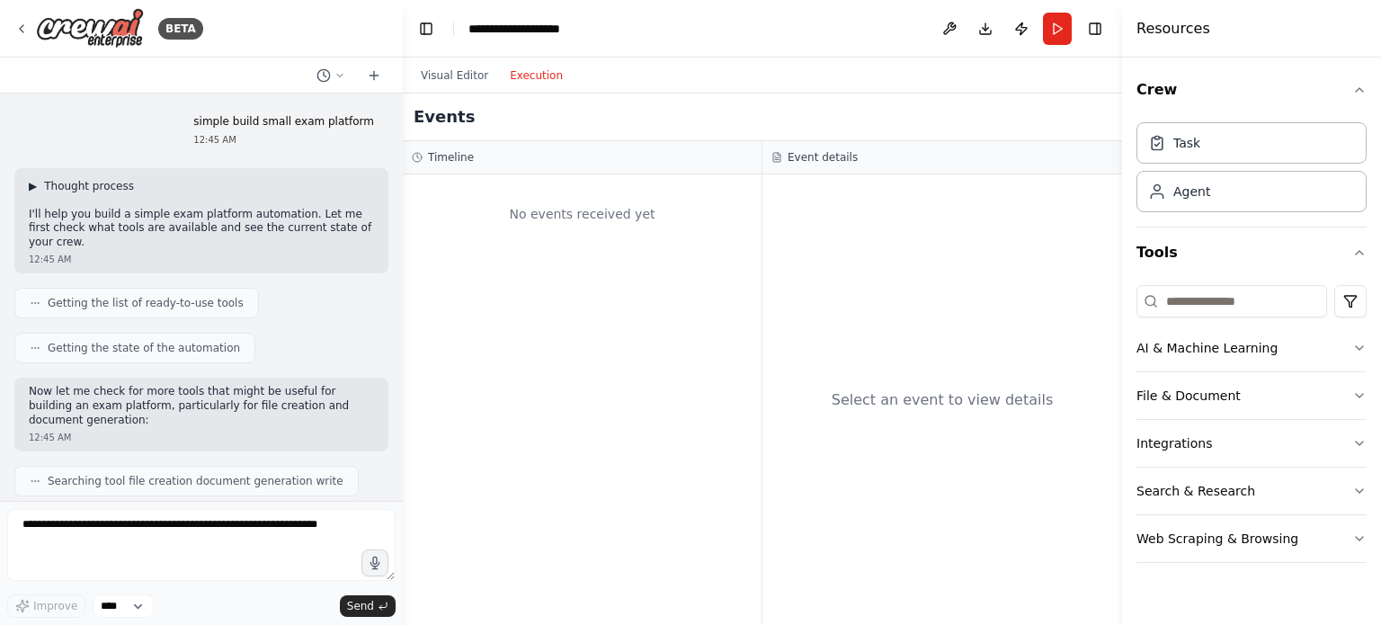
click at [85, 191] on span "Thought process" at bounding box center [89, 186] width 90 height 14
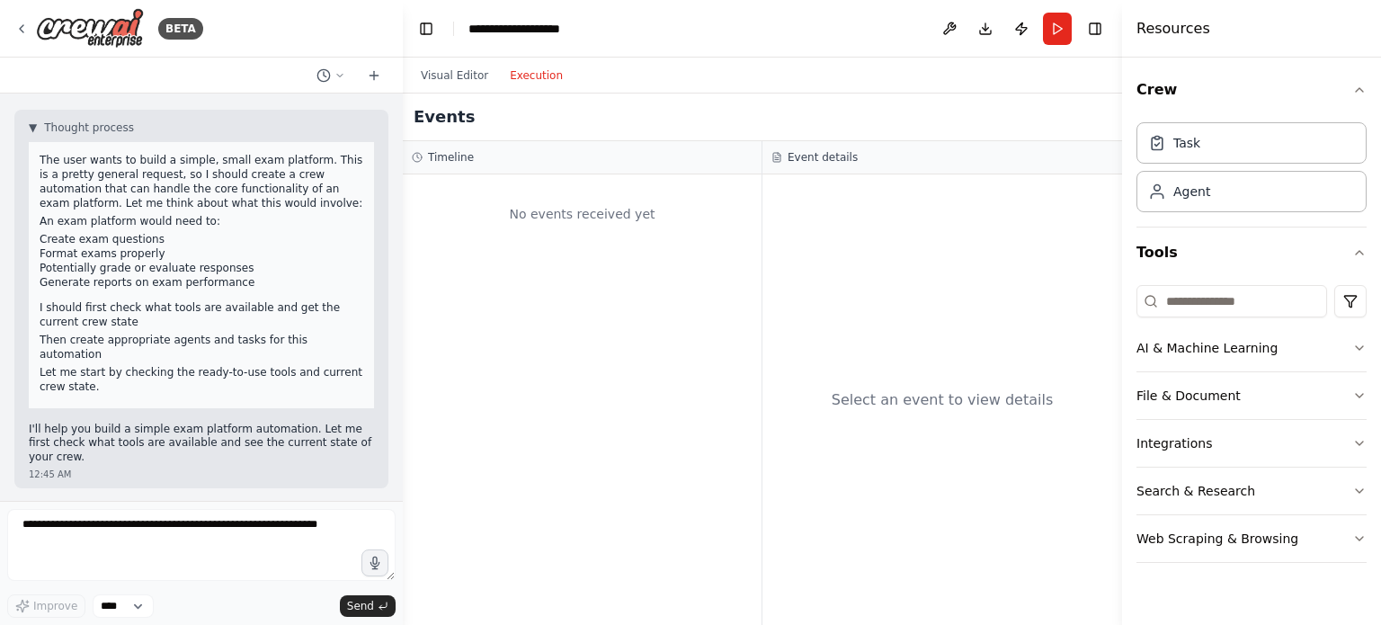
scroll to position [90, 0]
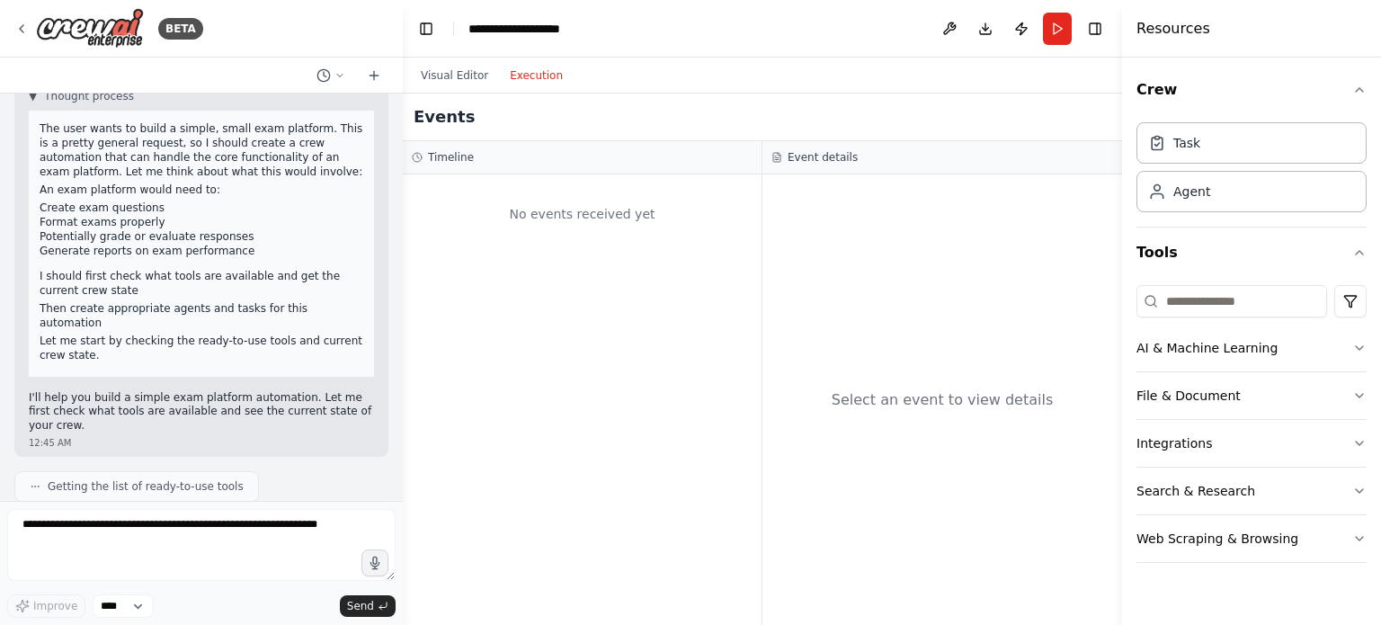
click at [520, 78] on button "Execution" at bounding box center [536, 76] width 75 height 22
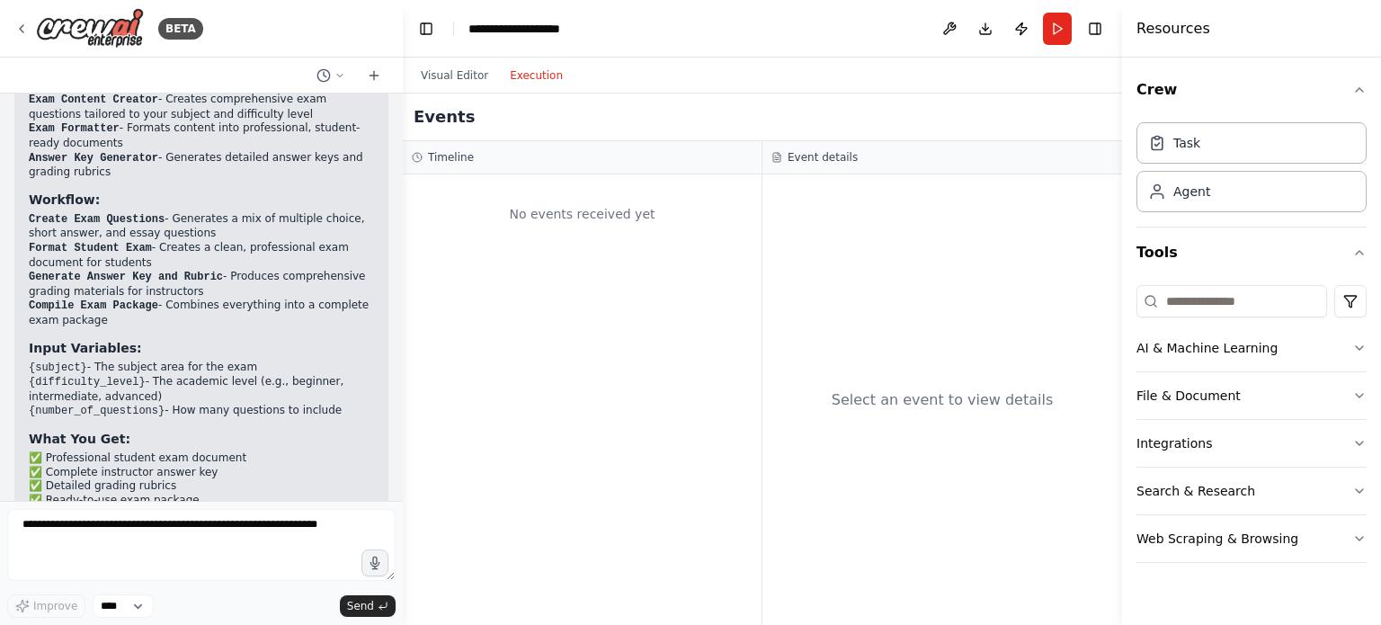
scroll to position [1781, 0]
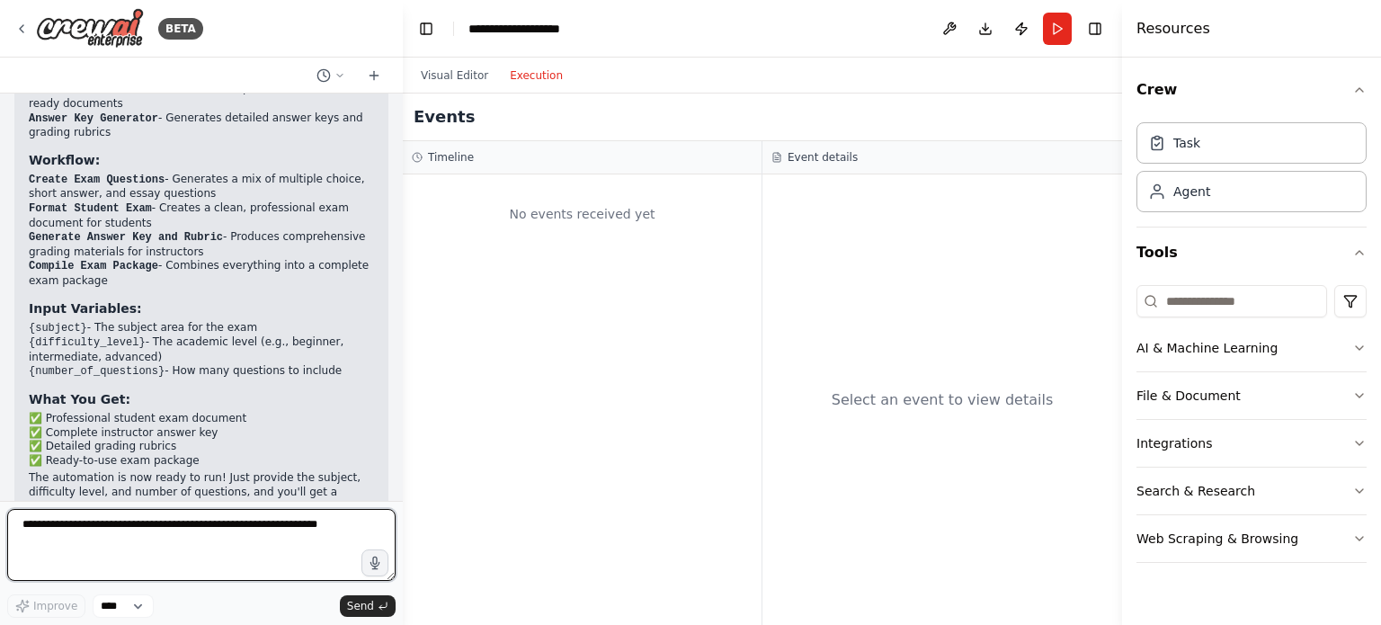
click at [306, 552] on textarea at bounding box center [201, 545] width 388 height 72
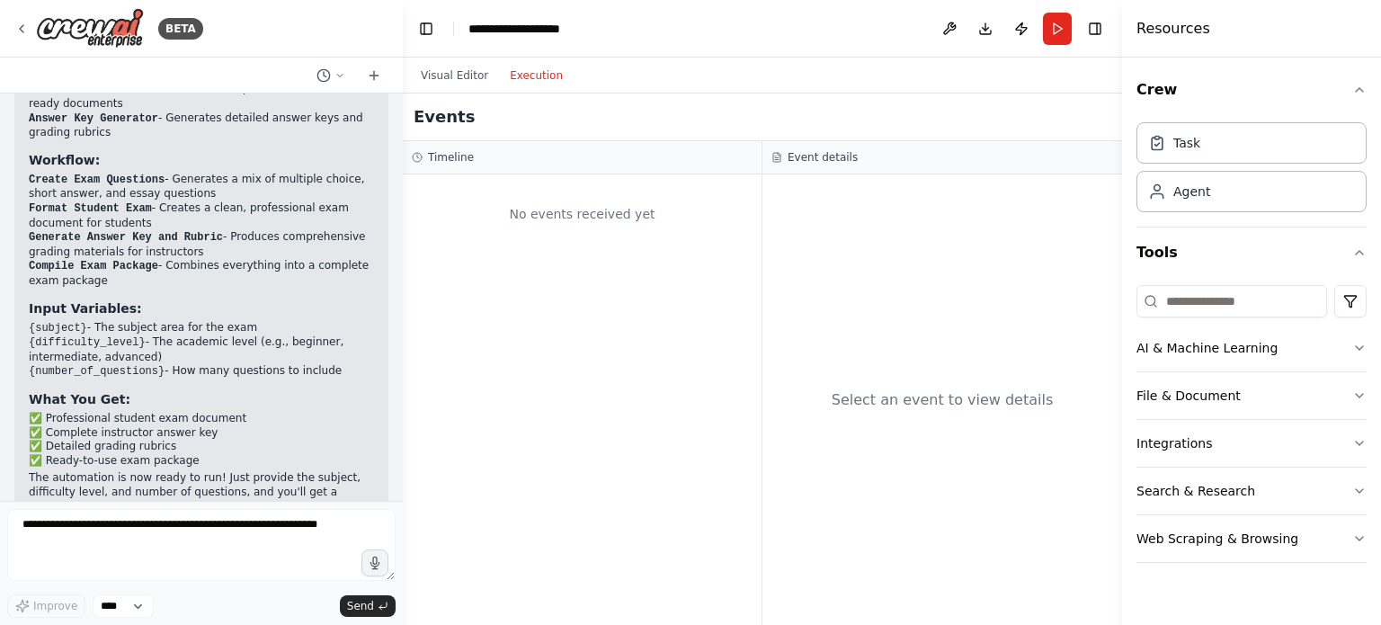
click at [439, 489] on div "No events received yet" at bounding box center [582, 399] width 359 height 450
